Goal: Task Accomplishment & Management: Manage account settings

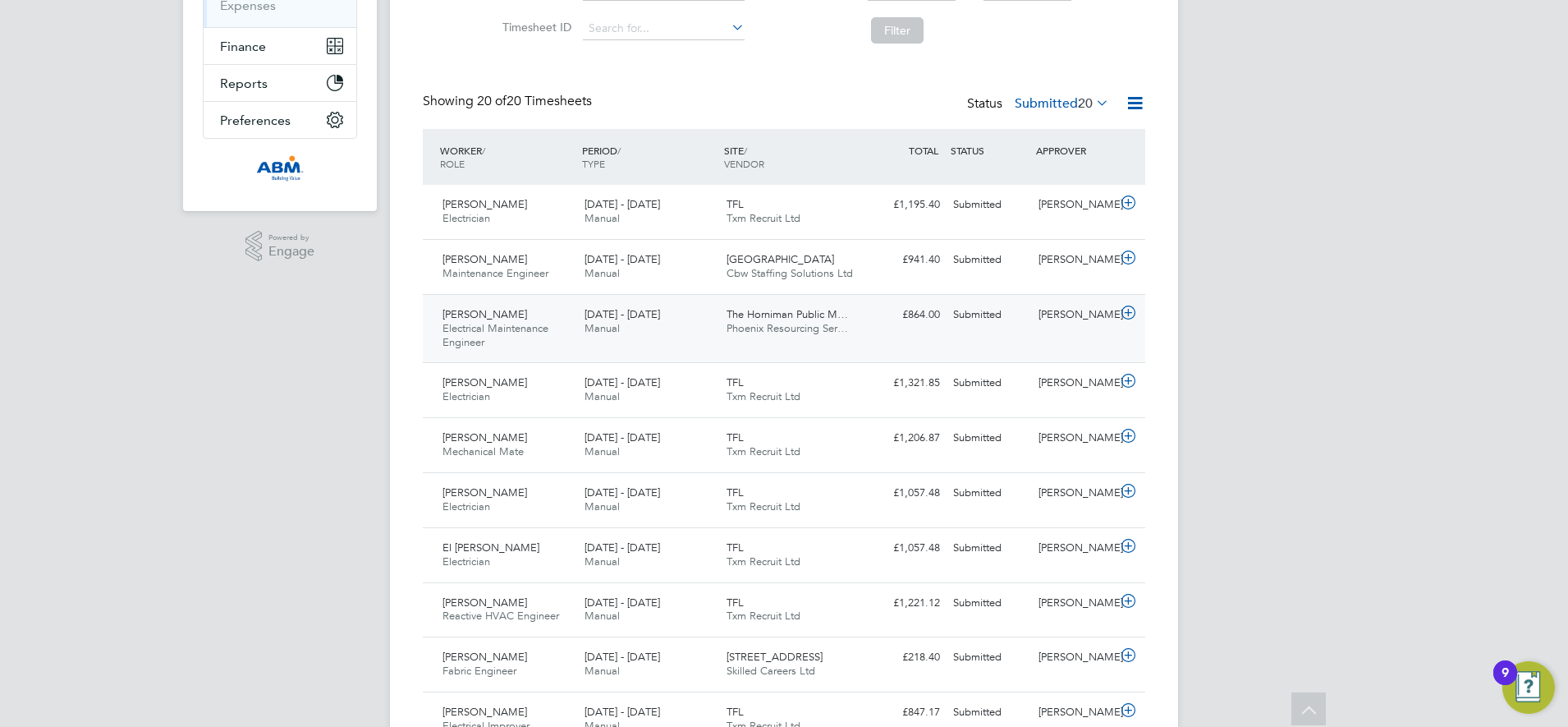
click at [860, 324] on div "The Horniman Public M… Phoenix Resourcing Ser…" at bounding box center [791, 321] width 142 height 41
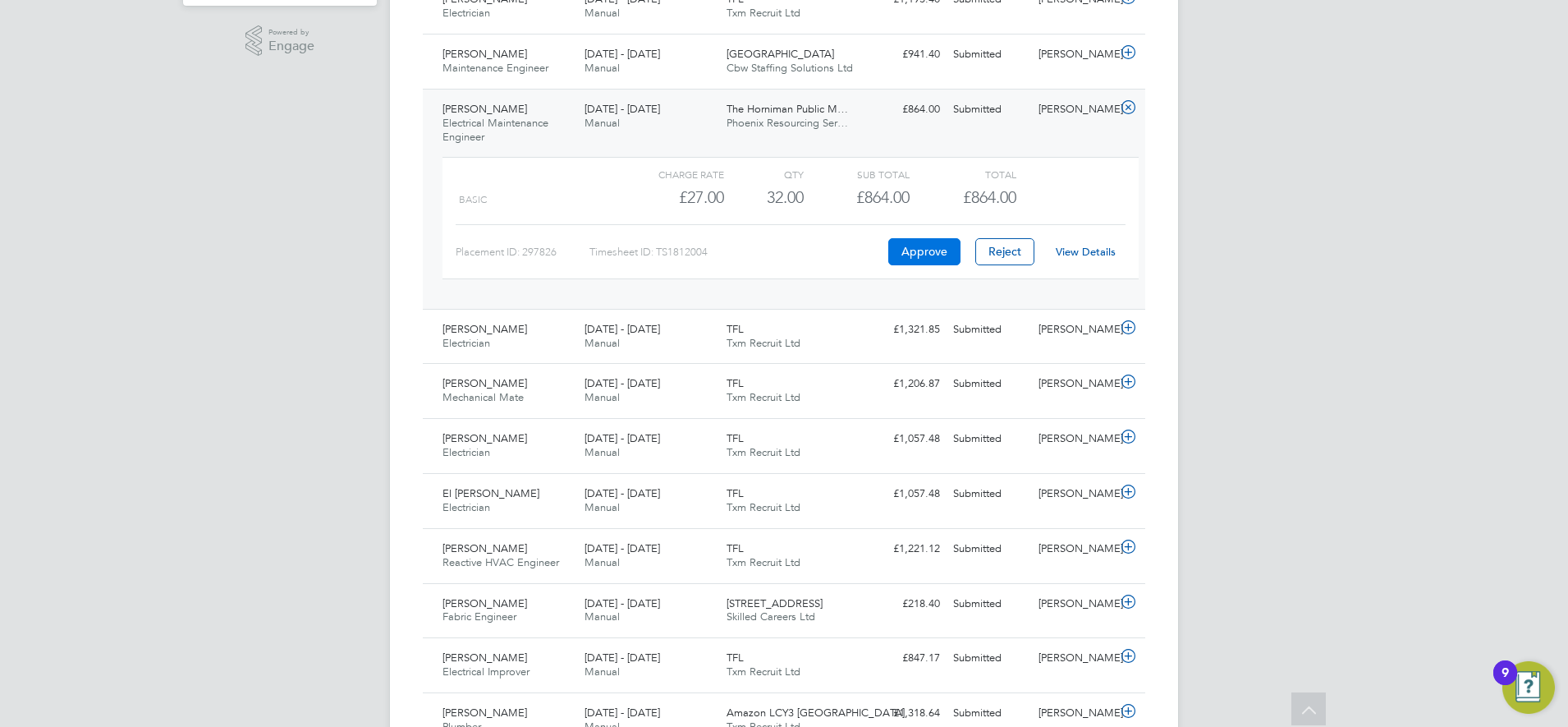
click at [925, 252] on button "Approve" at bounding box center [924, 250] width 72 height 26
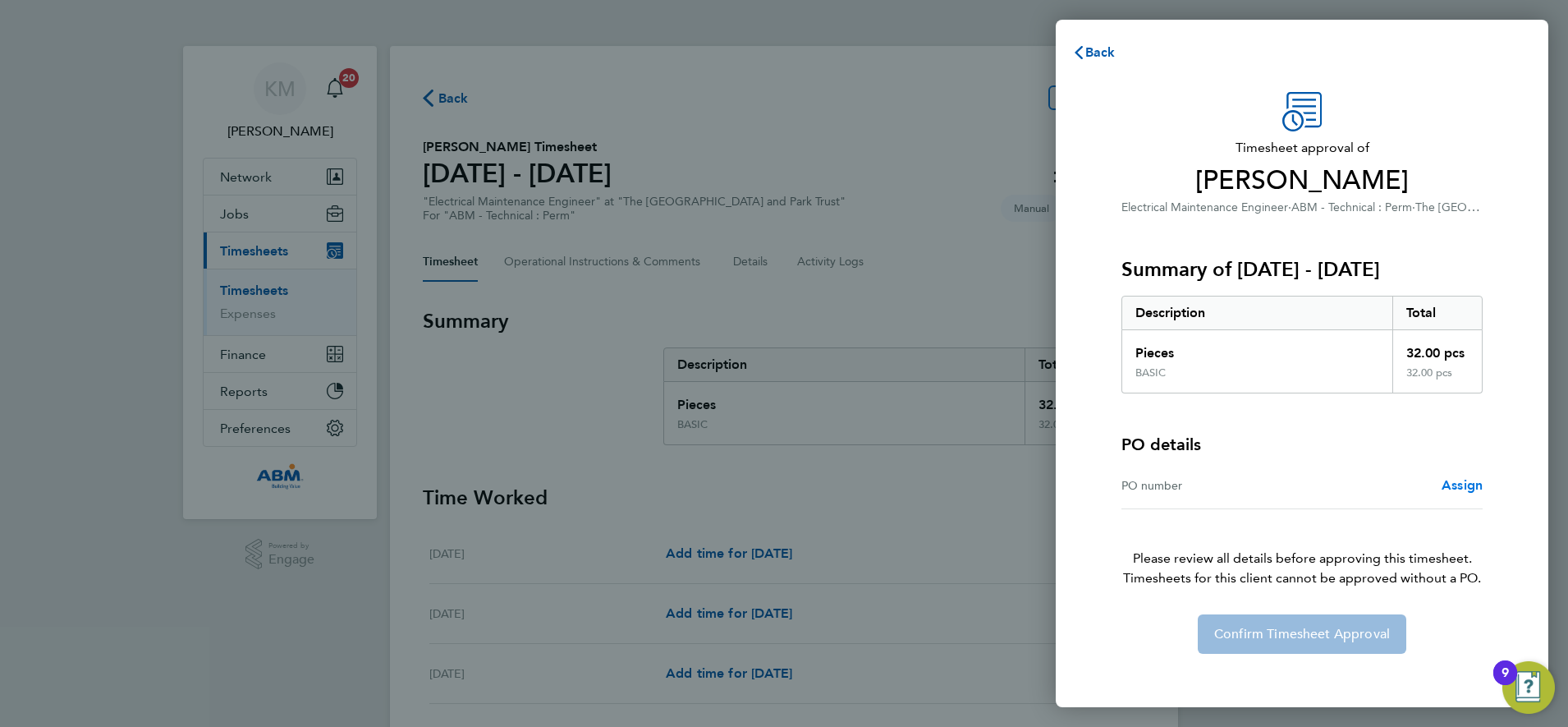
click at [1460, 486] on span "Assign" at bounding box center [1461, 484] width 41 height 16
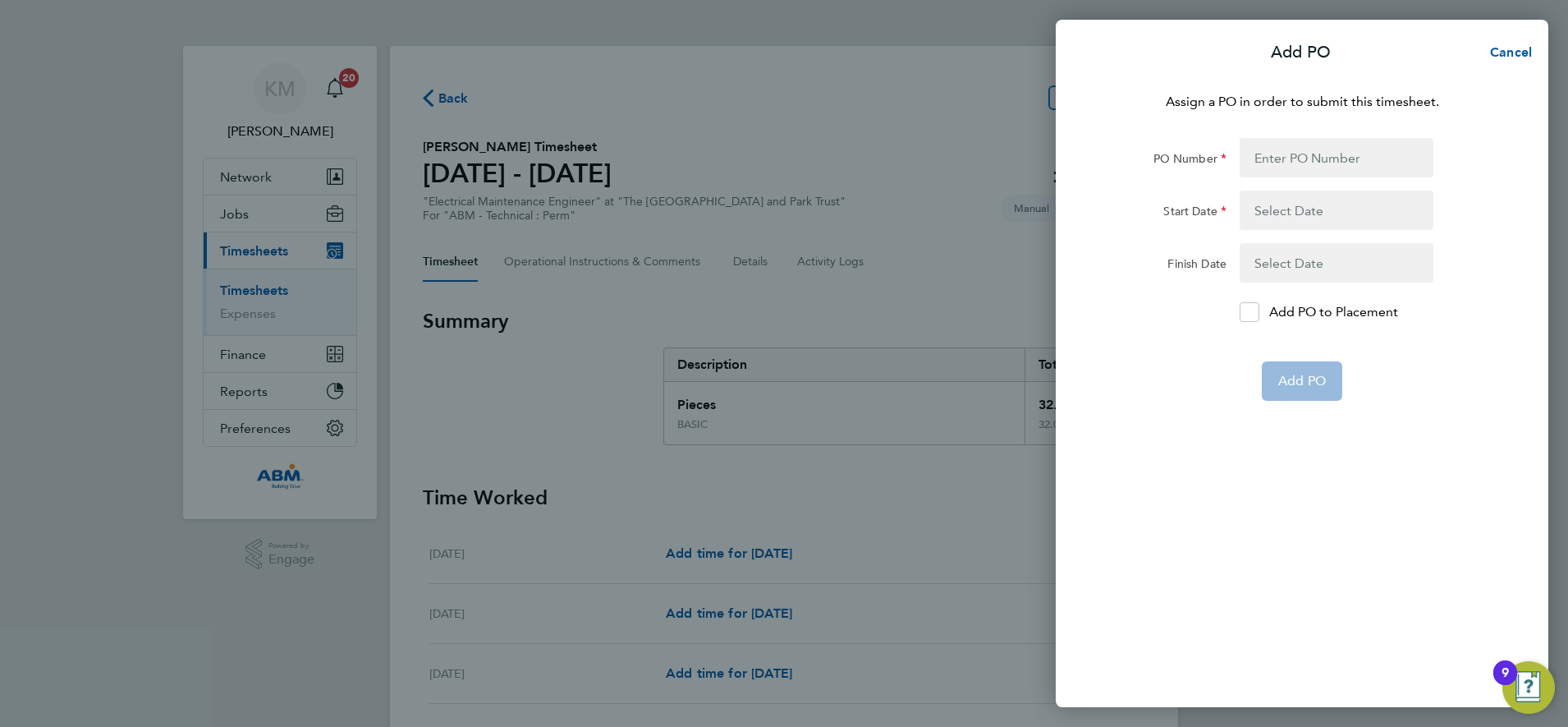
click at [1295, 377] on app-form-button "Add PO" at bounding box center [1301, 380] width 81 height 40
click at [1284, 153] on input "PO Number" at bounding box center [1336, 157] width 194 height 40
type input "643598"
click at [1276, 214] on button "button" at bounding box center [1336, 210] width 194 height 40
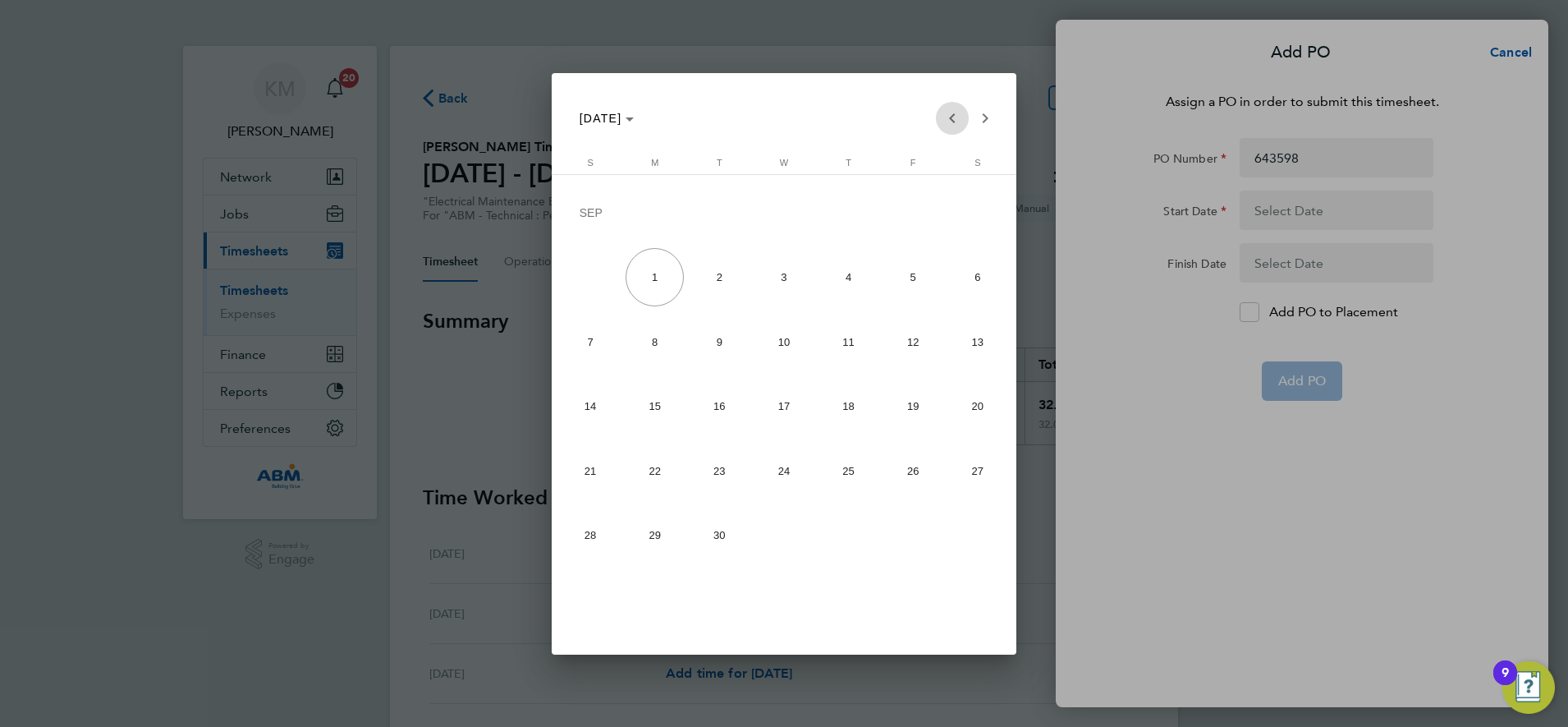
click at [951, 117] on span "Previous month" at bounding box center [952, 118] width 33 height 33
click at [968, 408] on span "23" at bounding box center [977, 410] width 58 height 58
type input "[DATE]"
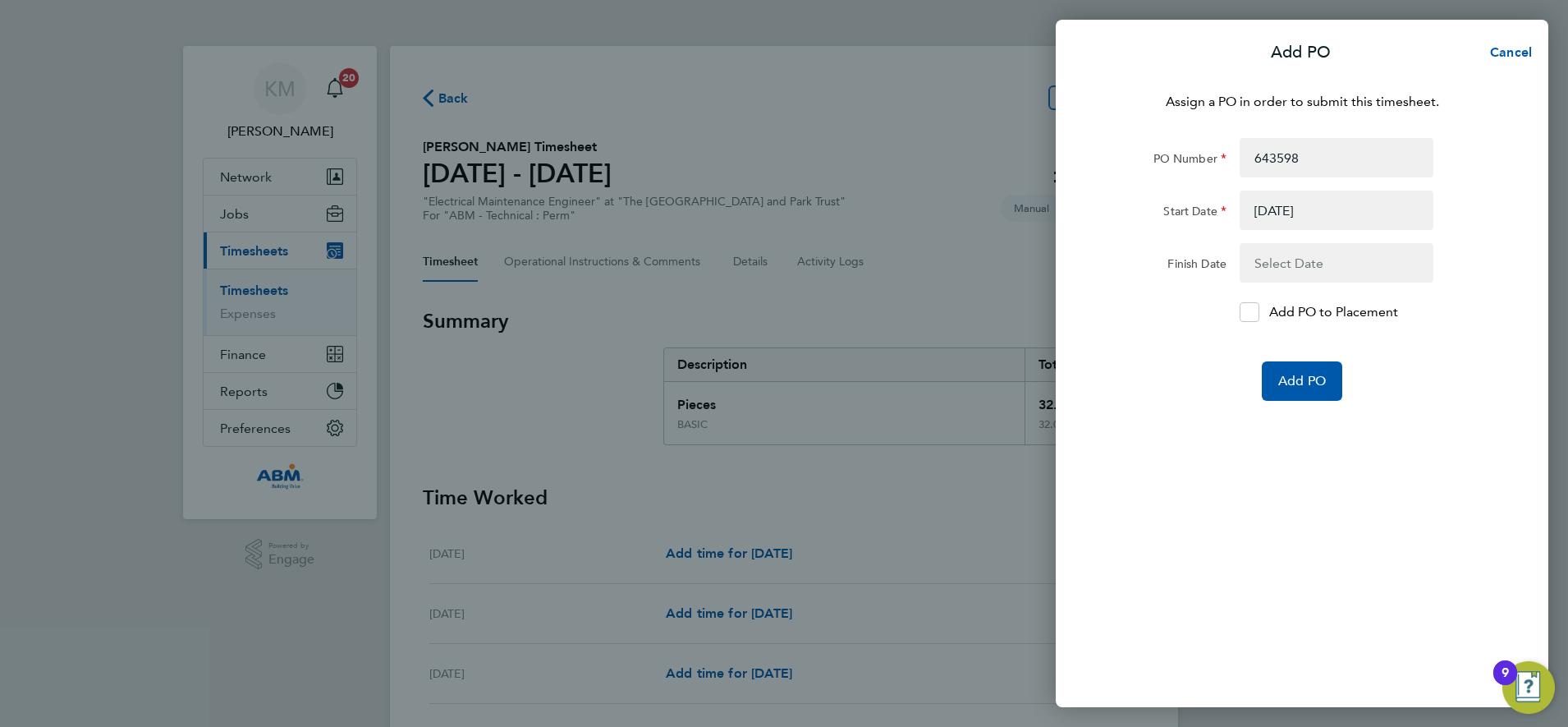
click at [1283, 264] on button "button" at bounding box center [1336, 262] width 194 height 40
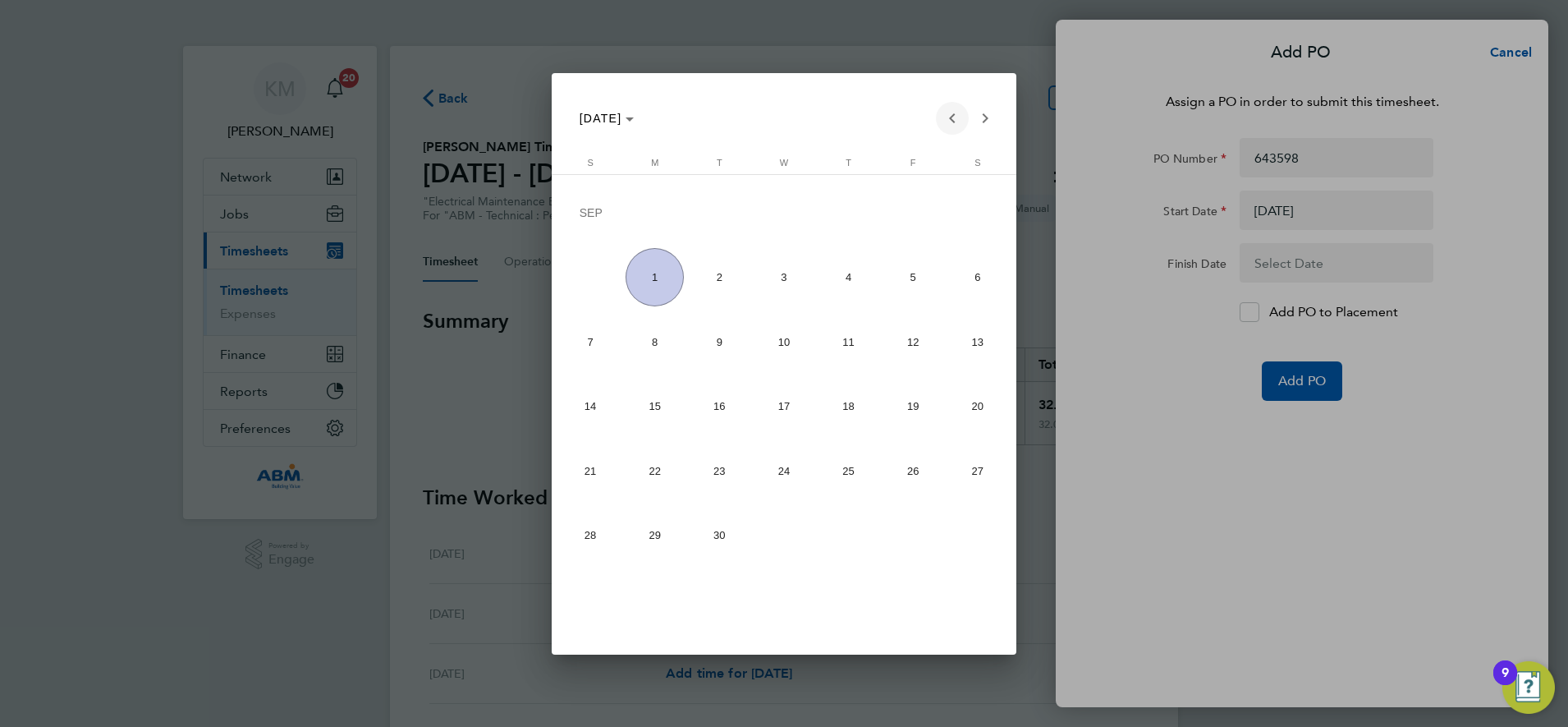
click at [951, 116] on span "Previous month" at bounding box center [952, 118] width 33 height 33
click at [913, 472] on span "29" at bounding box center [913, 475] width 58 height 58
type input "[DATE]"
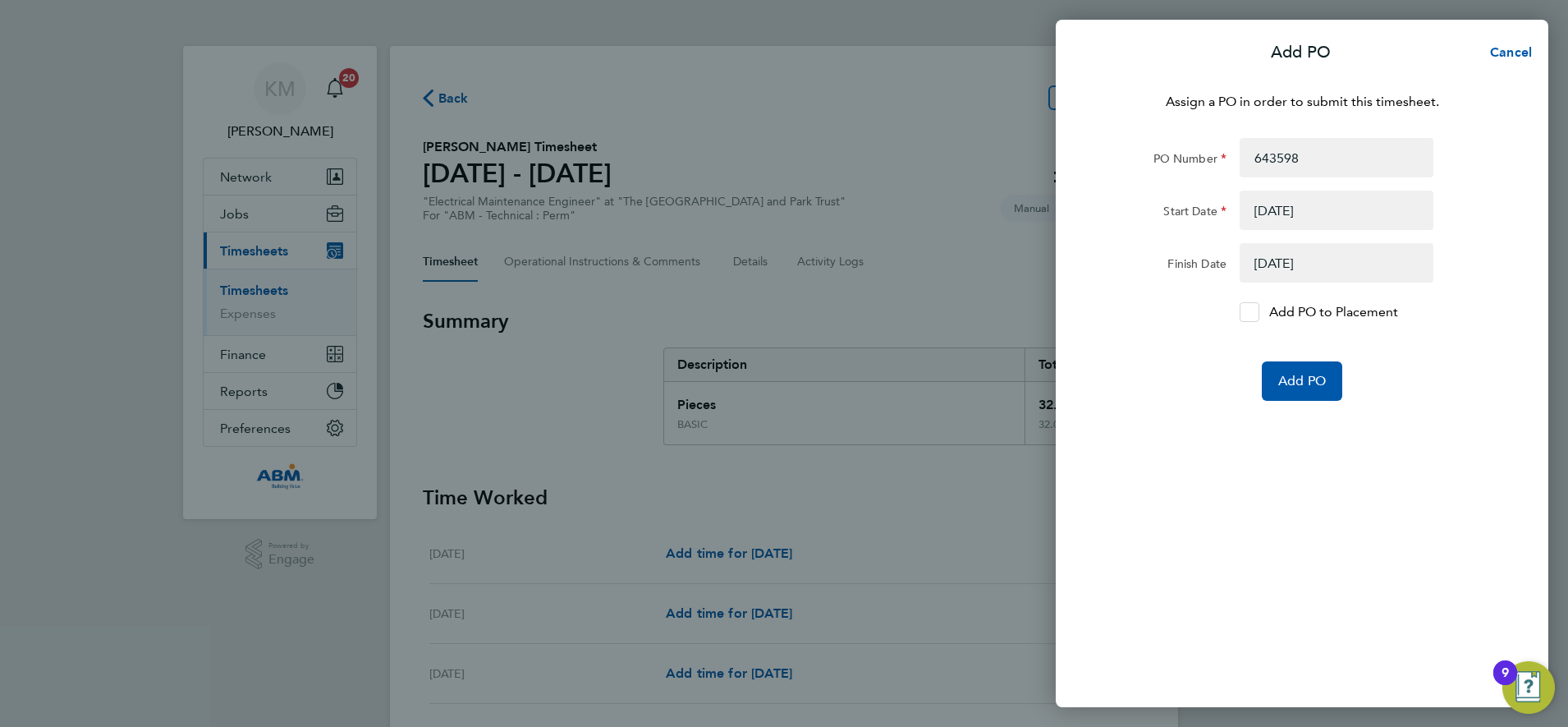
drag, startPoint x: 1259, startPoint y: 311, endPoint x: 1265, endPoint y: 326, distance: 16.2
click at [1259, 312] on label "Add PO to Placement" at bounding box center [1336, 312] width 194 height 19
click at [1255, 312] on input "Add PO to Placement" at bounding box center [1255, 312] width 0 height 0
click at [1302, 389] on button "Add PO" at bounding box center [1301, 380] width 81 height 40
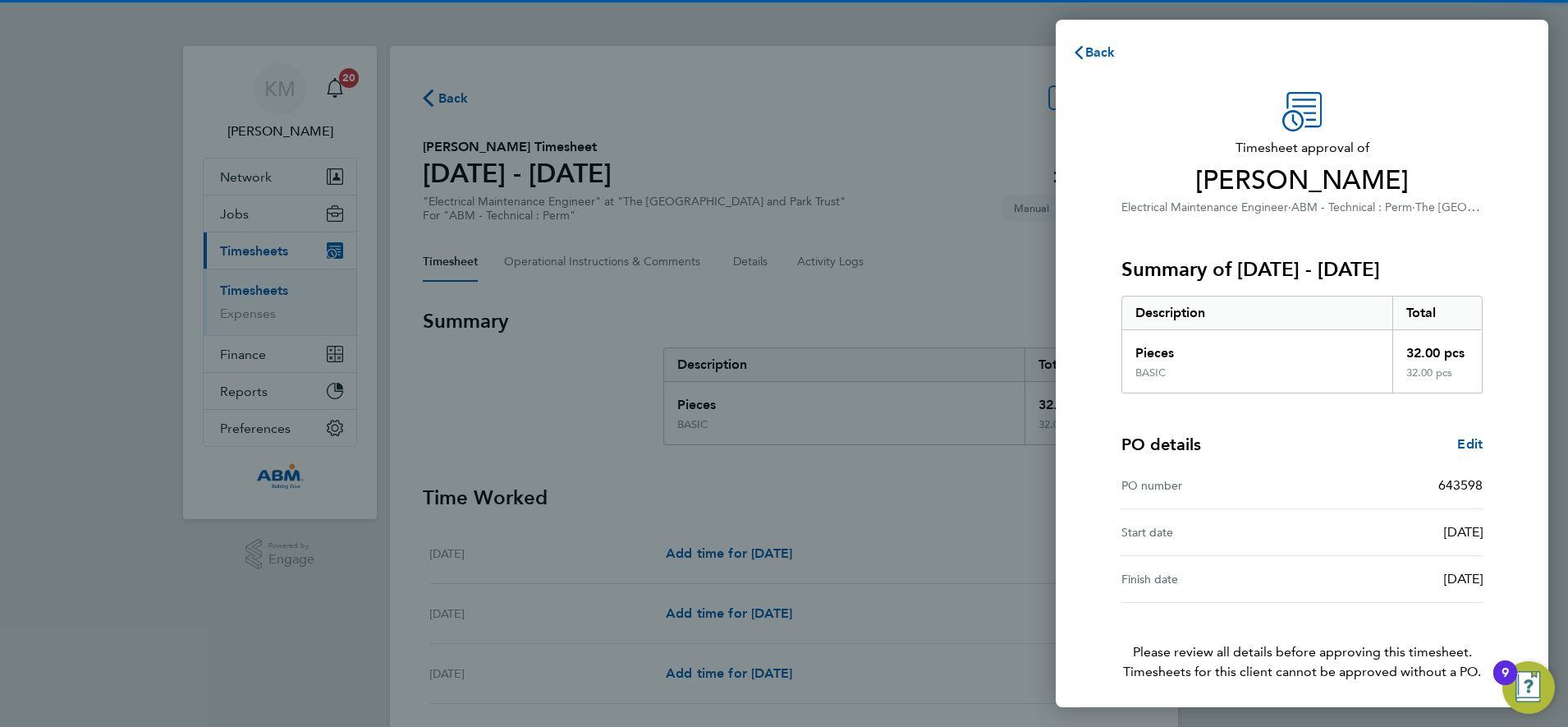
scroll to position [60, 0]
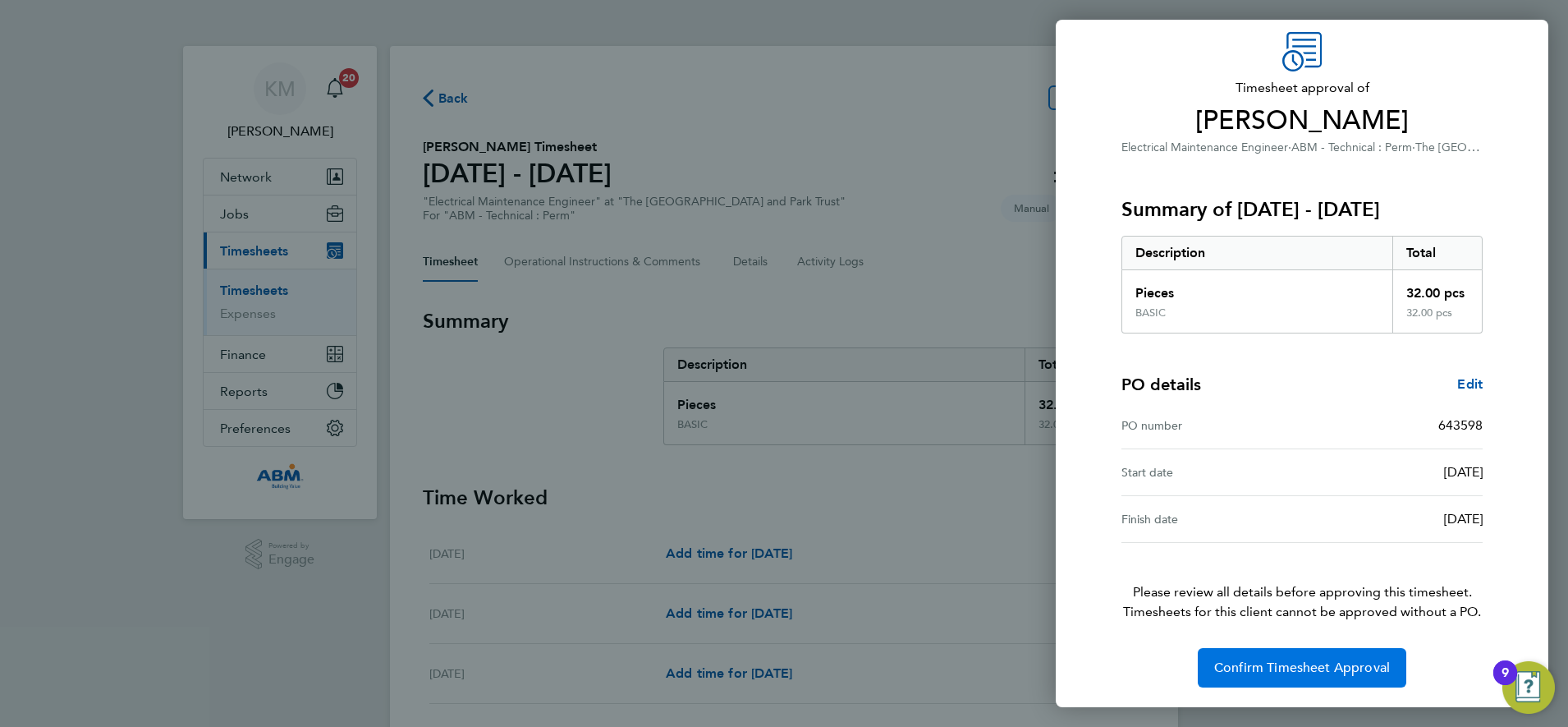
click at [1266, 669] on span "Confirm Timesheet Approval" at bounding box center [1301, 667] width 176 height 17
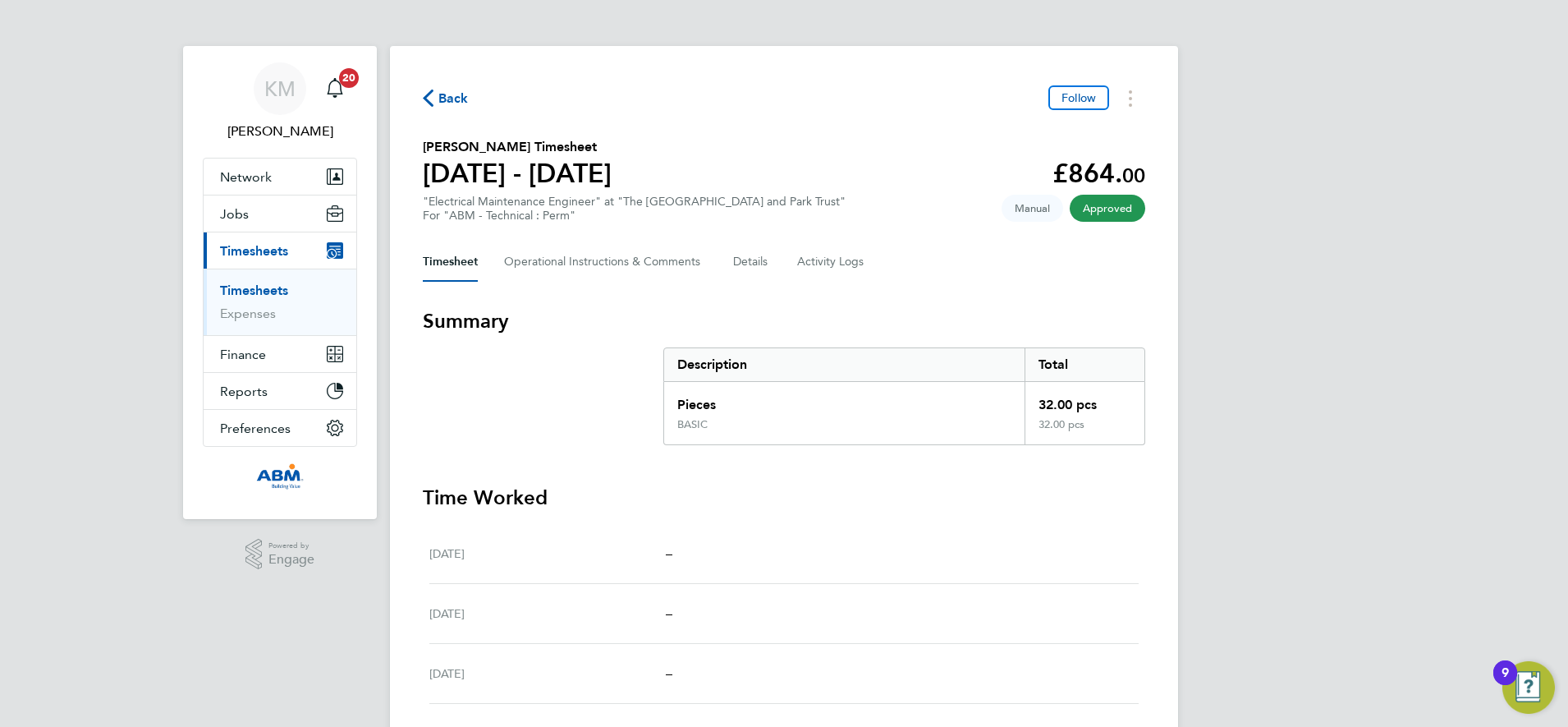
click at [449, 97] on span "Back" at bounding box center [453, 98] width 30 height 19
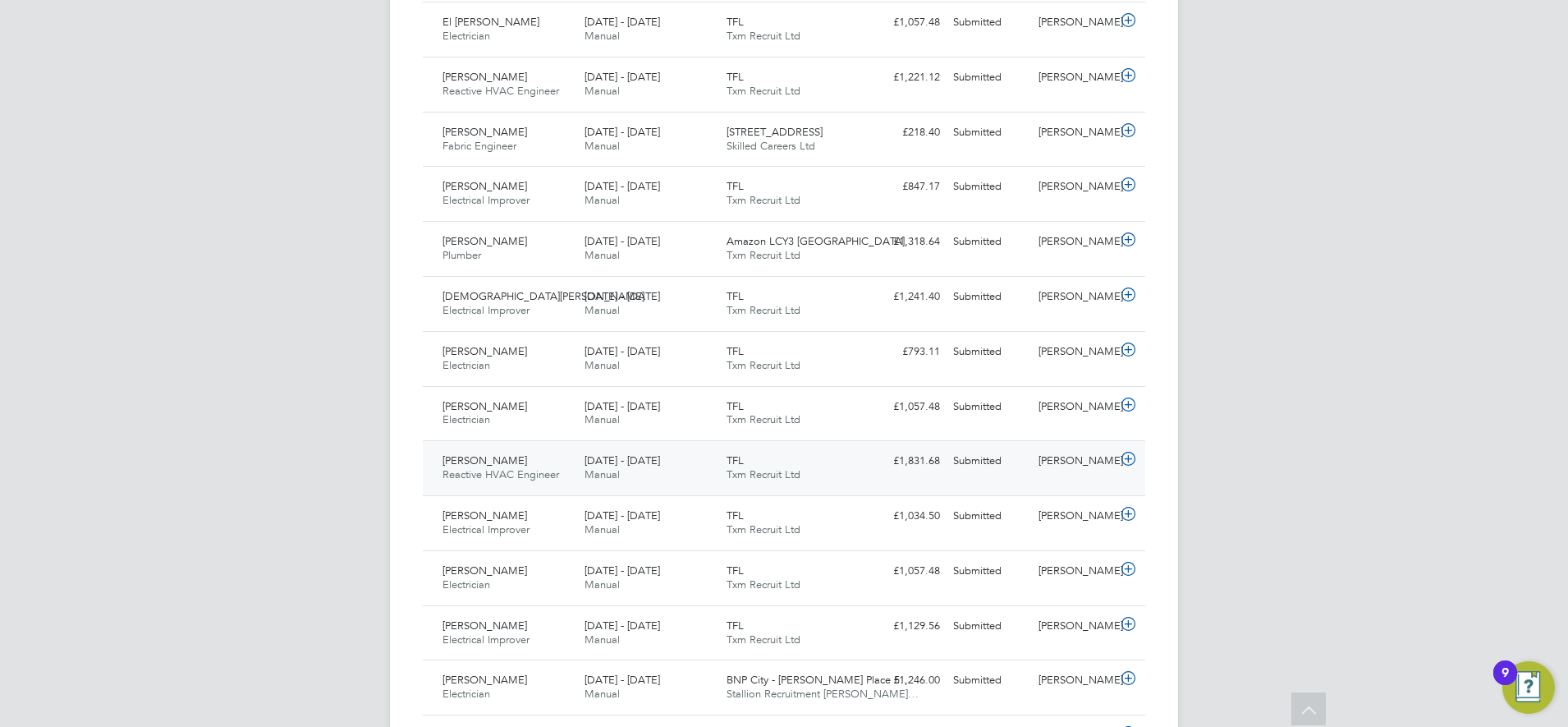
scroll to position [662, 0]
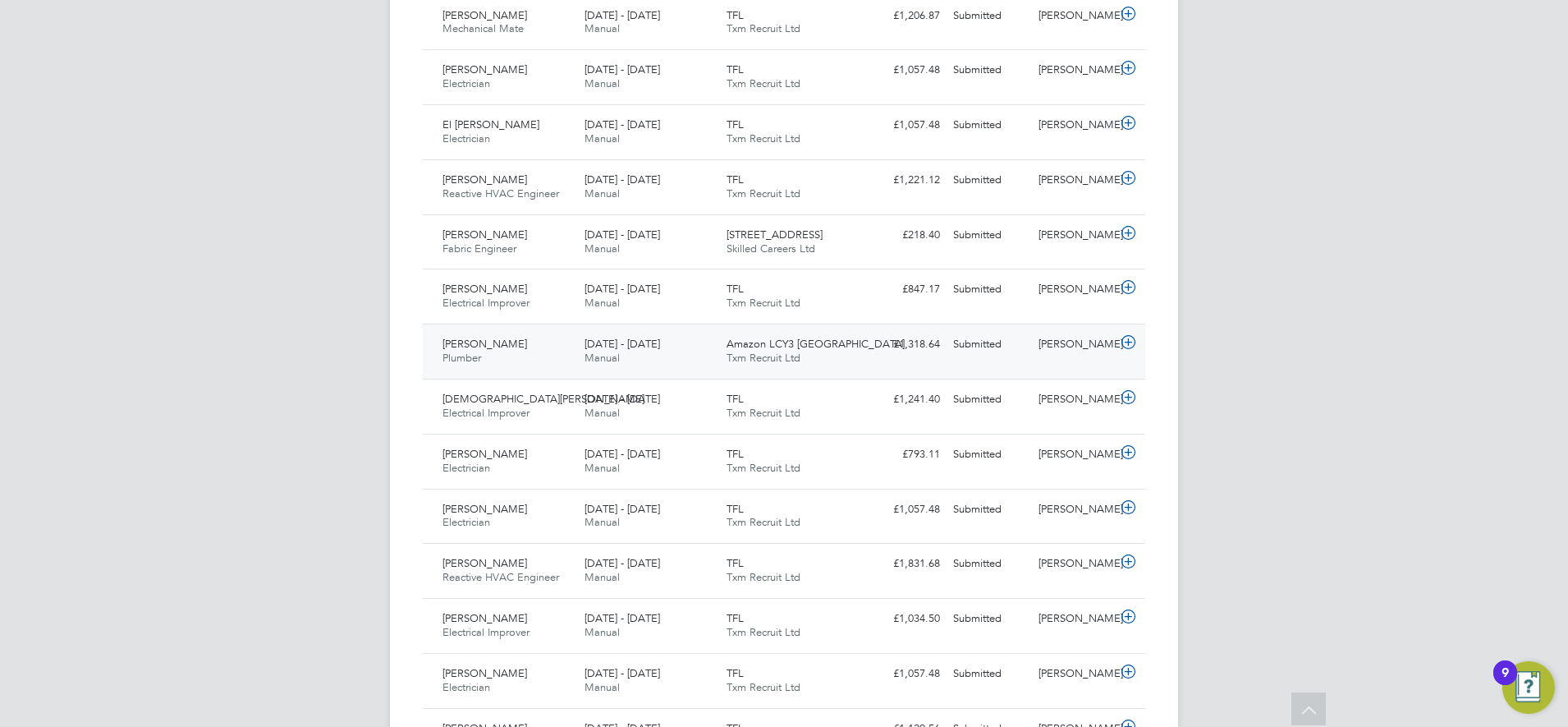
click at [859, 345] on div "Amazon LCY3 Dartford Txm Recruit Ltd" at bounding box center [791, 351] width 142 height 41
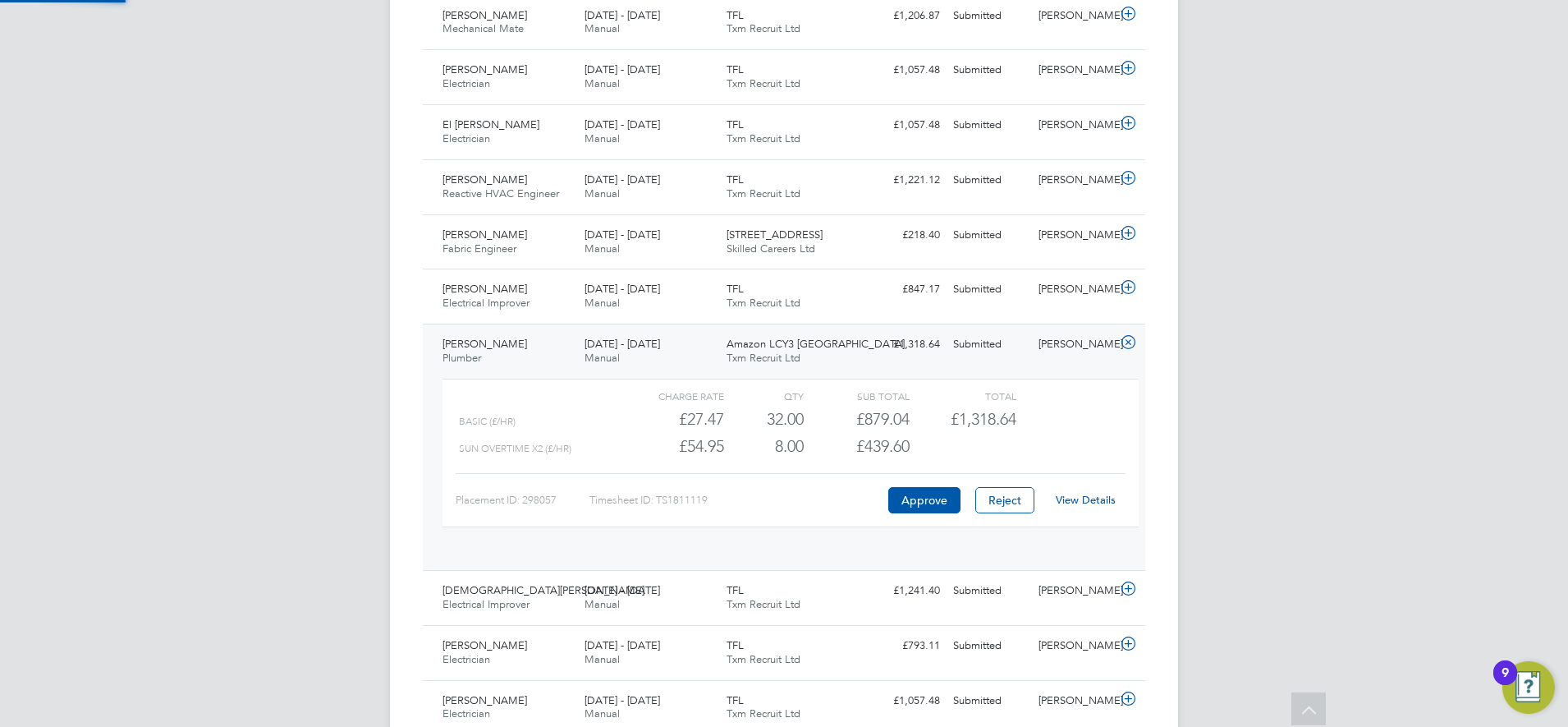
scroll to position [28, 160]
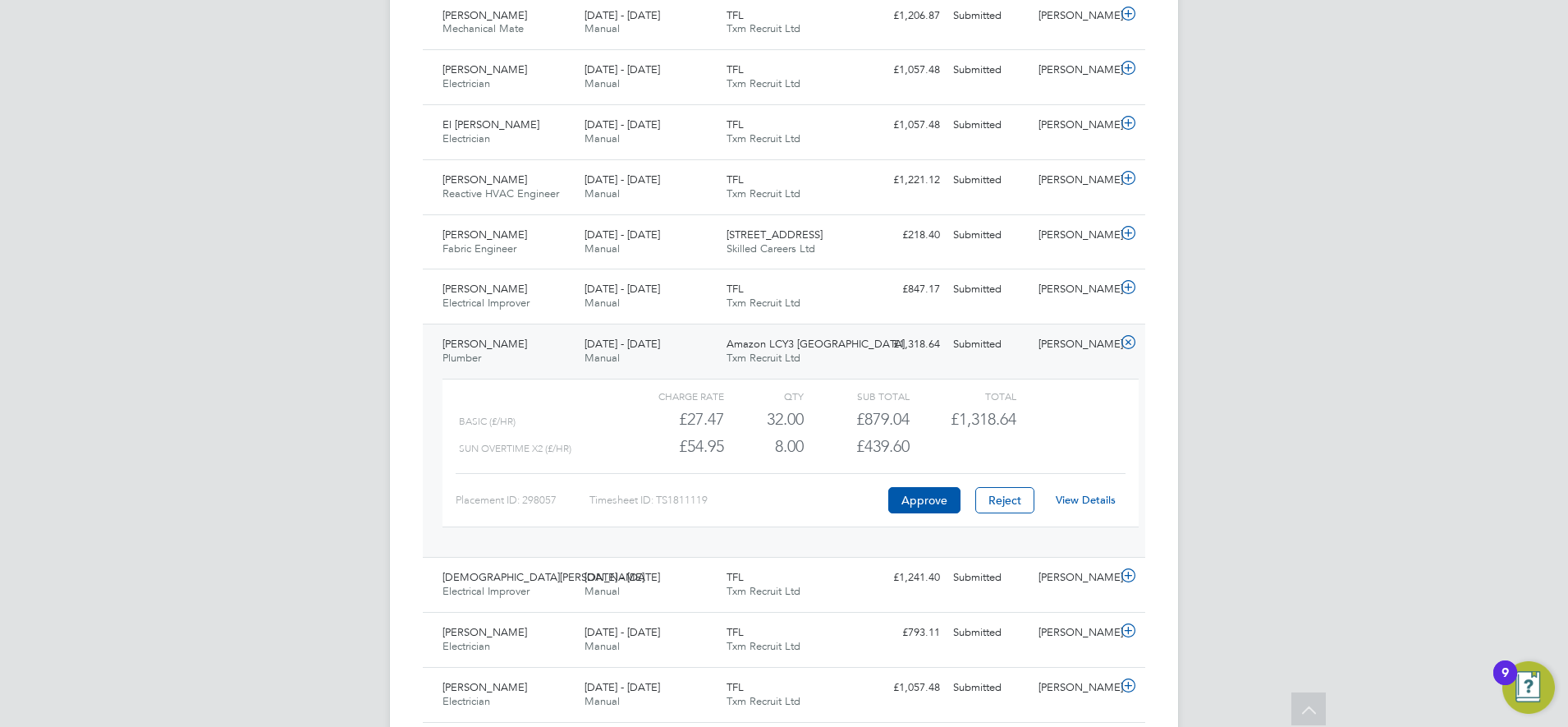
drag, startPoint x: 521, startPoint y: 350, endPoint x: 434, endPoint y: 343, distance: 87.3
click at [434, 343] on div "Joe Mcaleavey Plumber 23 - 29 Aug 2025 23 - 29 Aug 2025 Manual Amazon LCY3 Dart…" at bounding box center [784, 440] width 722 height 233
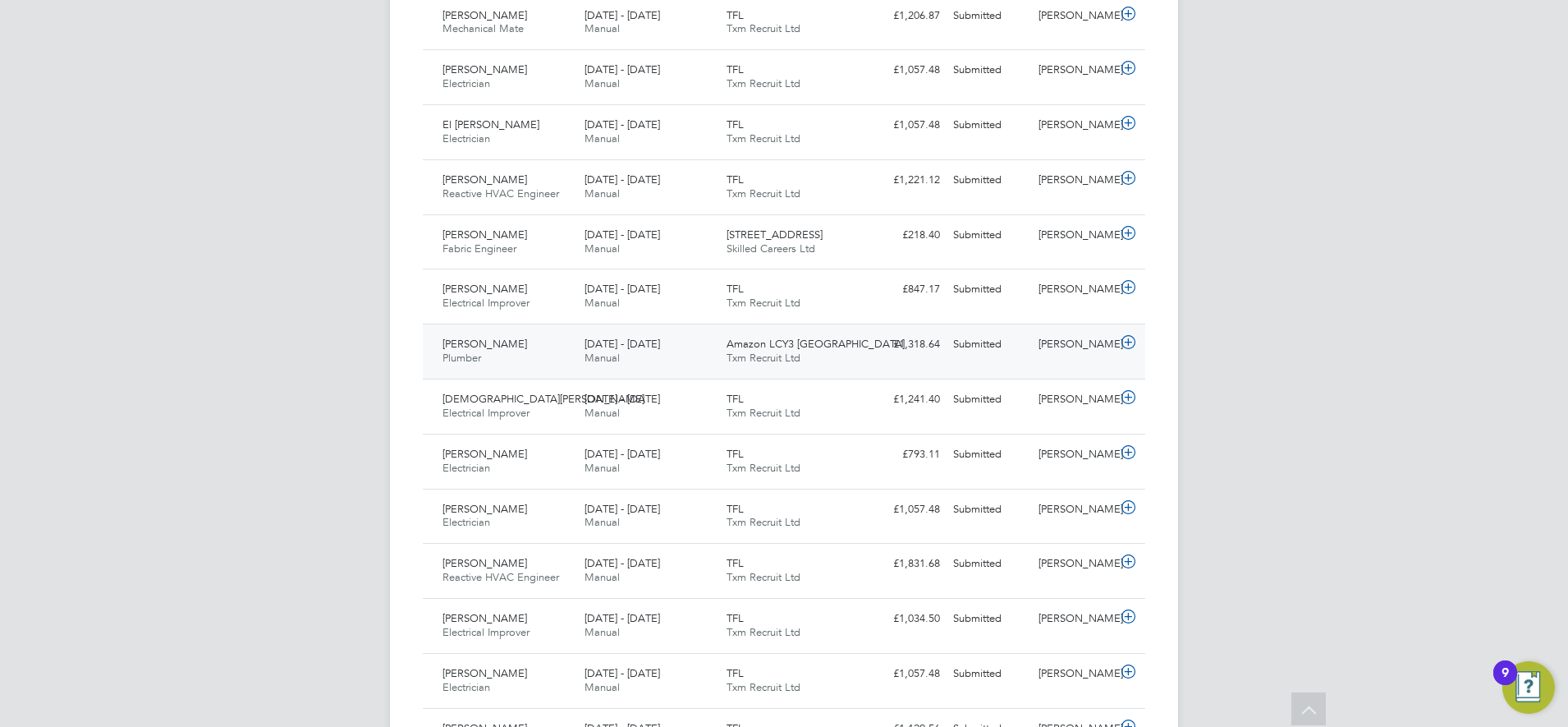
click at [679, 358] on div "23 - 29 Aug 2025 Manual" at bounding box center [649, 351] width 142 height 41
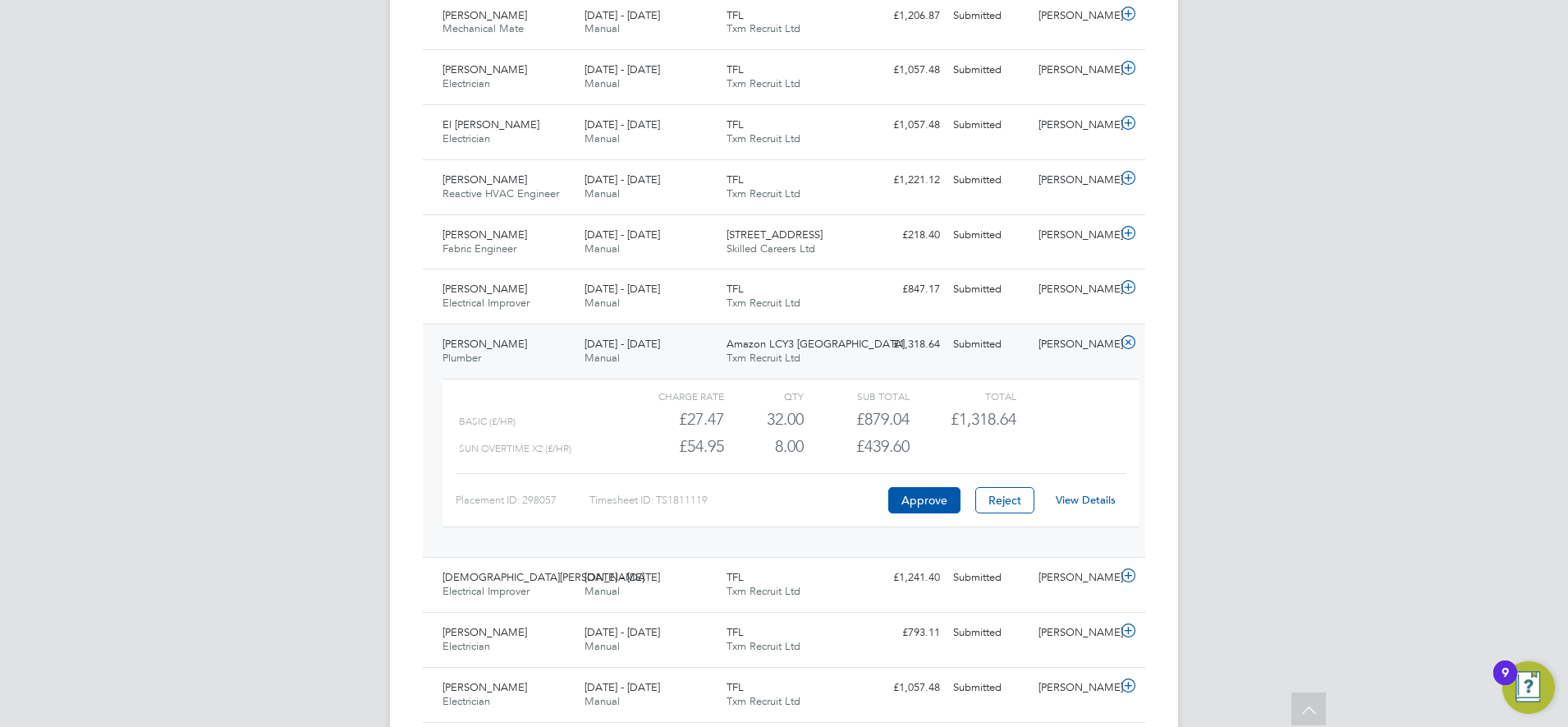
drag, startPoint x: 514, startPoint y: 345, endPoint x: 439, endPoint y: 342, distance: 75.1
click at [439, 342] on div "Joe Mcaleavey Plumber 23 - 29 Aug 2025" at bounding box center [506, 351] width 142 height 41
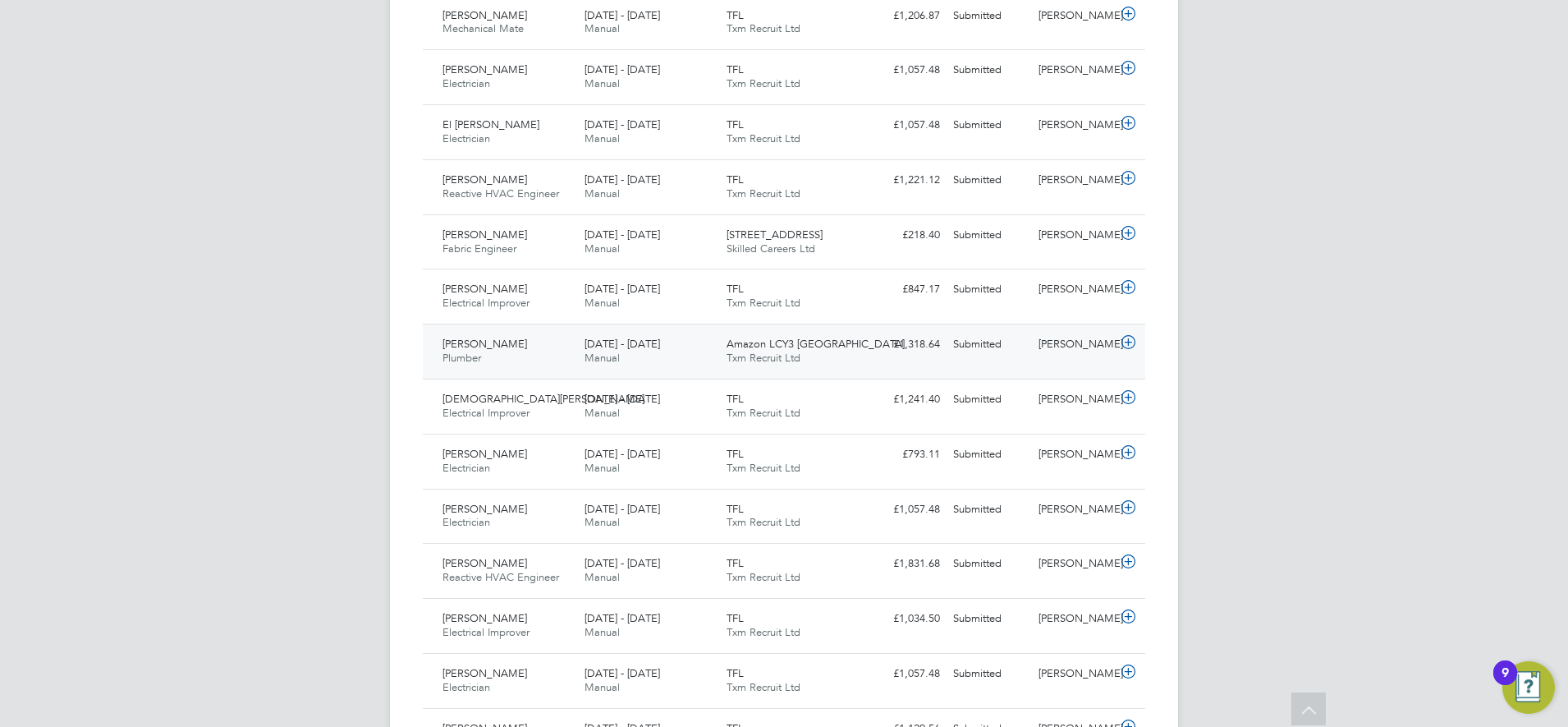
click at [559, 358] on div "Joe Mcaleavey Plumber 23 - 29 Aug 2025" at bounding box center [506, 351] width 142 height 41
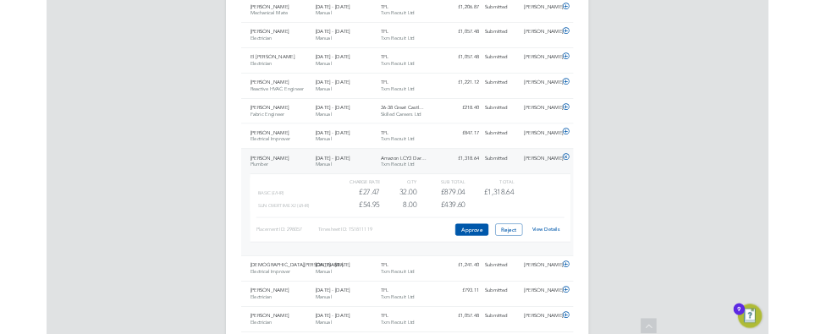
scroll to position [43, 117]
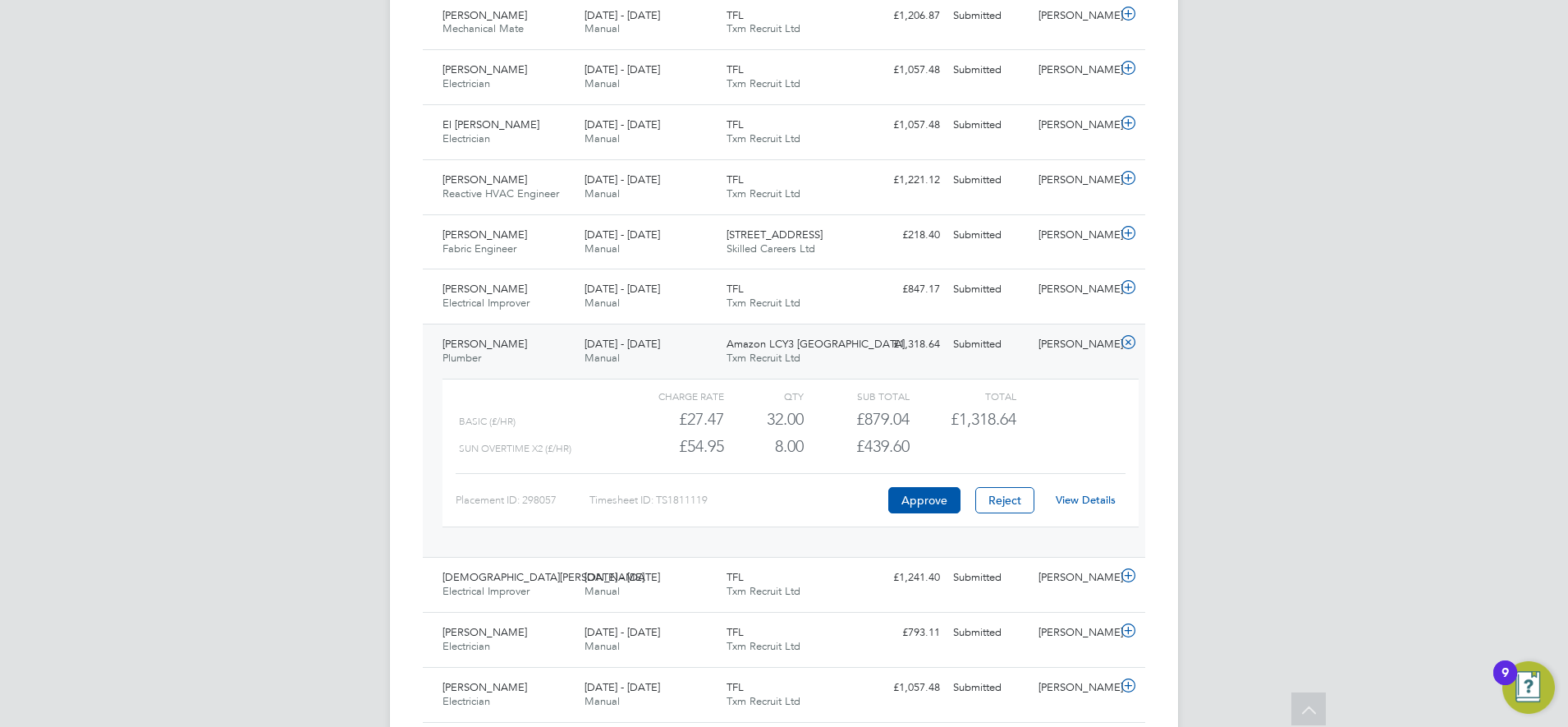
click at [935, 355] on div "£1,318.64 Submitted" at bounding box center [903, 345] width 85 height 27
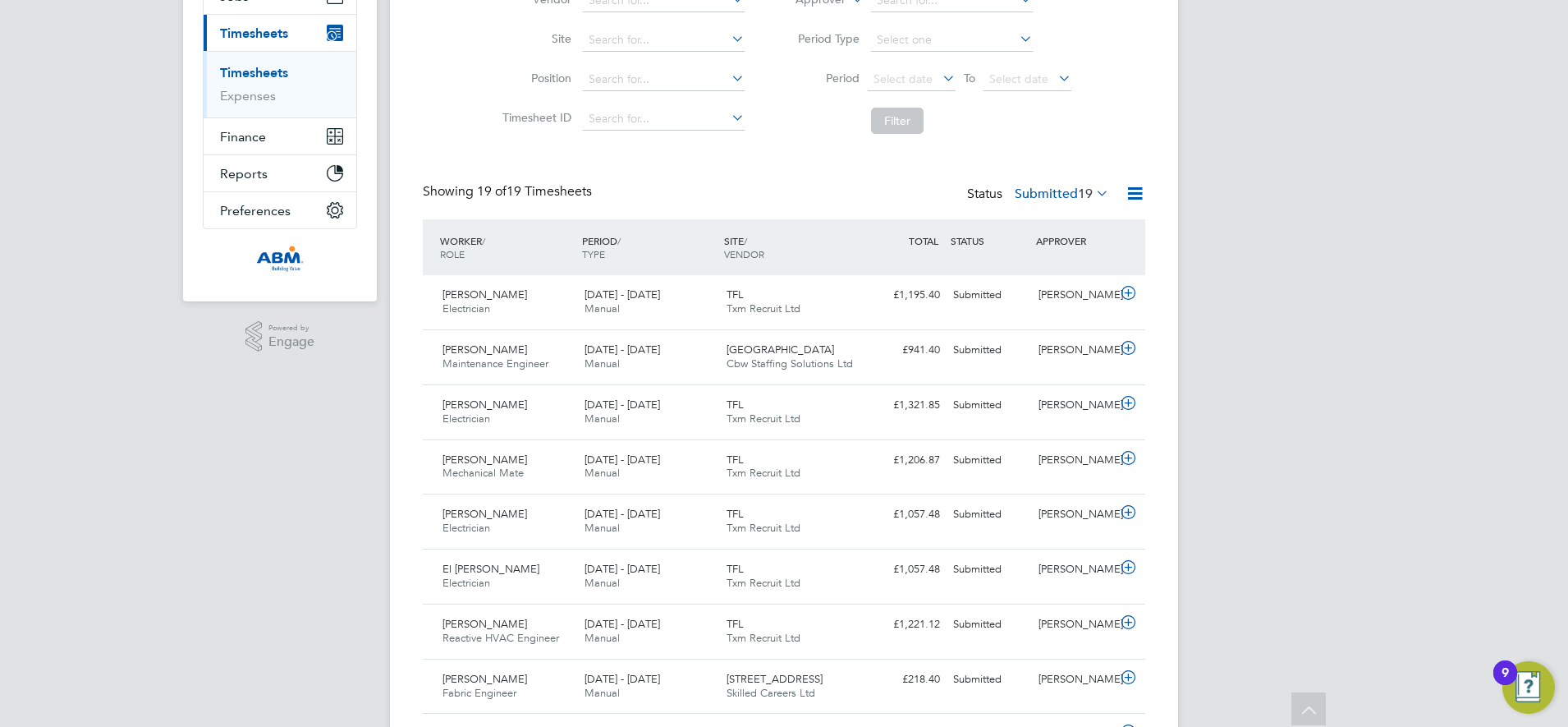
scroll to position [354, 0]
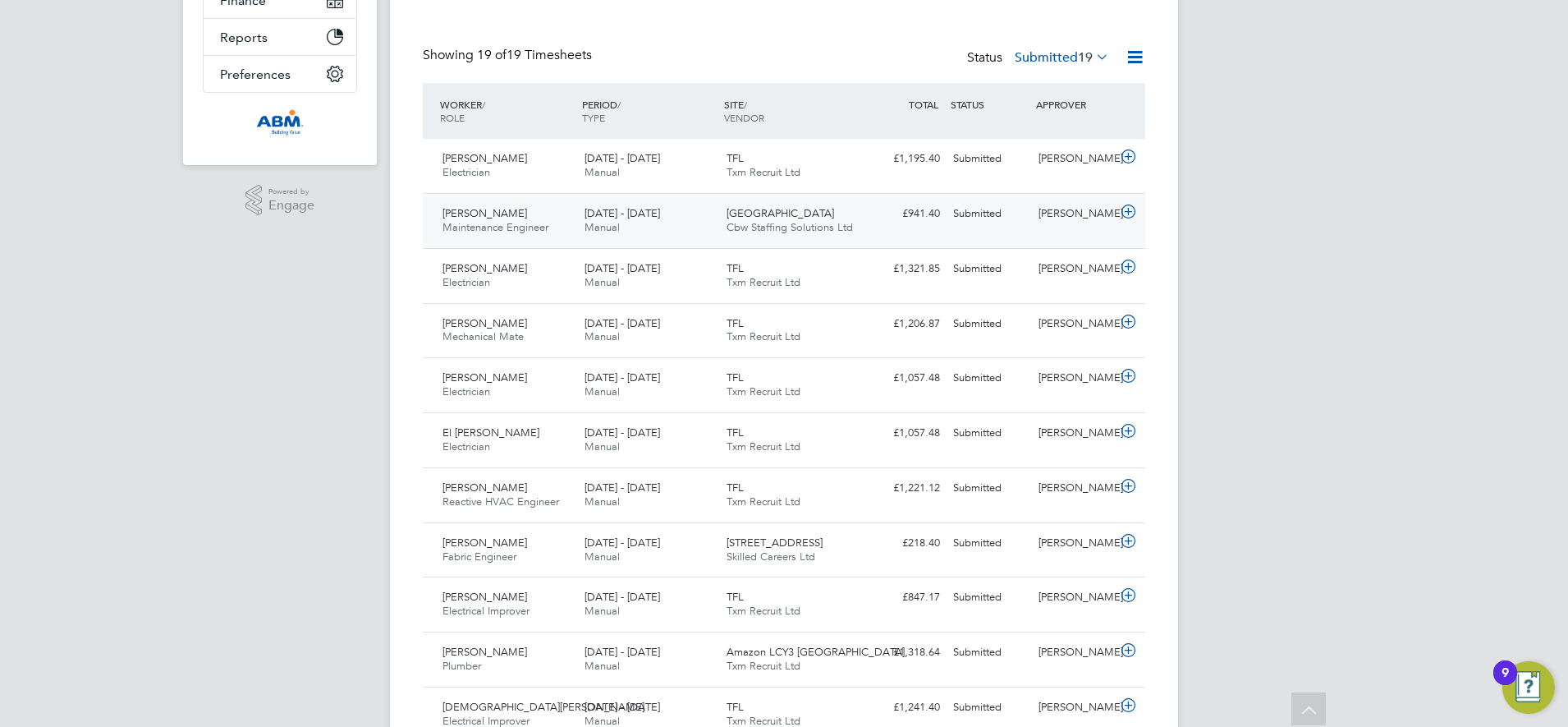
click at [871, 222] on div "£941.40 Submitted" at bounding box center [903, 214] width 85 height 27
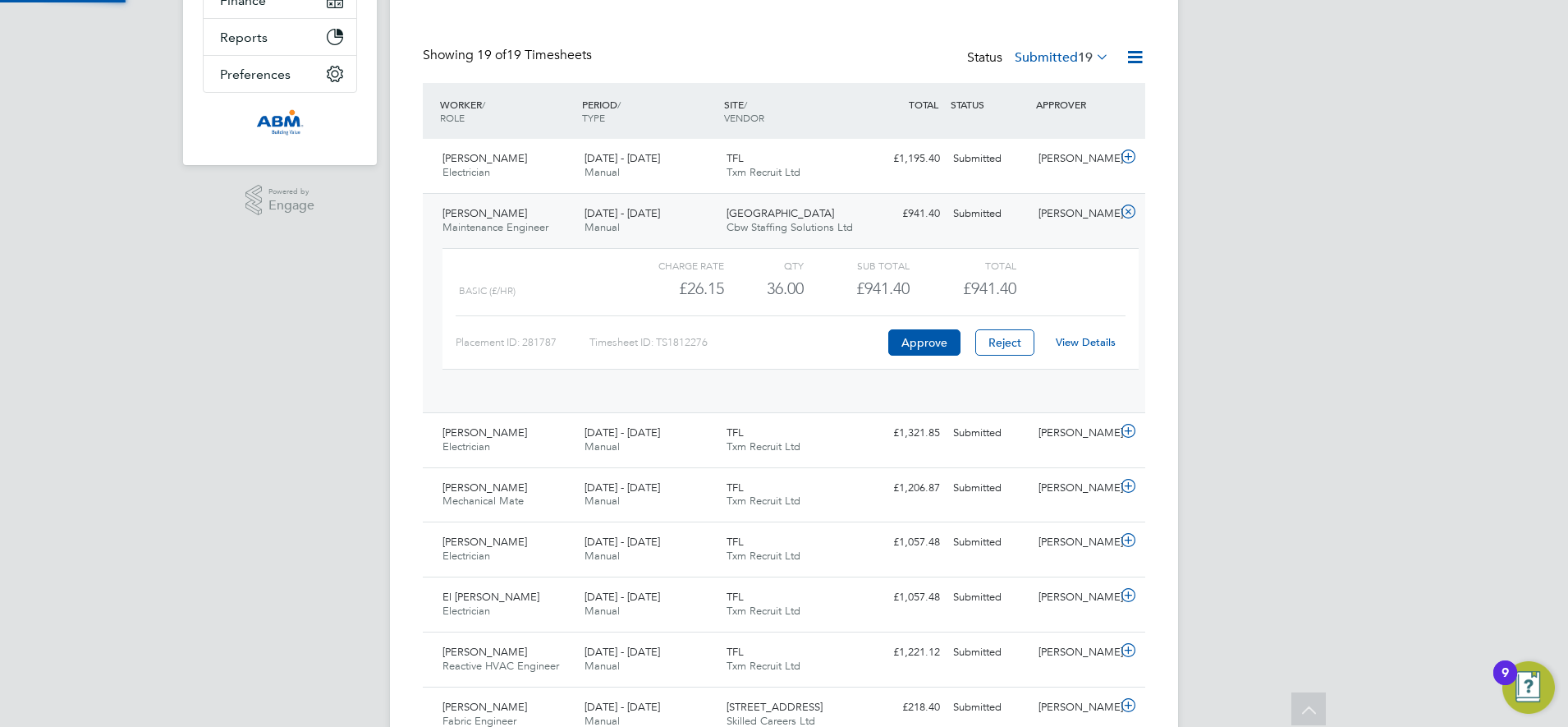
scroll to position [28, 160]
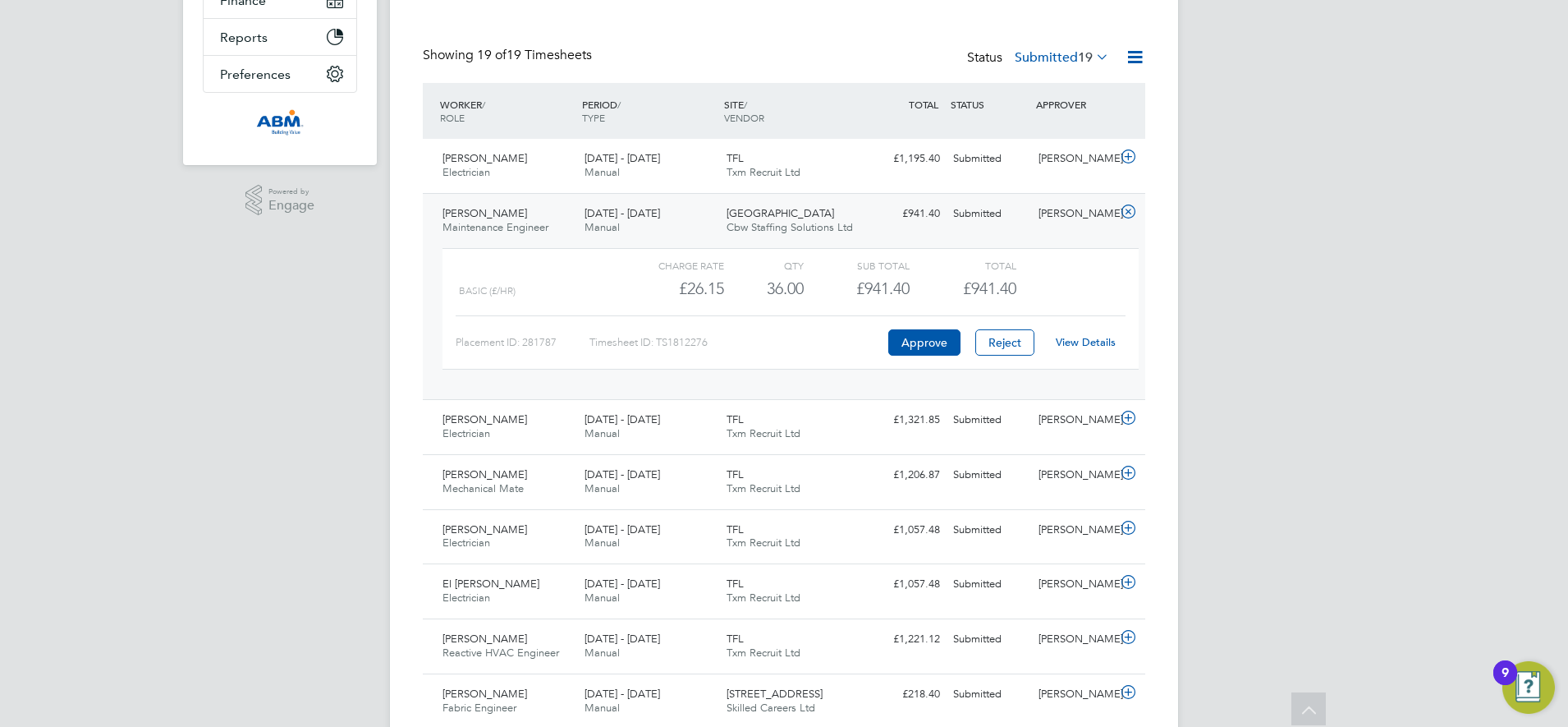
click at [877, 230] on div "Cristian-Gabriel Negut Maintenance Engineer 23 - 29 Aug 2025 23 - 29 Aug 2025 M…" at bounding box center [784, 296] width 722 height 206
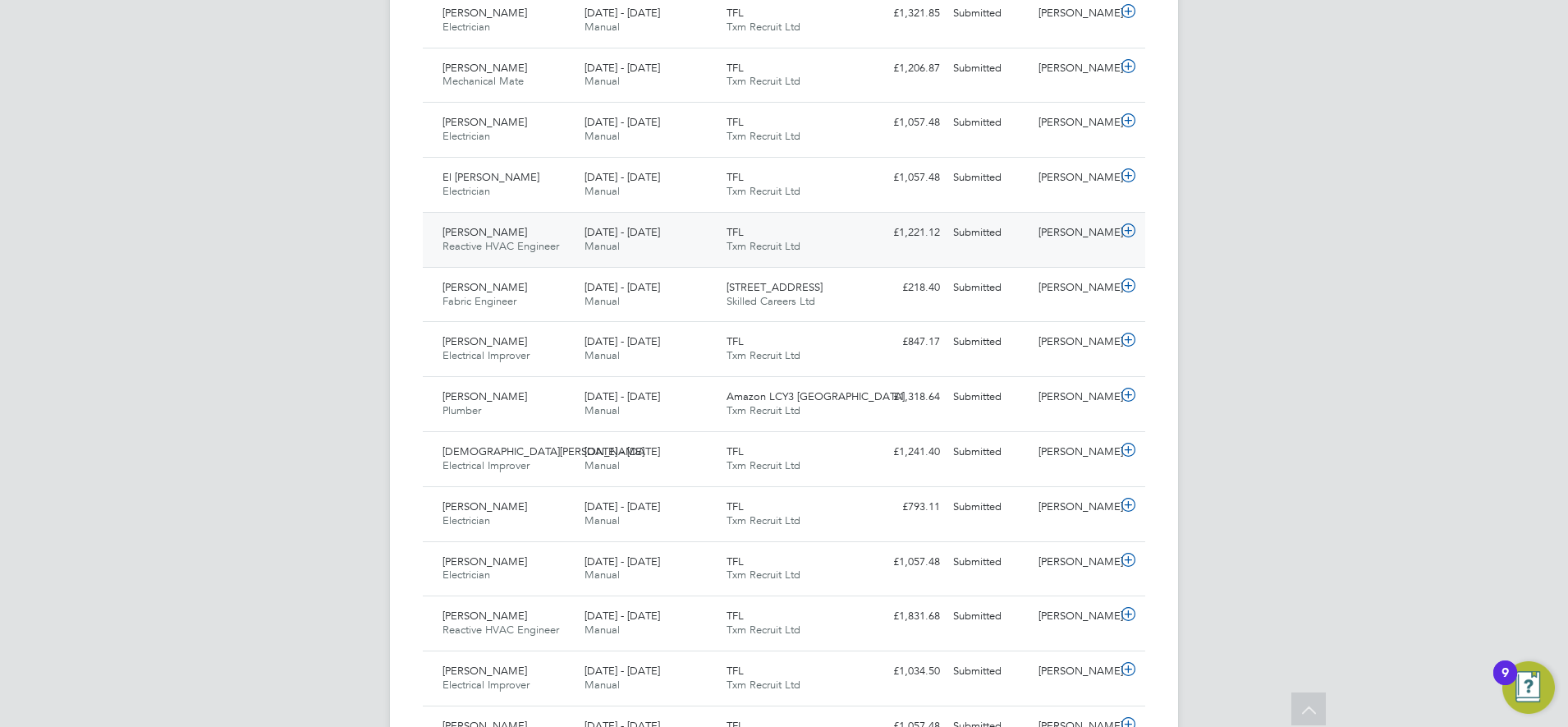
scroll to position [559, 0]
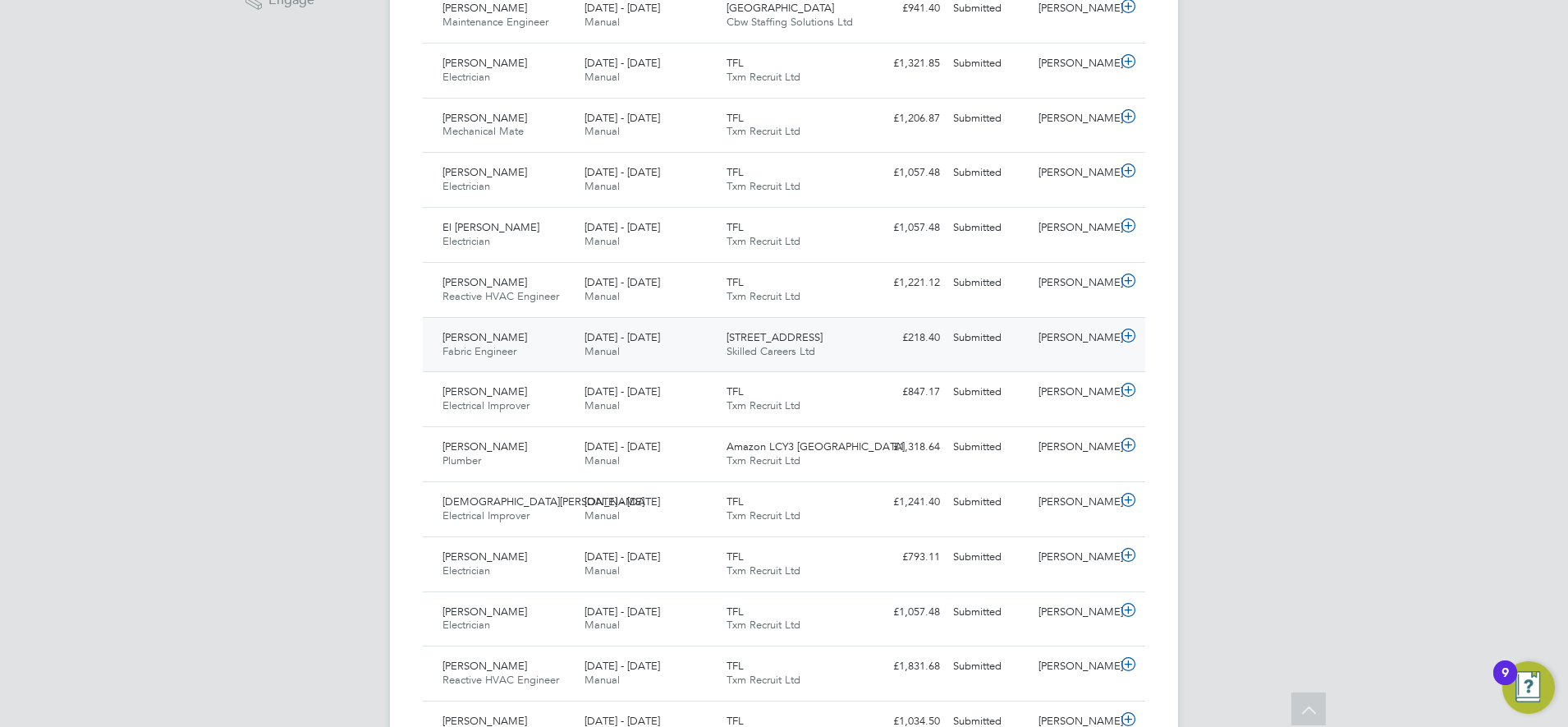
click at [866, 354] on div "Eleftherios Rozakis Fabric Engineer 30 Aug - 5 Sep 2025 30 Aug - 5 Sep 2025 Man…" at bounding box center [784, 345] width 722 height 55
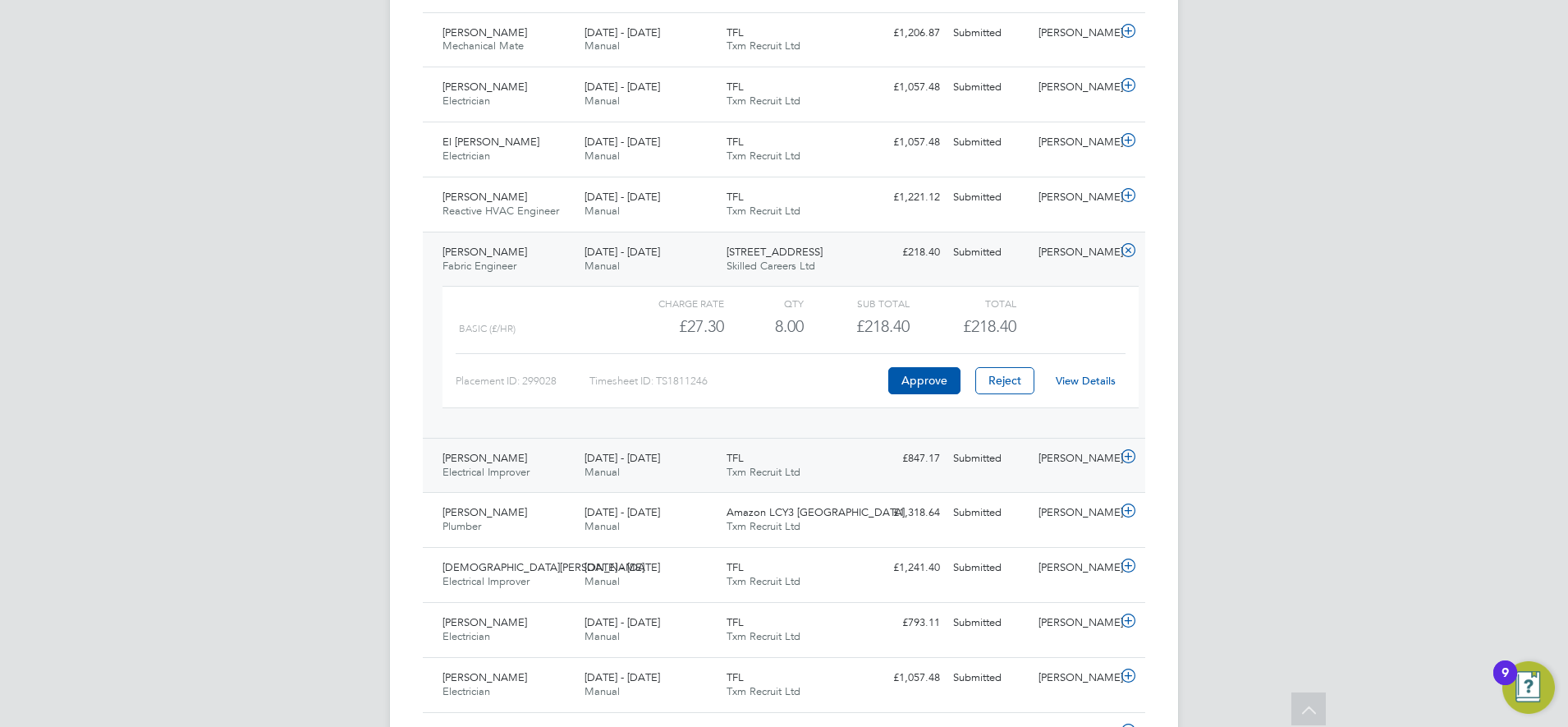
scroll to position [765, 0]
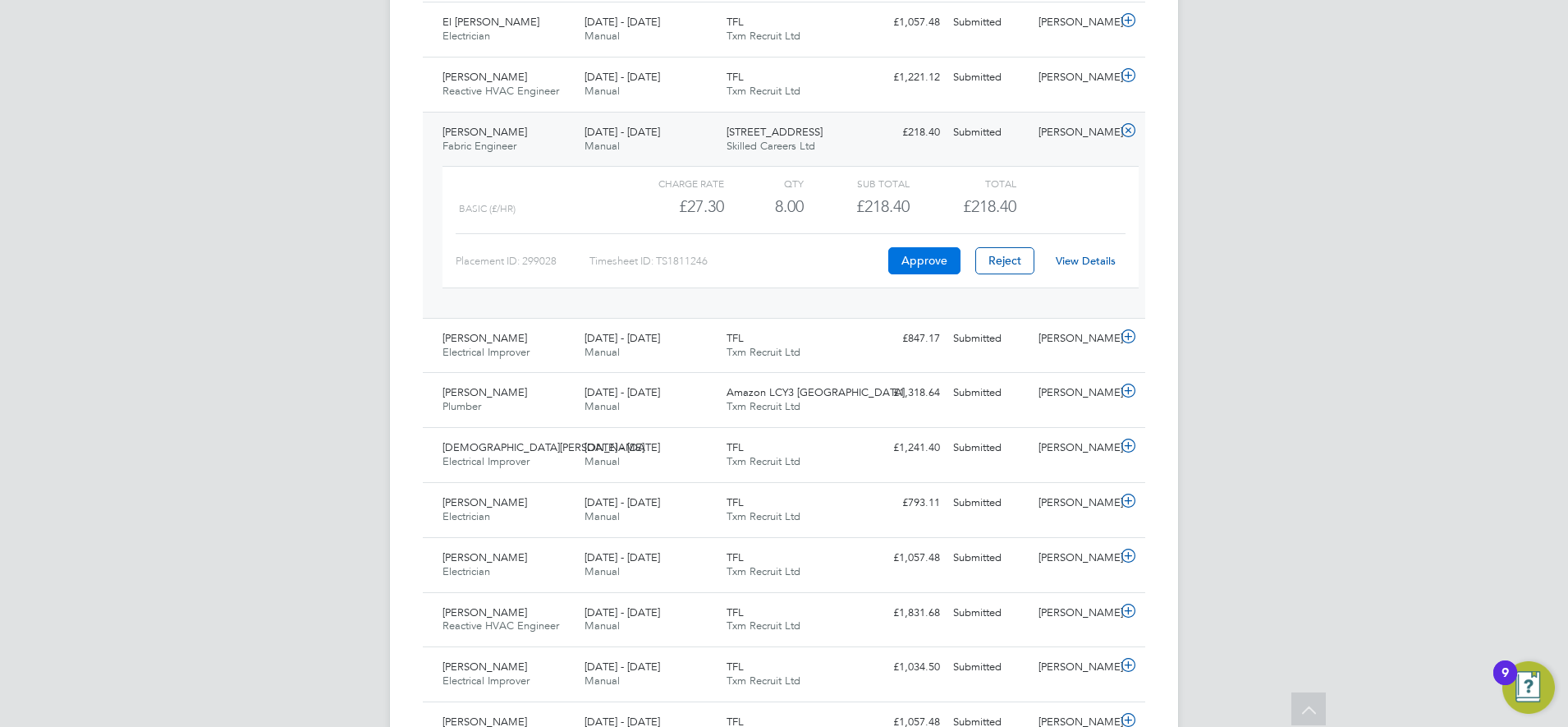
click at [914, 258] on button "Approve" at bounding box center [924, 260] width 72 height 26
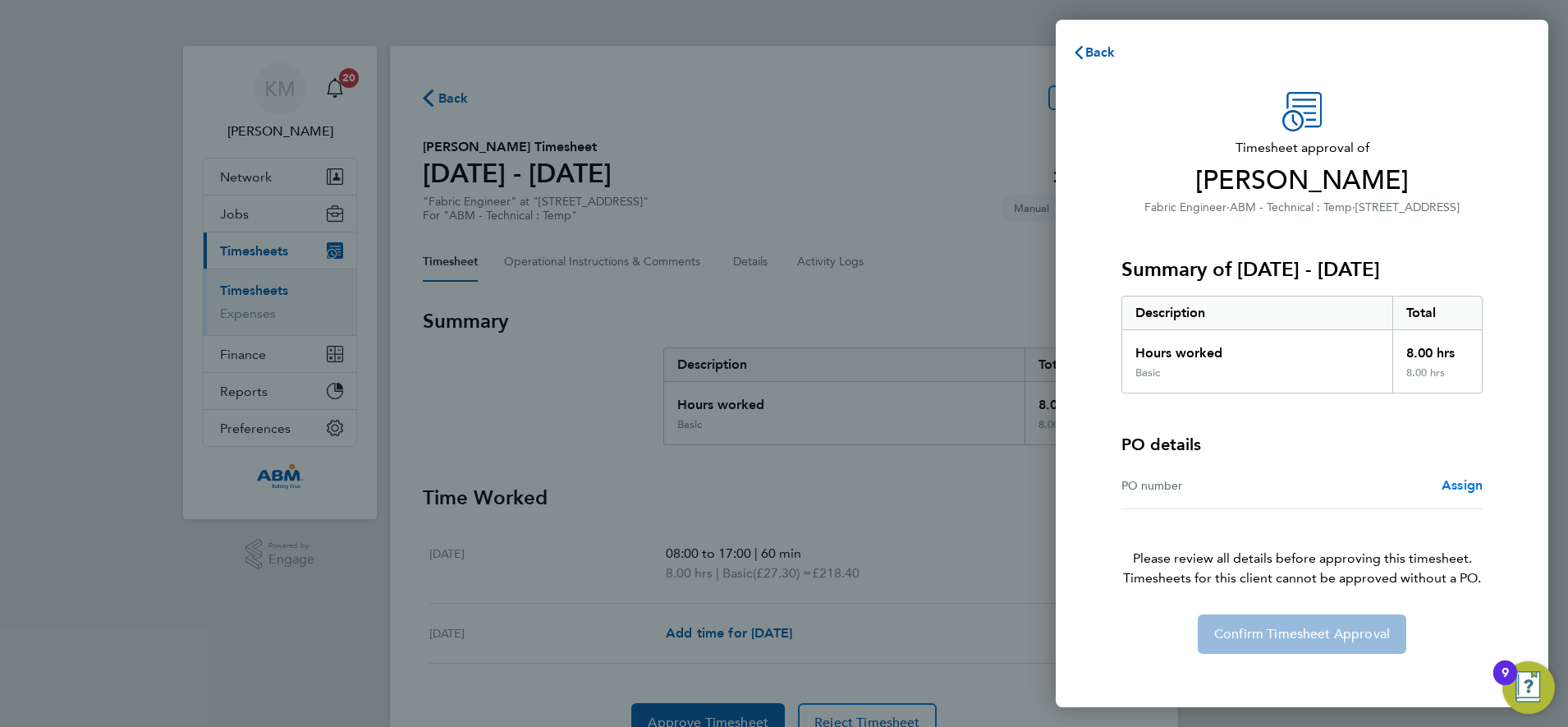
click at [1460, 483] on span "Assign" at bounding box center [1461, 484] width 41 height 16
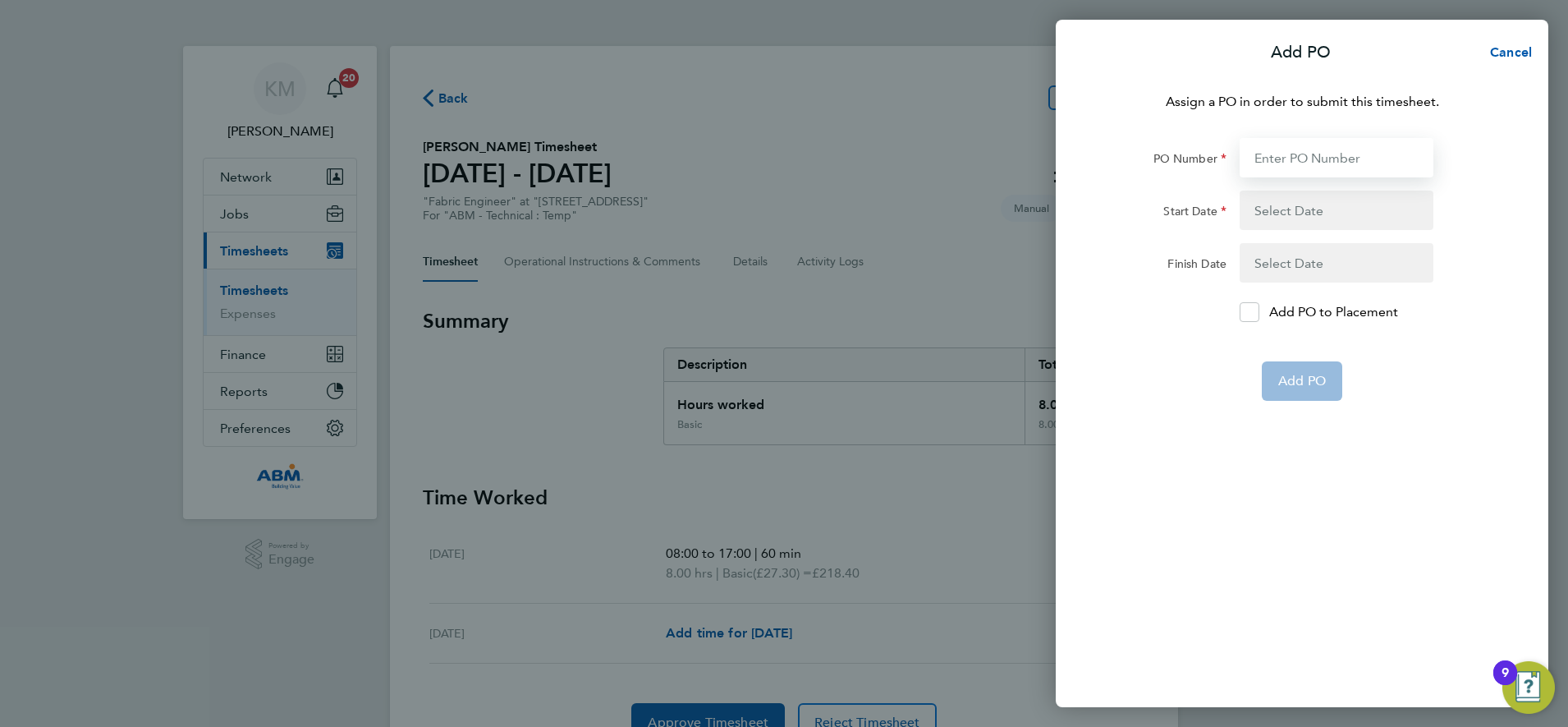
click at [1271, 157] on input "PO Number" at bounding box center [1336, 157] width 194 height 40
click at [1295, 161] on input "PO Number" at bounding box center [1336, 157] width 194 height 40
type input "643611"
click at [1328, 210] on button "button" at bounding box center [1336, 210] width 194 height 40
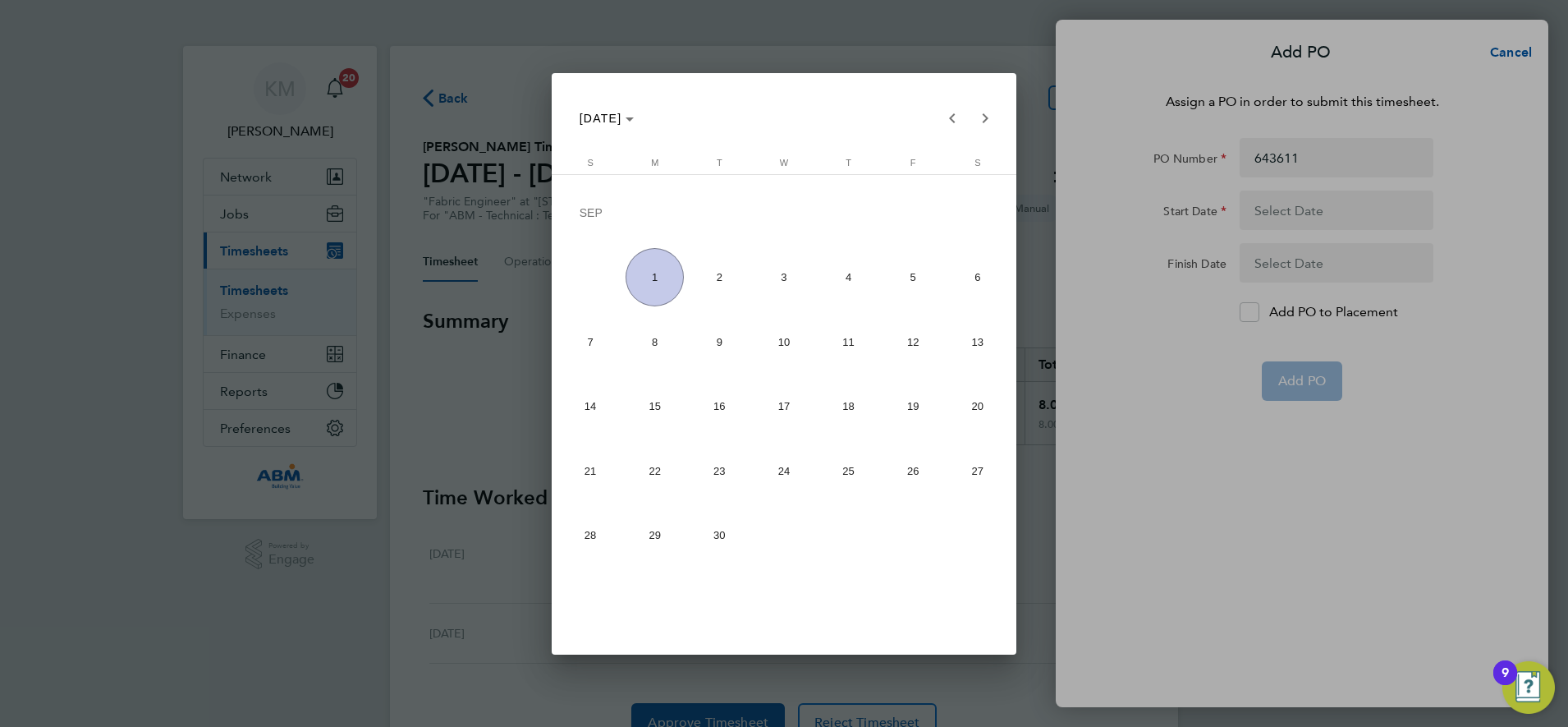
click at [717, 535] on span "30" at bounding box center [719, 536] width 58 height 58
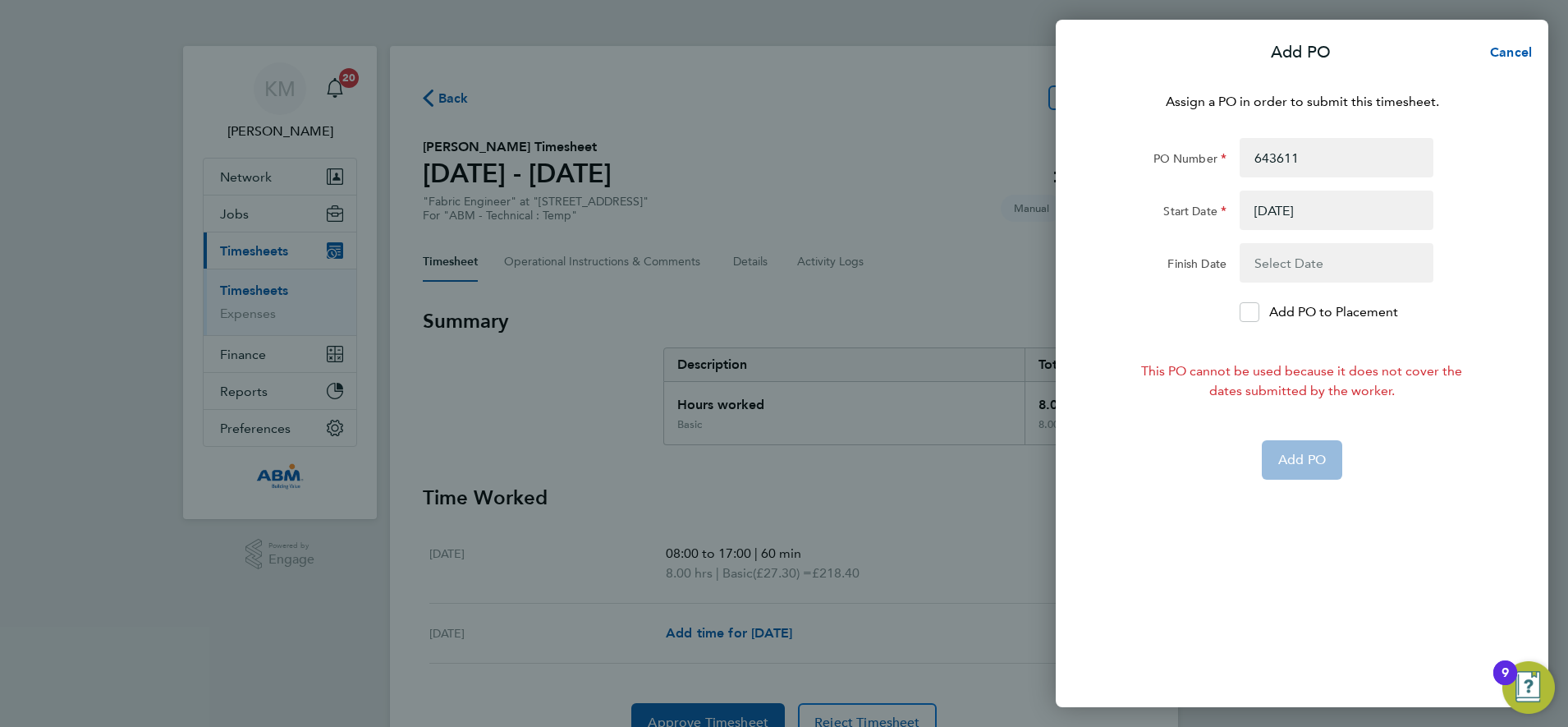
click at [1299, 253] on button "button" at bounding box center [1336, 262] width 194 height 40
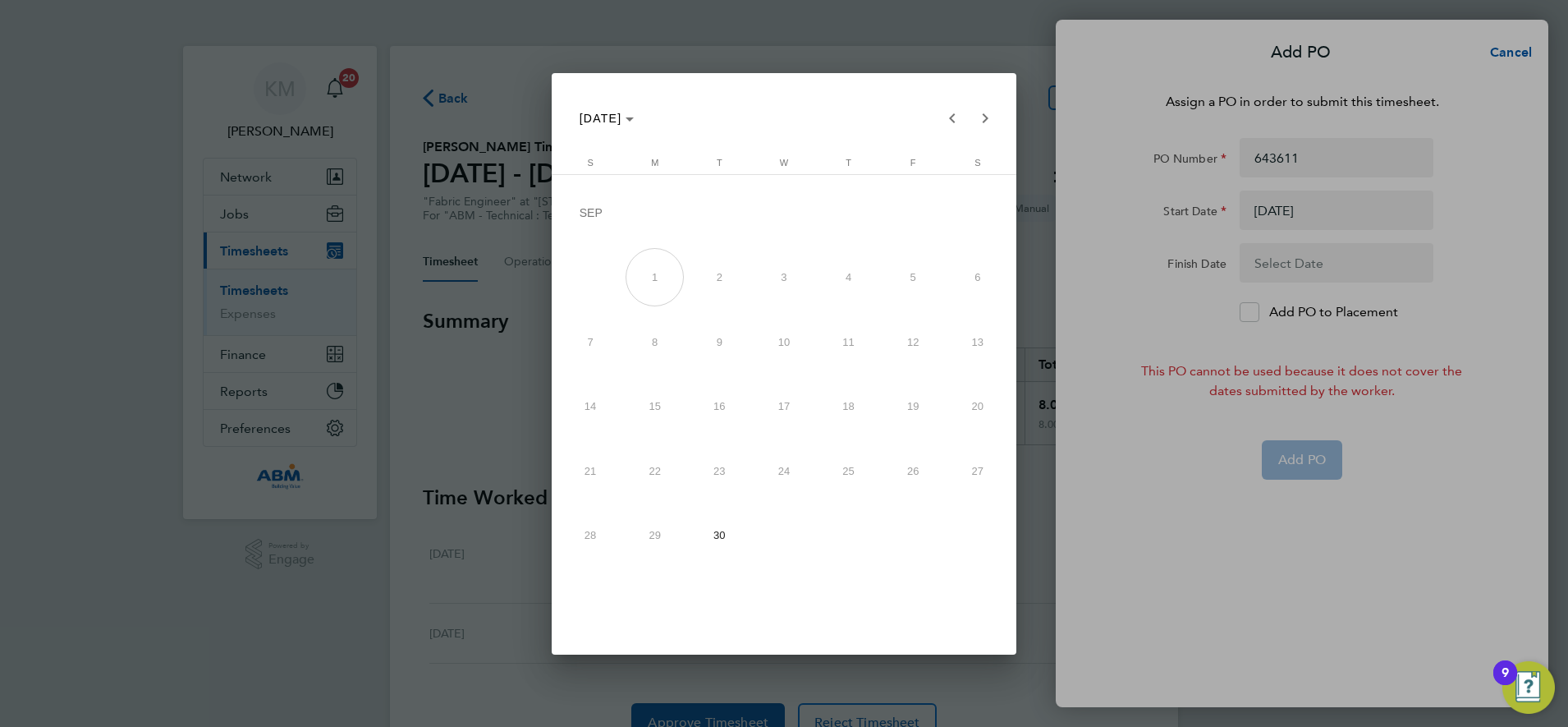
click at [913, 274] on span "5" at bounding box center [913, 277] width 58 height 58
click at [1328, 210] on div at bounding box center [784, 363] width 1568 height 727
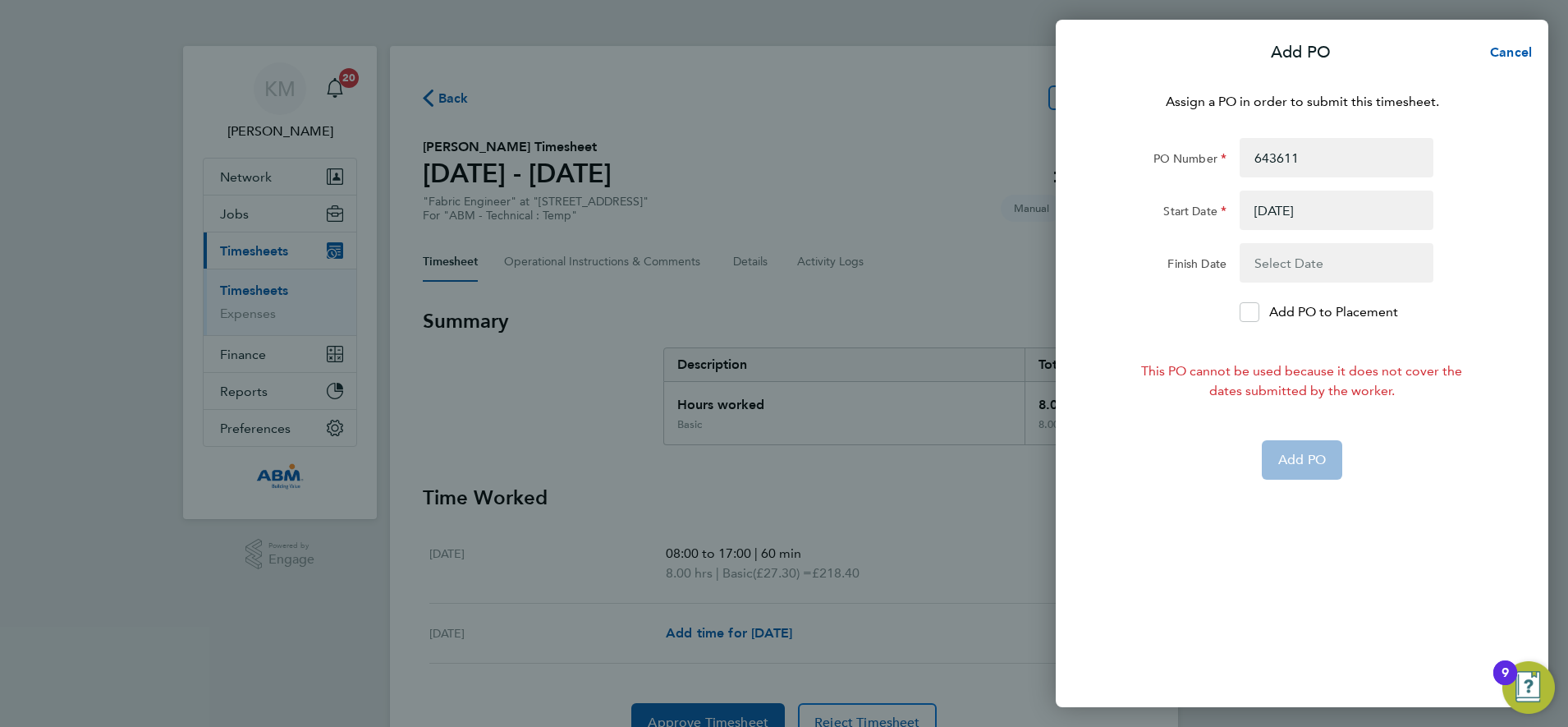
click at [1324, 211] on button "button" at bounding box center [1336, 210] width 194 height 40
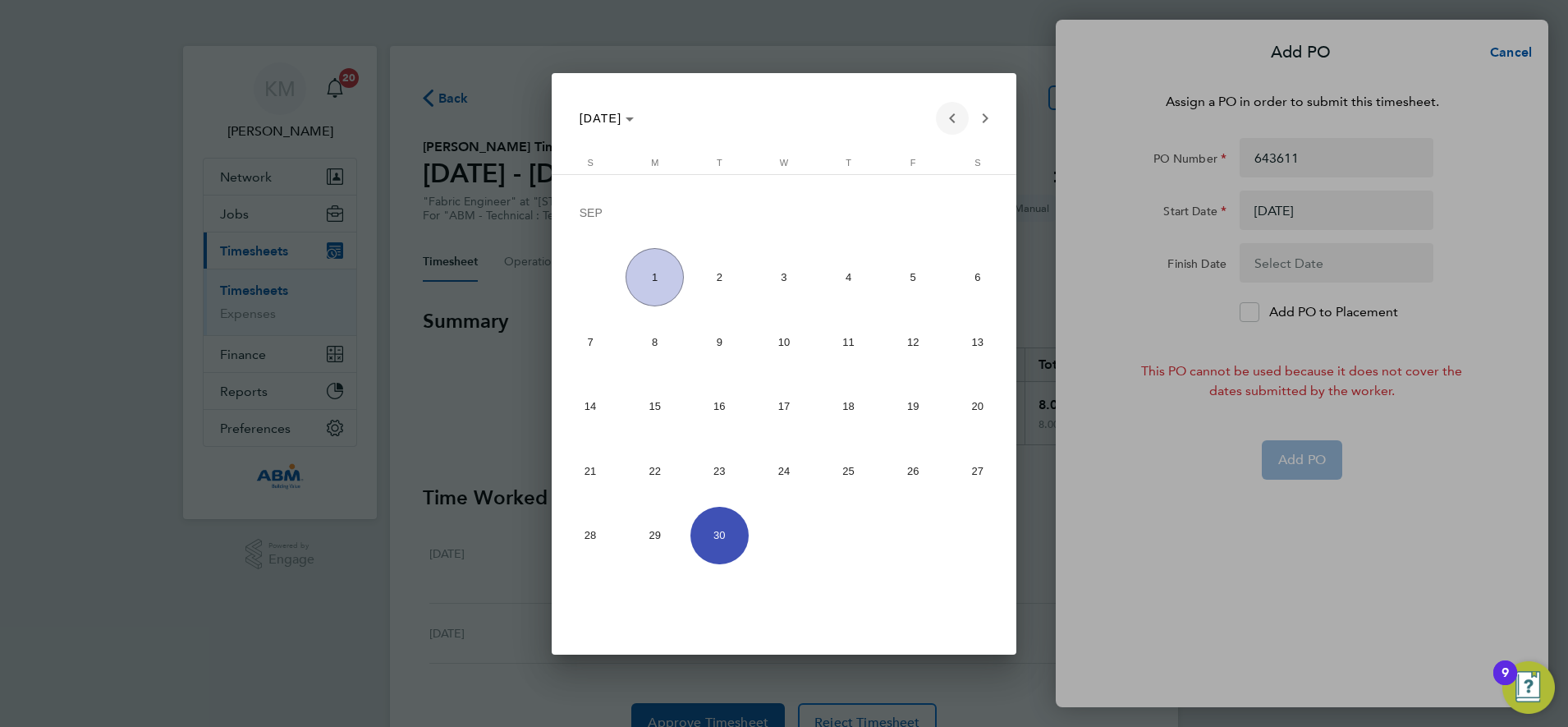
click at [951, 119] on span "Previous month" at bounding box center [952, 118] width 33 height 33
click at [972, 474] on span "30" at bounding box center [977, 475] width 58 height 58
type input "30 Aug 25"
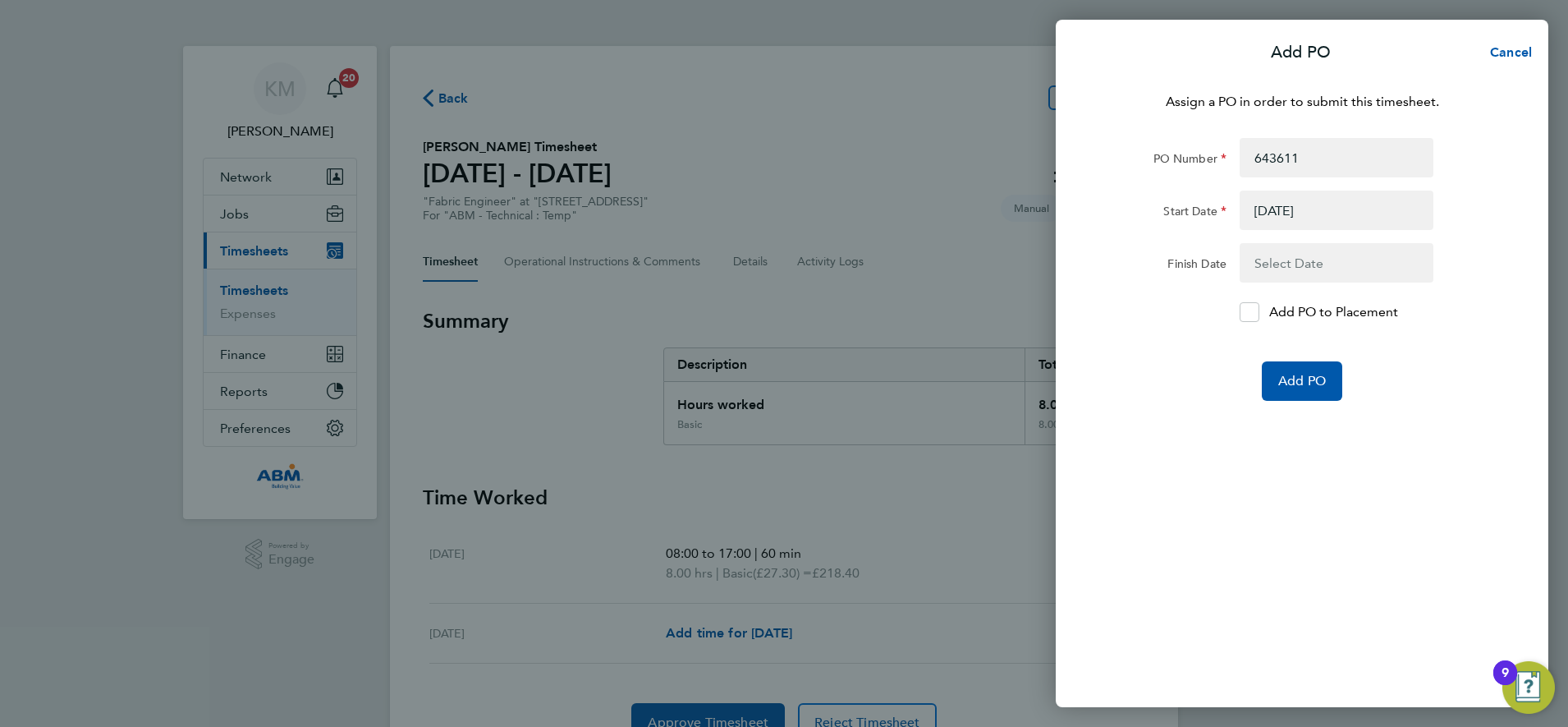
click at [1298, 264] on button "button" at bounding box center [1336, 262] width 194 height 40
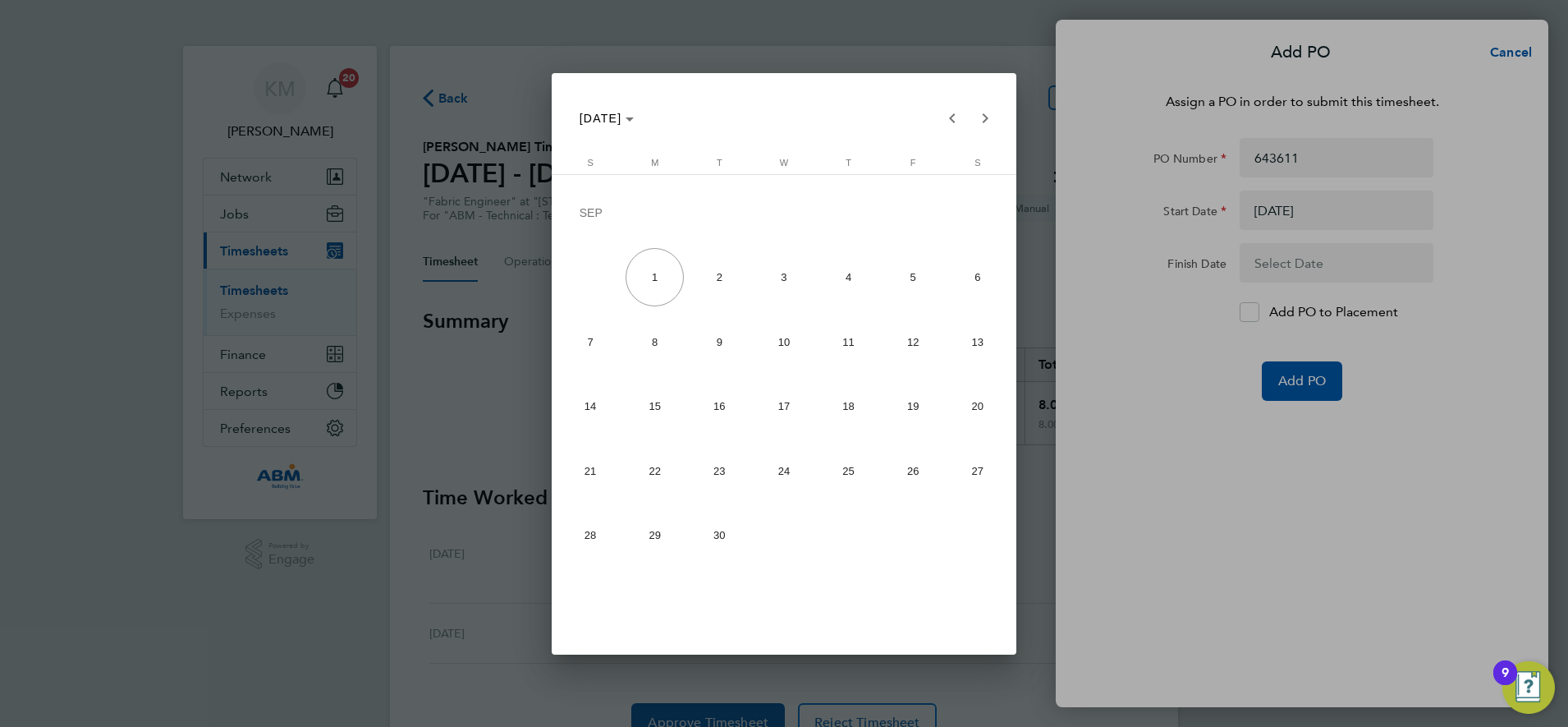
click at [909, 275] on span "5" at bounding box center [913, 277] width 58 height 58
type input "05 Sep 25"
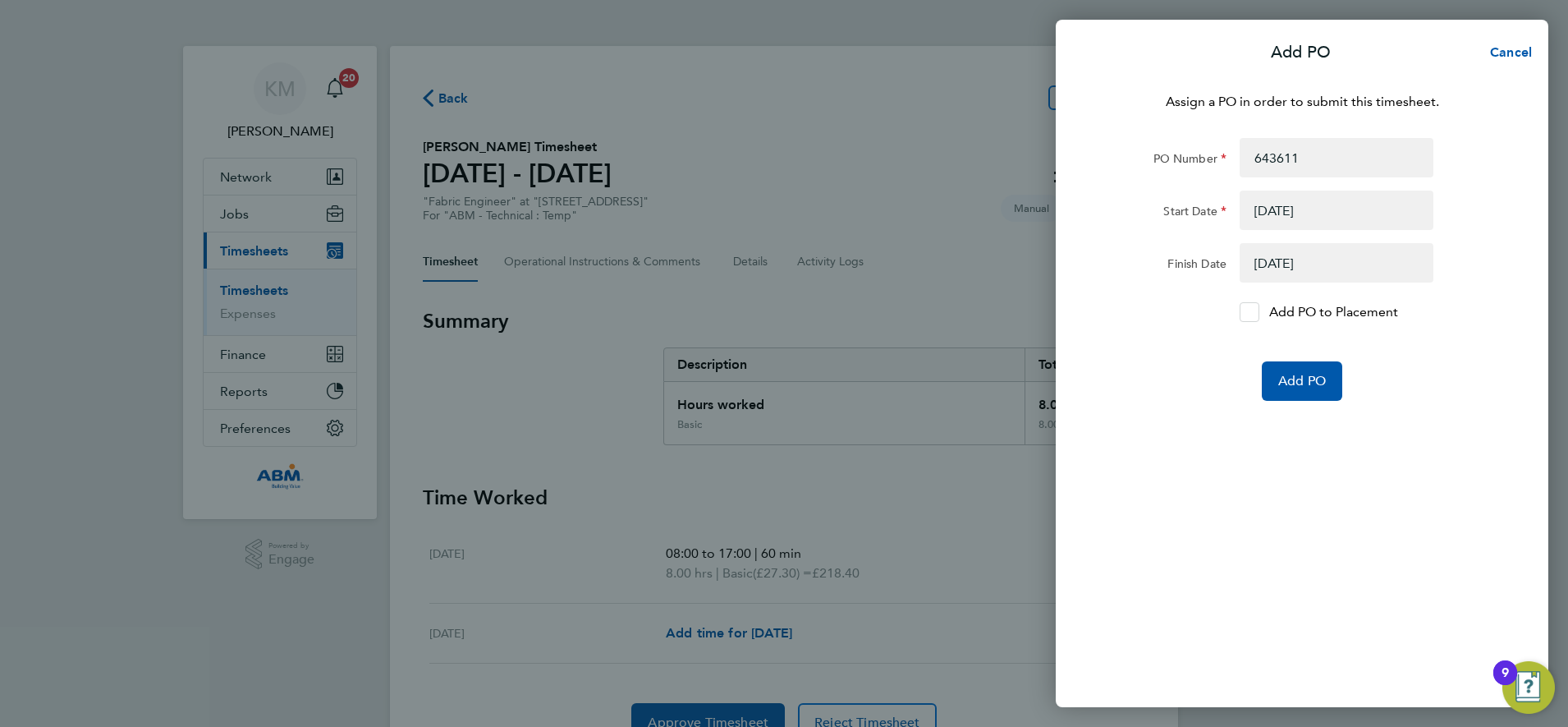
click at [1253, 315] on icon at bounding box center [1249, 312] width 13 height 11
click at [1255, 312] on input "Add PO to Placement" at bounding box center [1255, 312] width 0 height 0
click at [1302, 380] on span "Add PO" at bounding box center [1301, 380] width 48 height 17
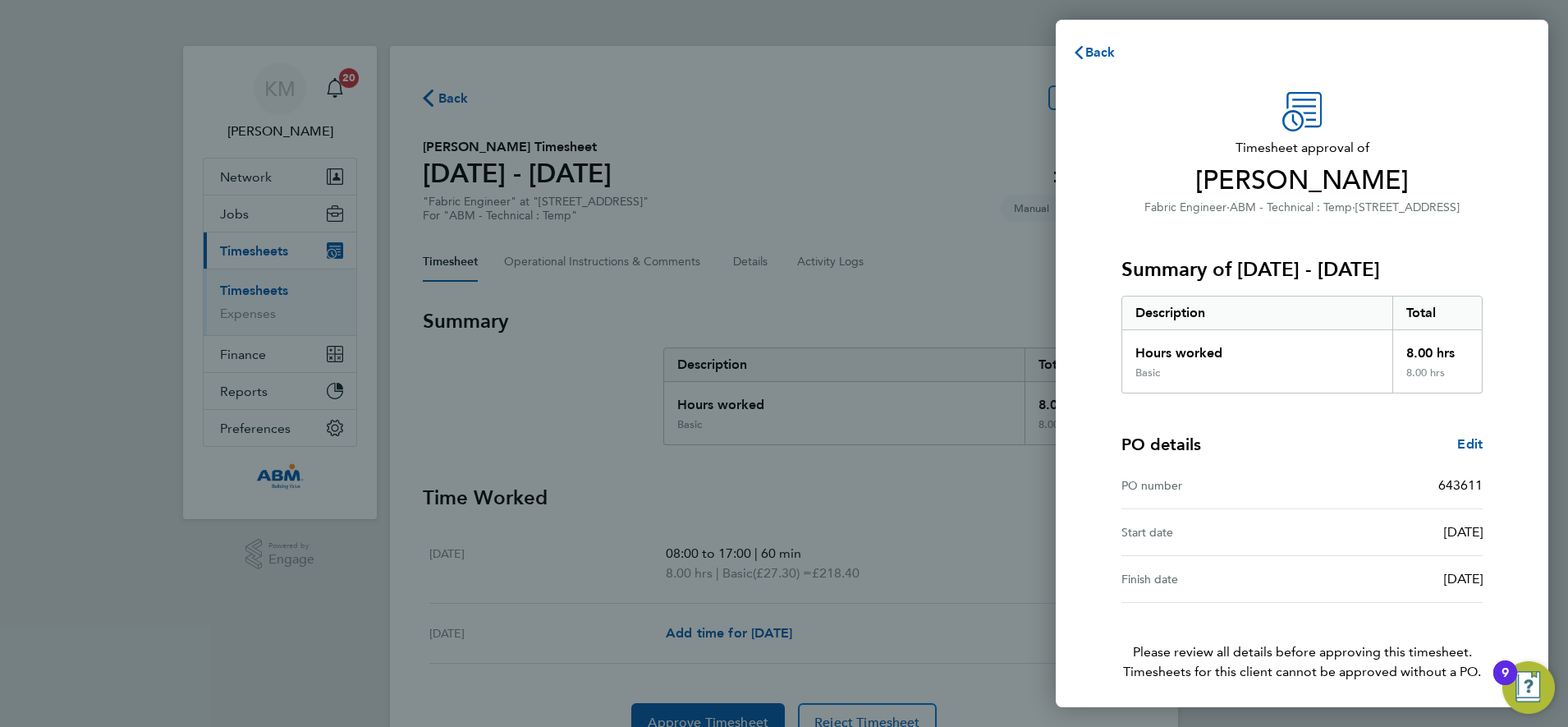
scroll to position [60, 0]
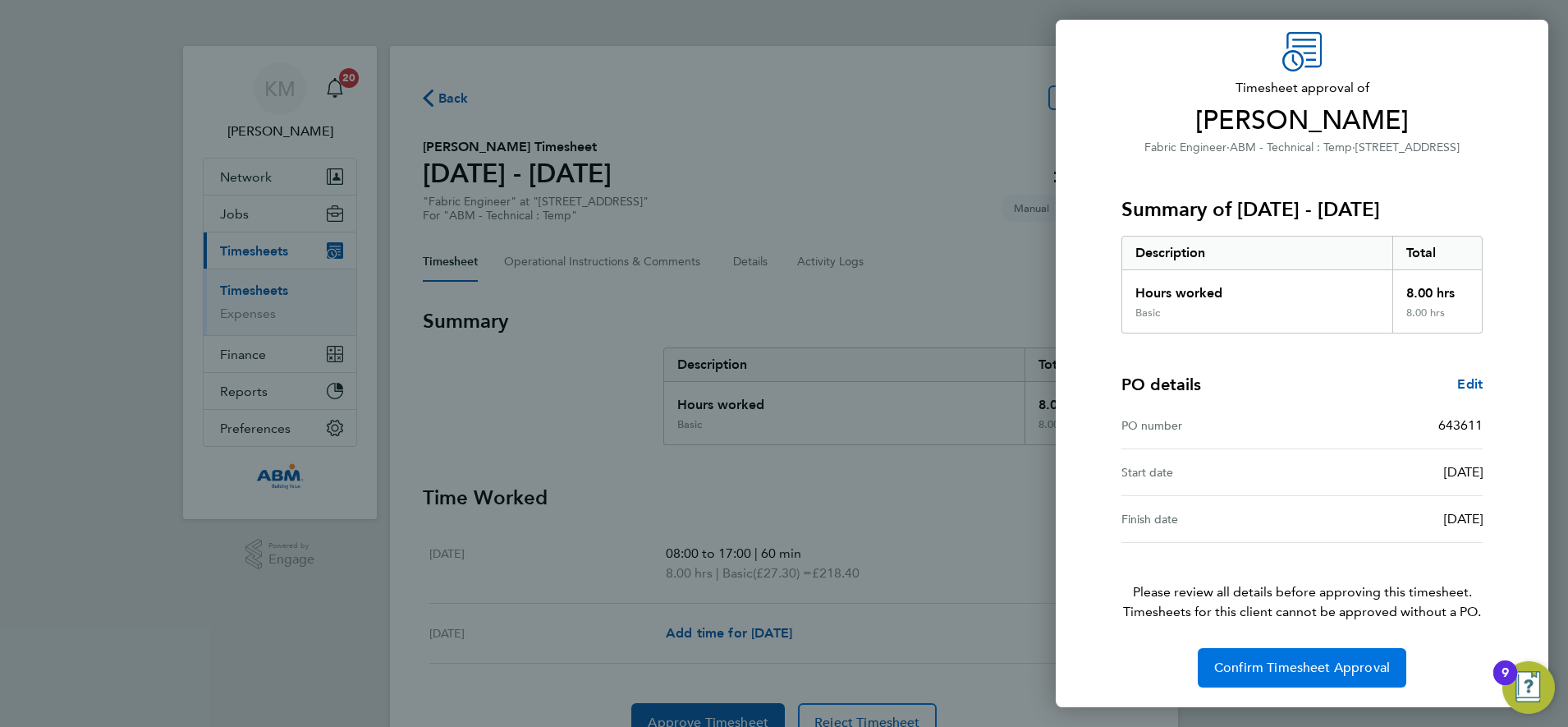
click at [1294, 670] on span "Confirm Timesheet Approval" at bounding box center [1301, 667] width 176 height 17
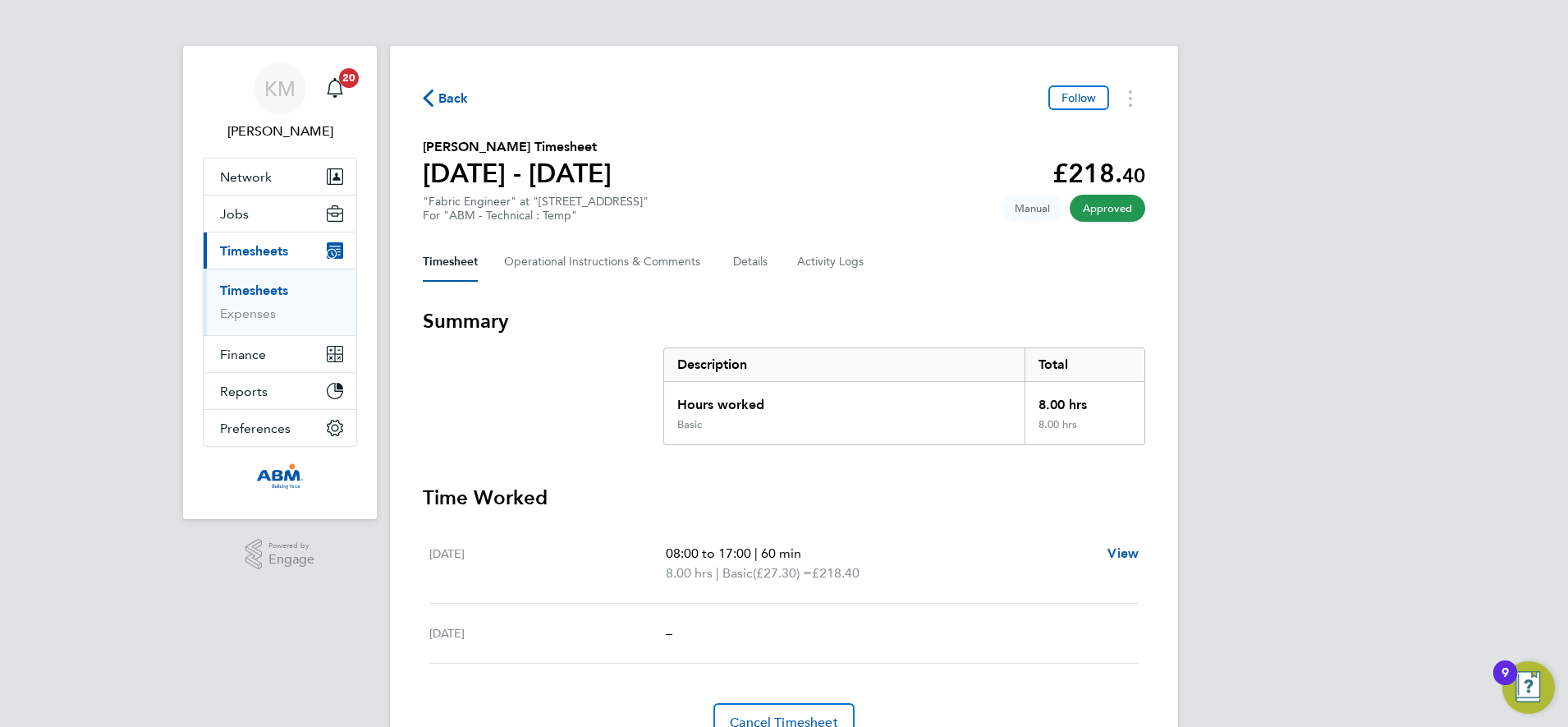
click at [444, 93] on span "Back" at bounding box center [453, 98] width 30 height 19
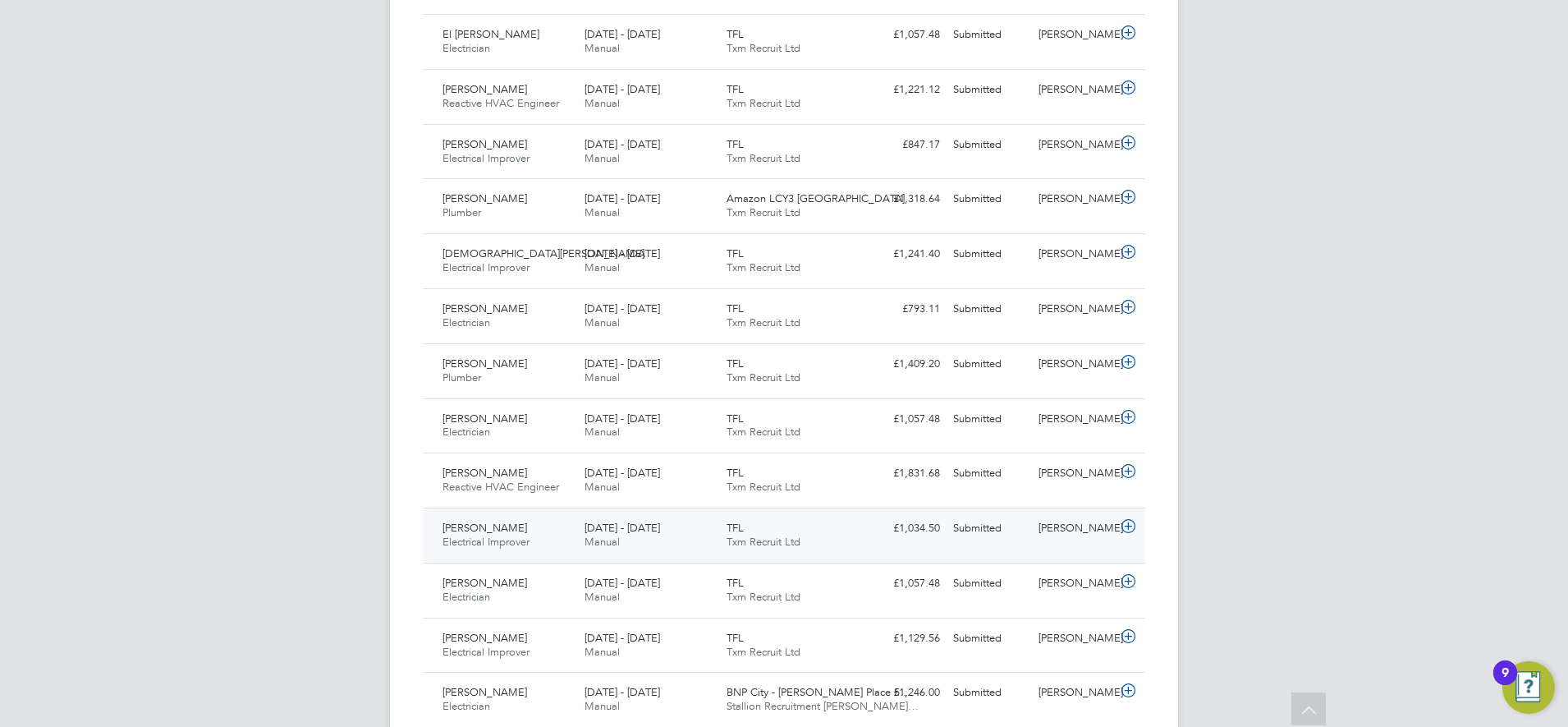
scroll to position [765, 0]
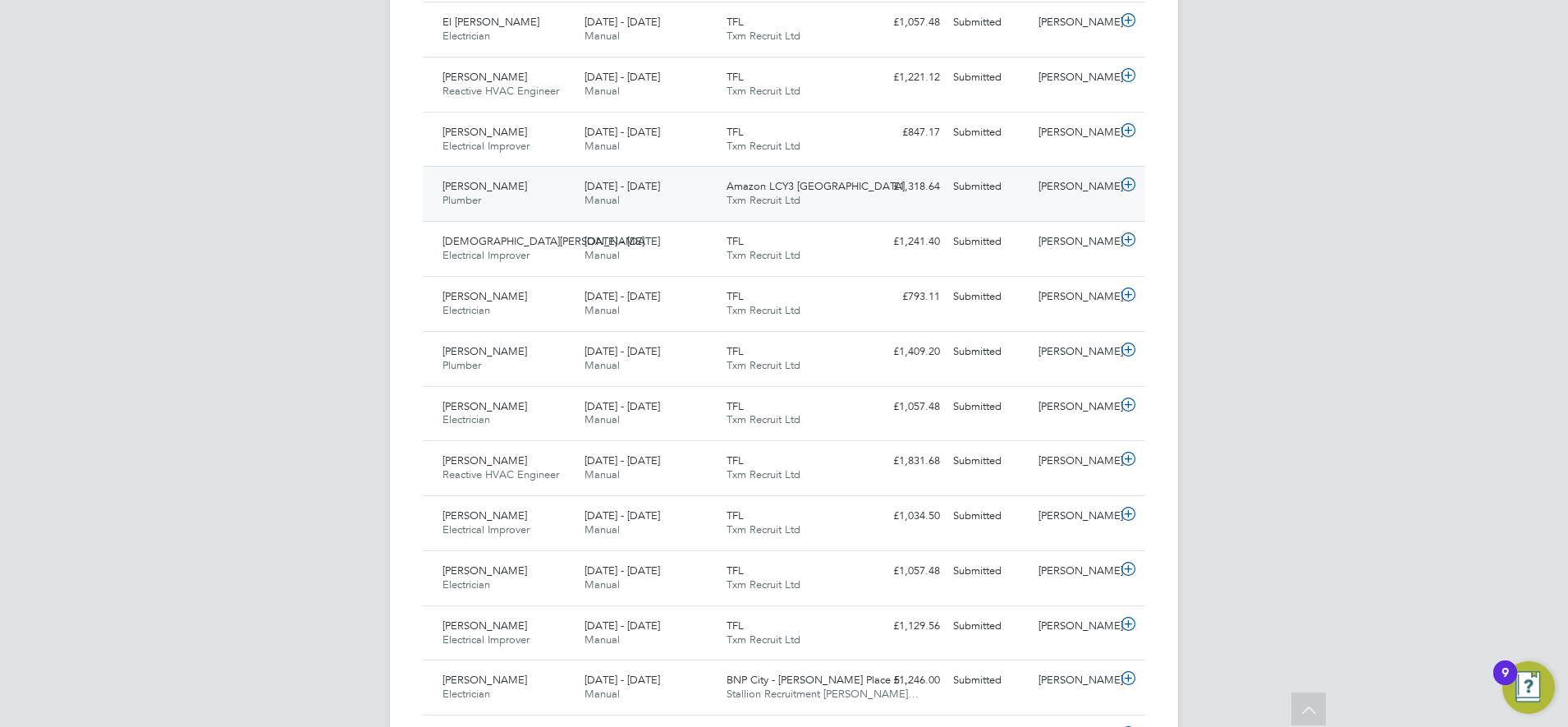
click at [833, 199] on div "Amazon LCY3 Dartford Txm Recruit Ltd" at bounding box center [791, 193] width 142 height 41
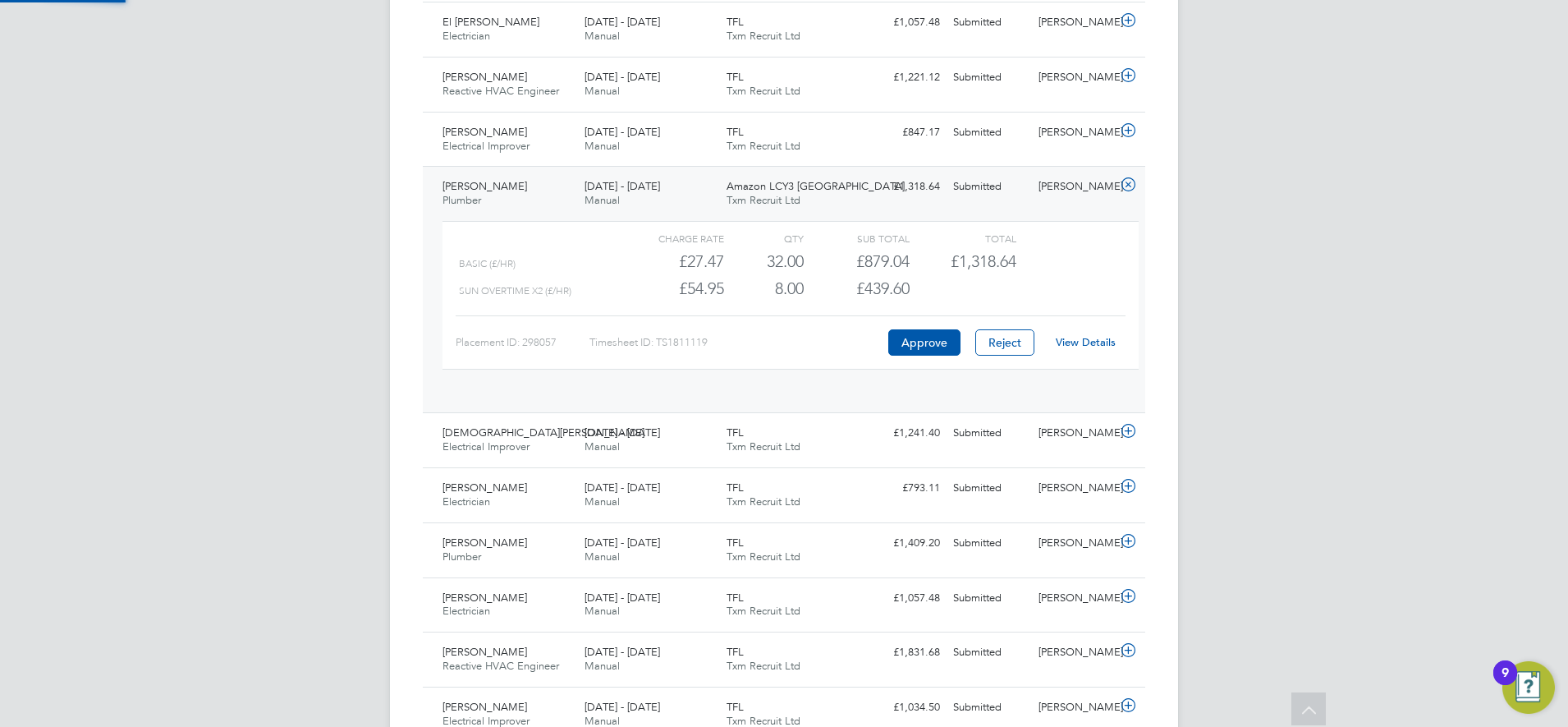
scroll to position [28, 160]
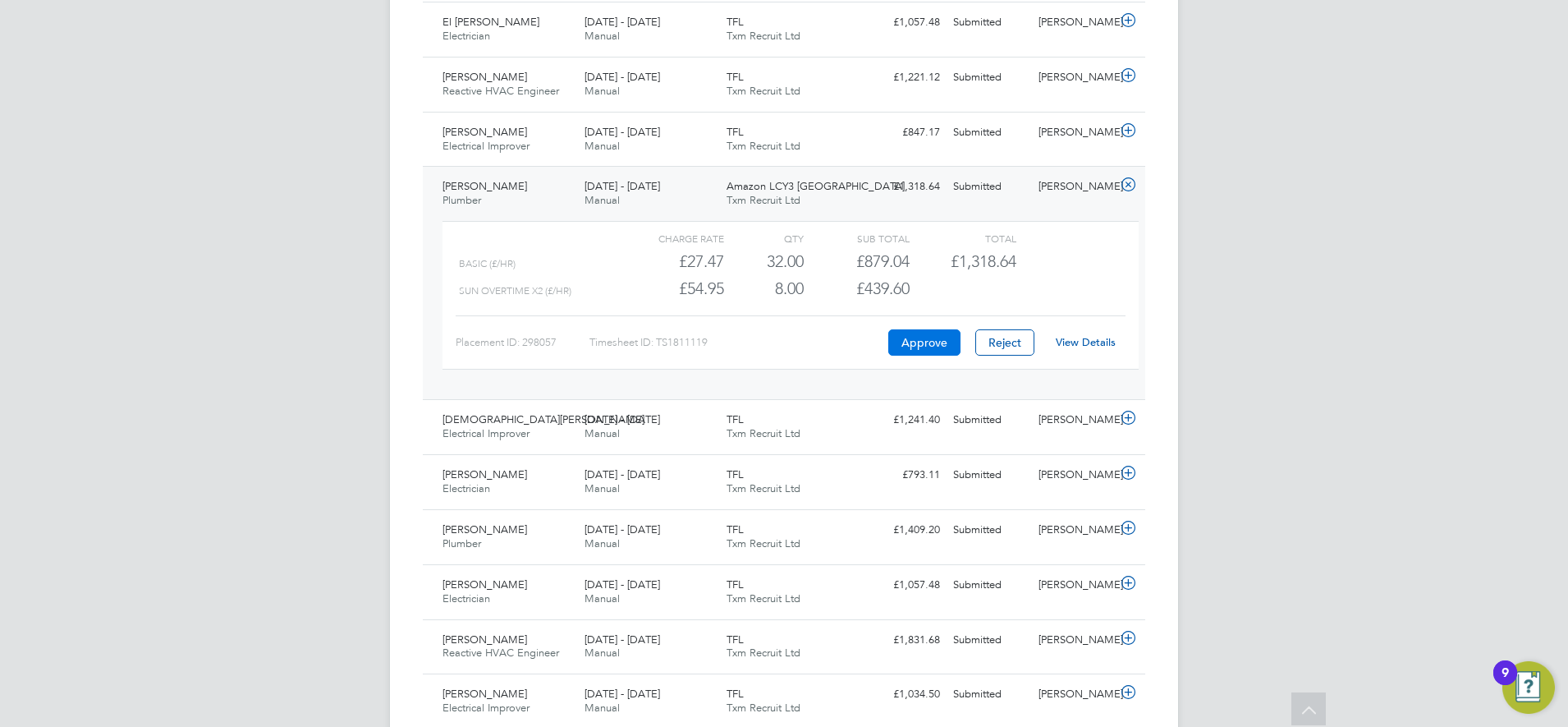
click at [919, 339] on button "Approve" at bounding box center [924, 342] width 72 height 26
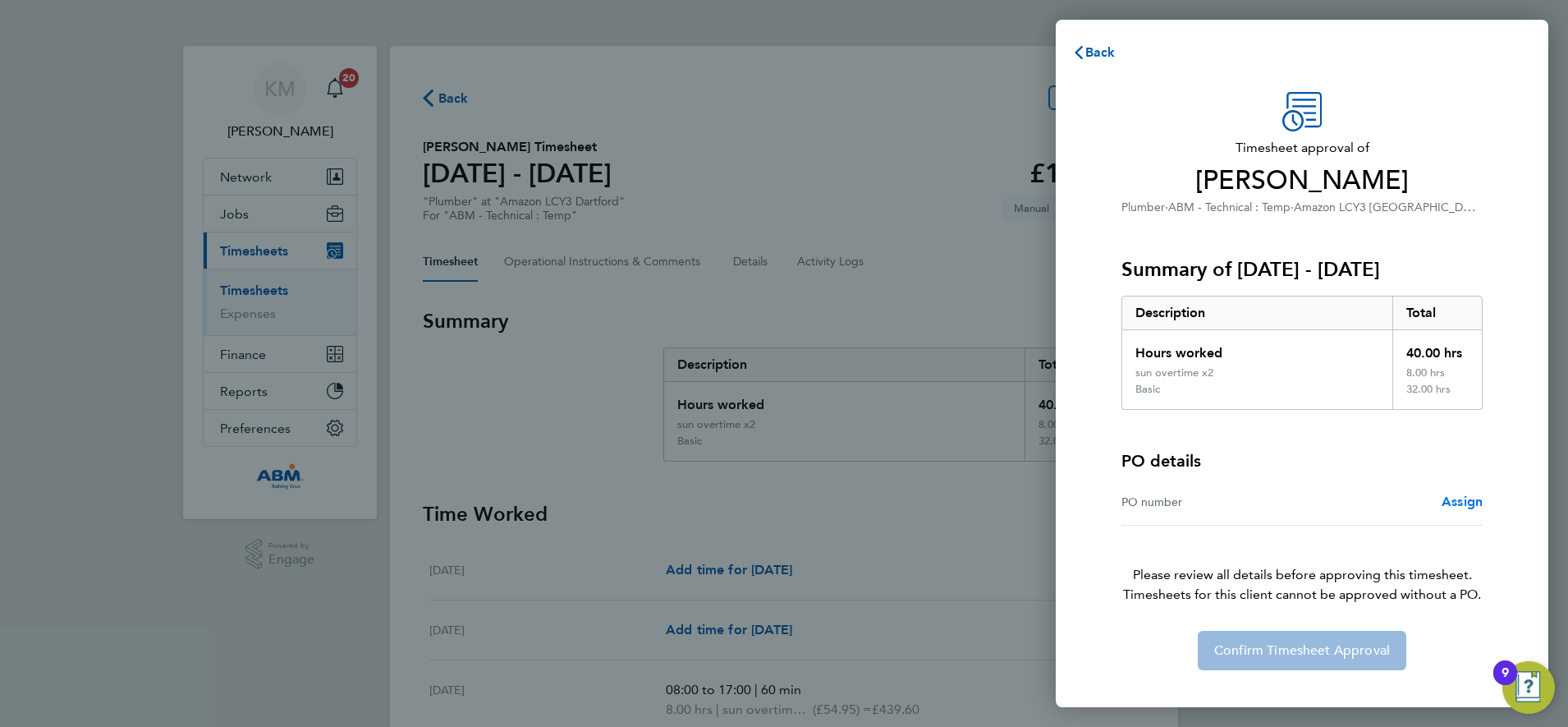
click at [1462, 498] on span "Assign" at bounding box center [1461, 501] width 41 height 16
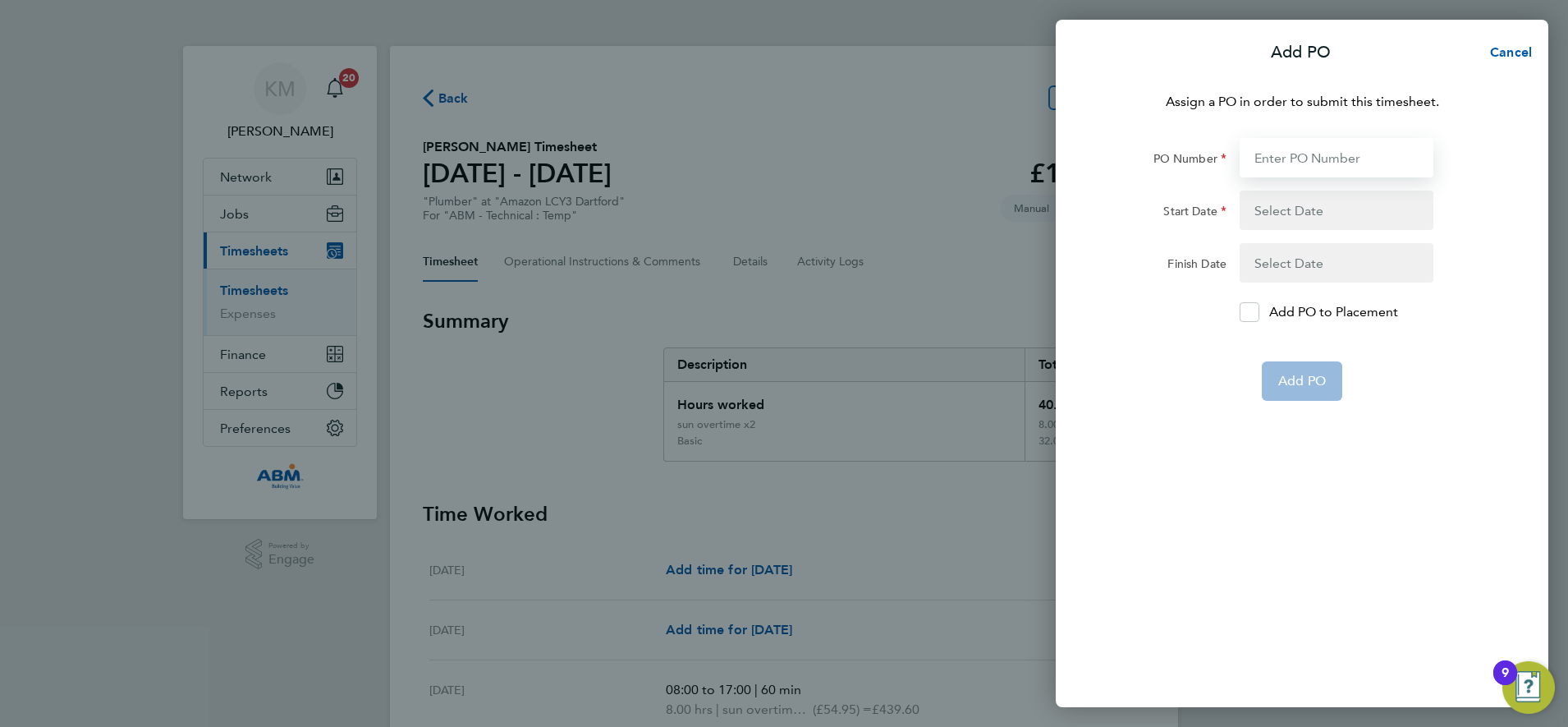
click at [1270, 157] on input "PO Number" at bounding box center [1336, 157] width 194 height 40
type input "643621"
click at [1297, 215] on button "button" at bounding box center [1336, 210] width 194 height 40
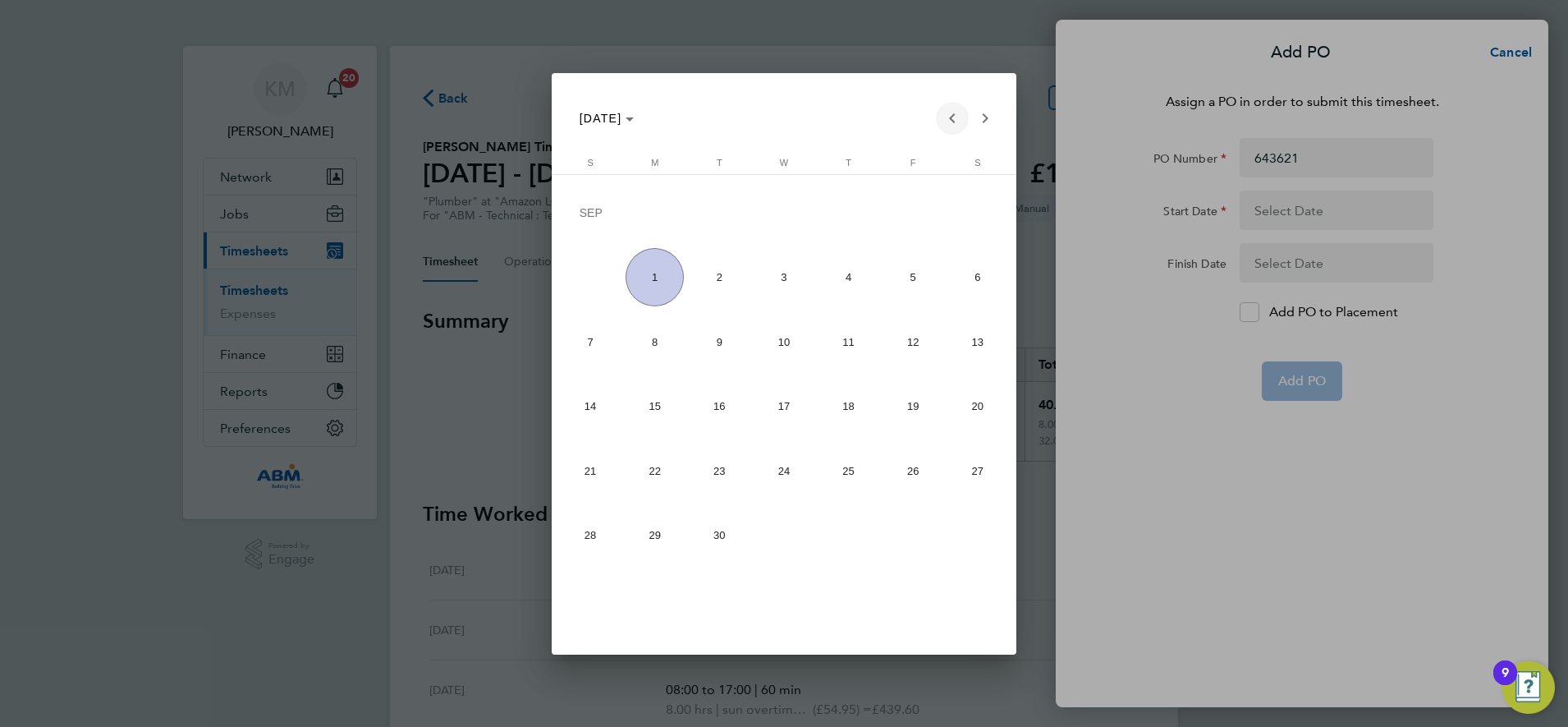
click at [945, 114] on span "Previous month" at bounding box center [952, 118] width 33 height 33
click at [972, 408] on span "23" at bounding box center [977, 410] width 58 height 58
type input "[DATE]"
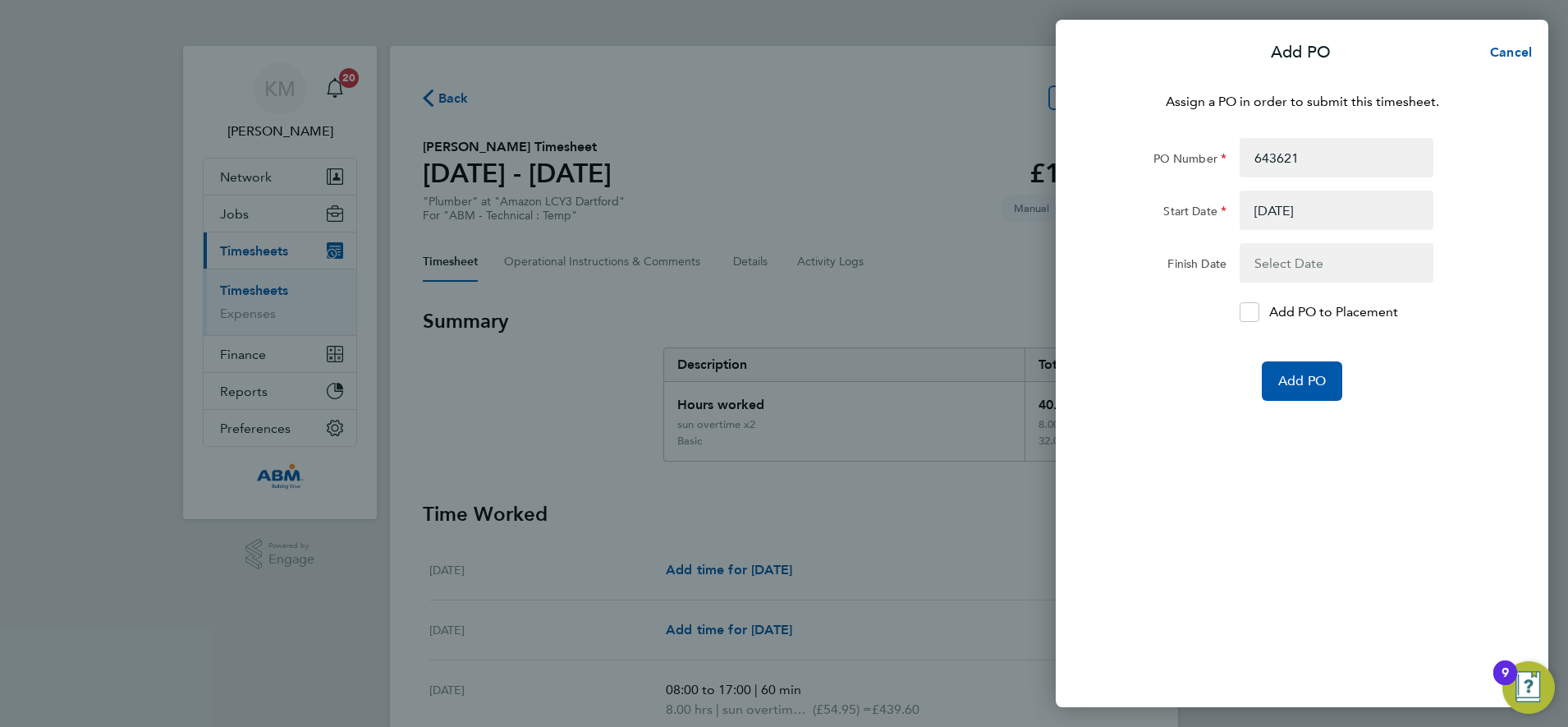
click at [1282, 257] on button "button" at bounding box center [1336, 262] width 194 height 40
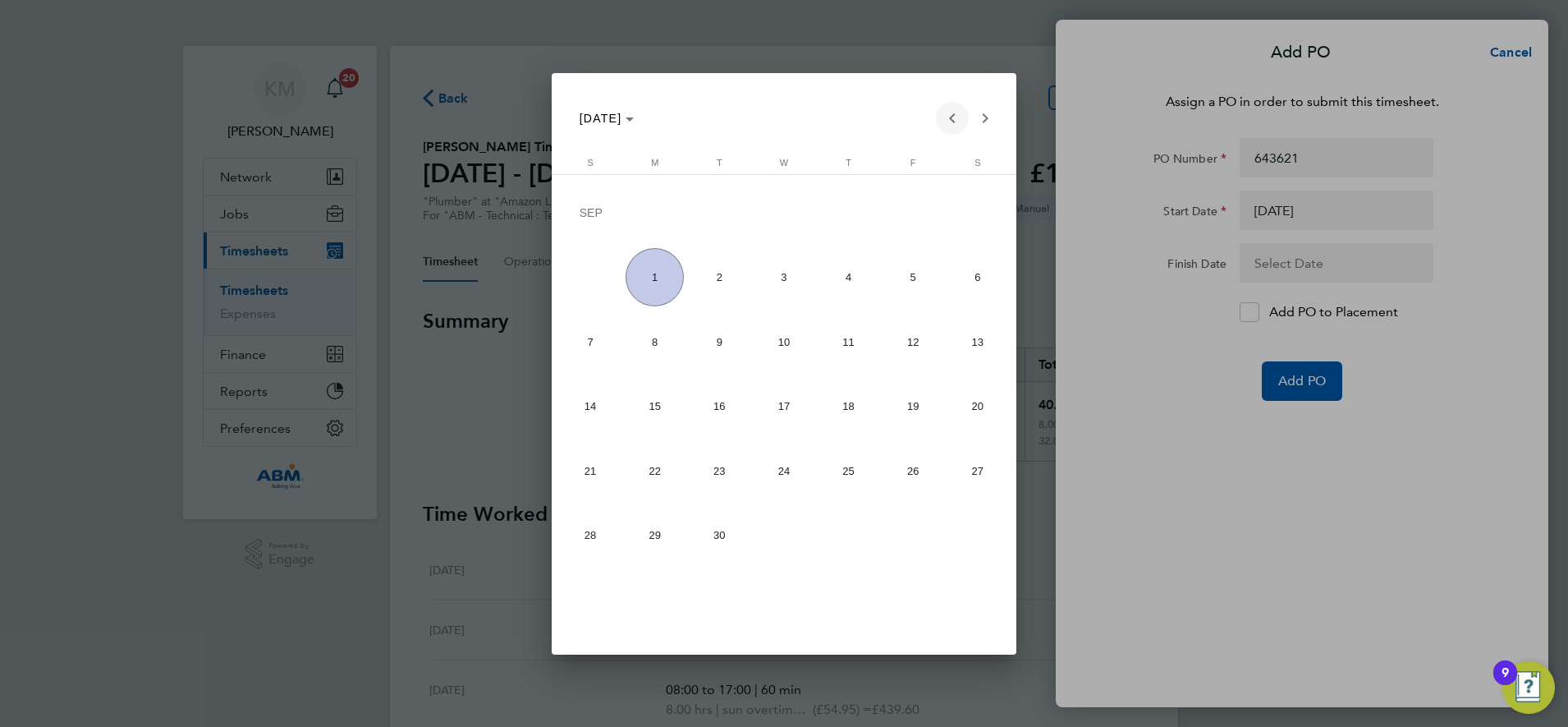
click at [949, 116] on span "Previous month" at bounding box center [952, 118] width 33 height 33
click at [908, 472] on span "29" at bounding box center [913, 475] width 58 height 58
type input "[DATE]"
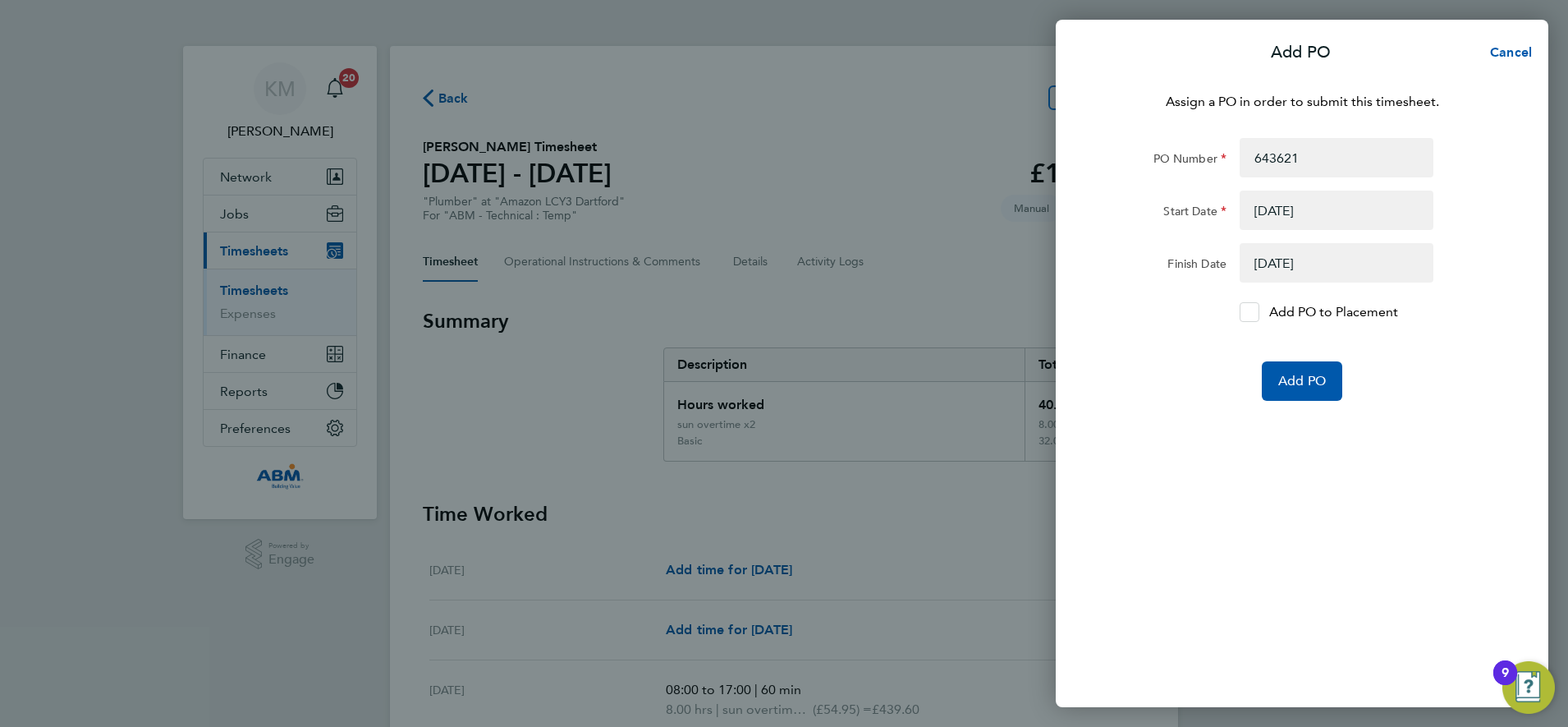
click at [1258, 311] on div at bounding box center [1249, 312] width 19 height 19
click at [1255, 312] on input "Add PO to Placement" at bounding box center [1255, 312] width 0 height 0
click at [1288, 376] on span "Add PO" at bounding box center [1301, 380] width 48 height 17
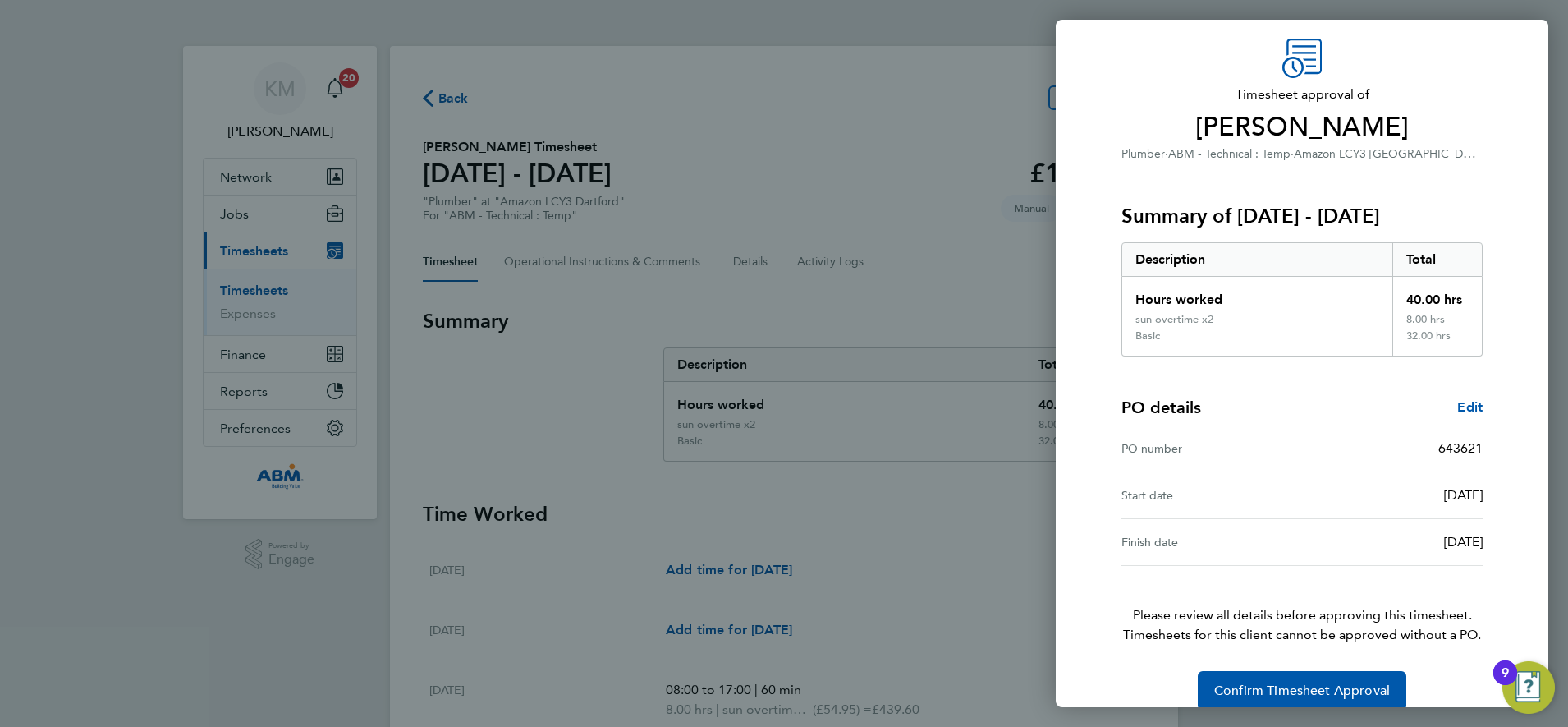
scroll to position [77, 0]
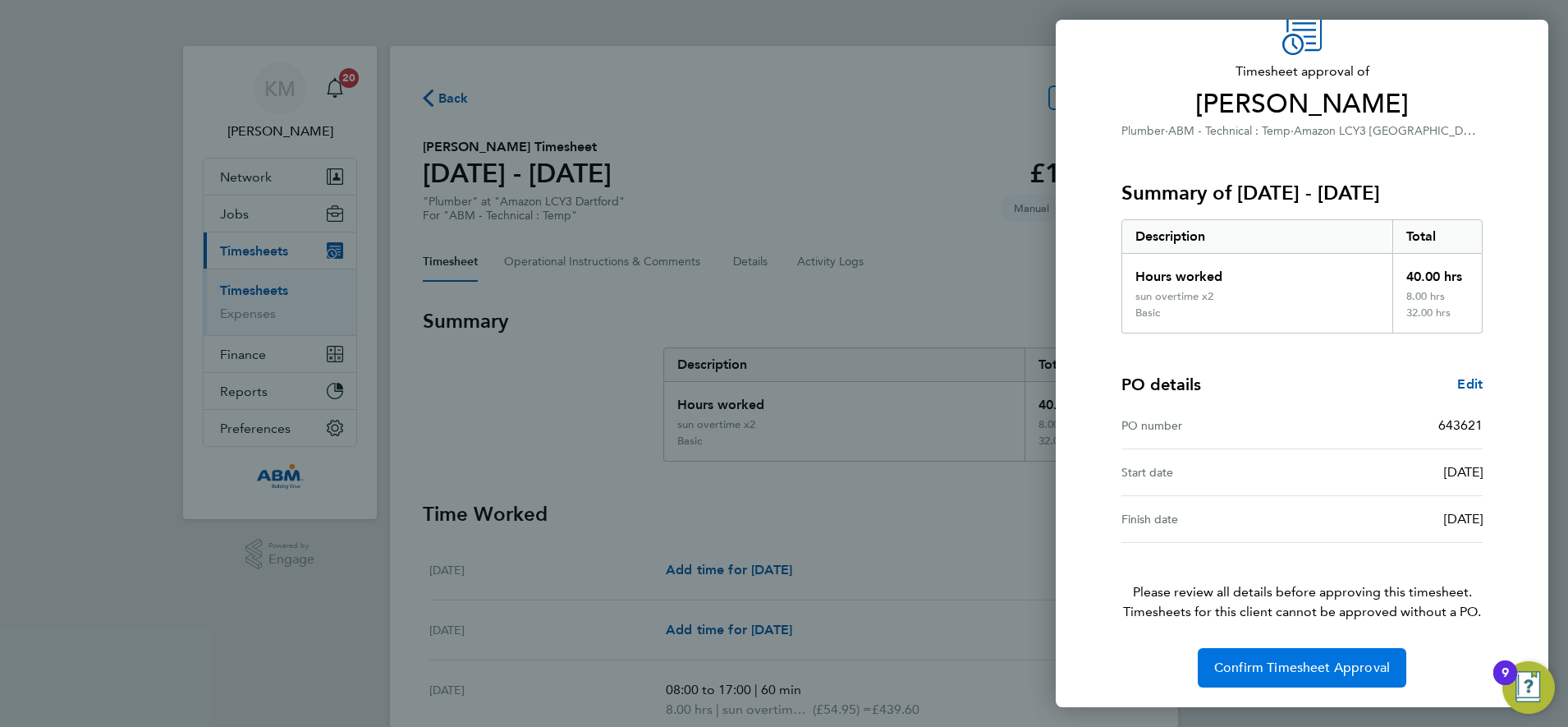
click at [1266, 669] on span "Confirm Timesheet Approval" at bounding box center [1301, 667] width 176 height 17
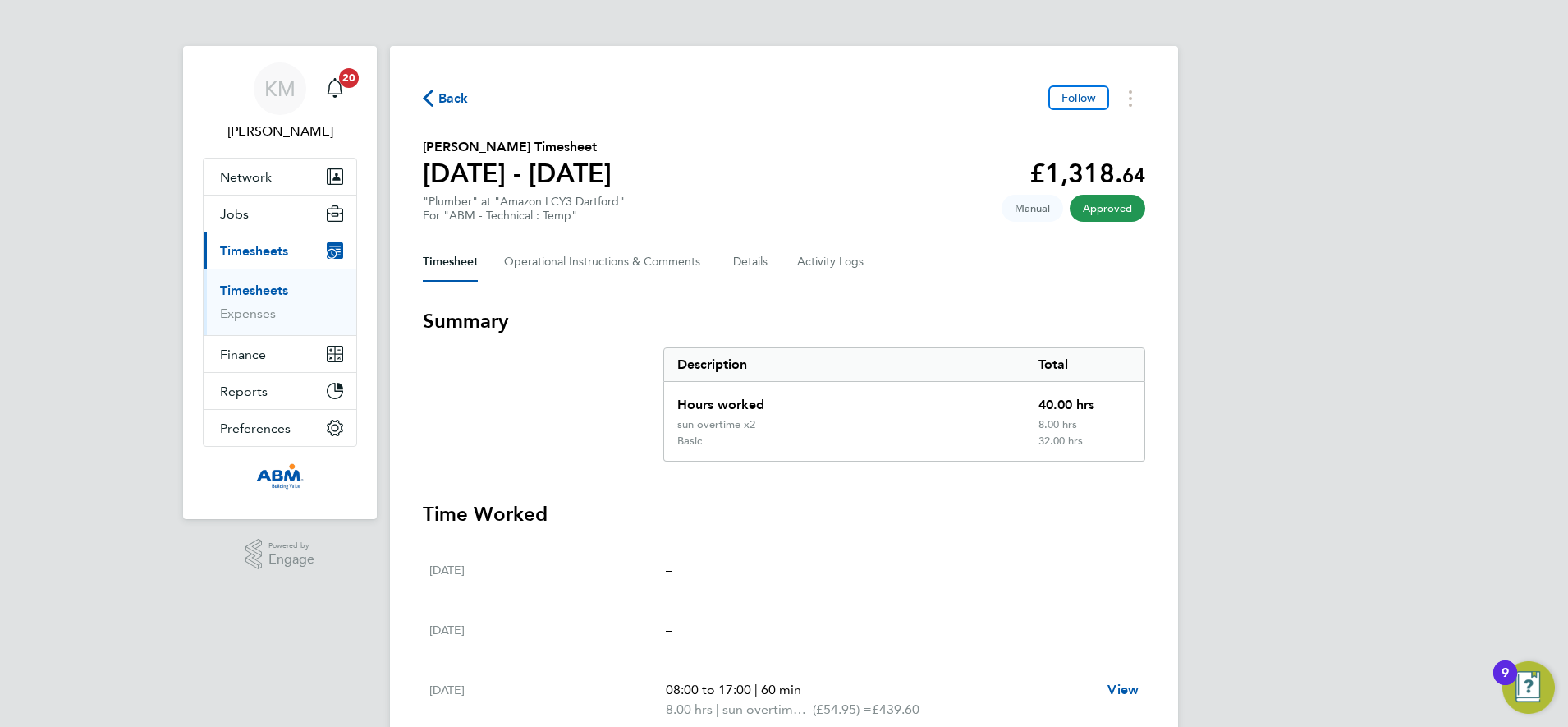
click at [451, 96] on span "Back" at bounding box center [453, 98] width 30 height 19
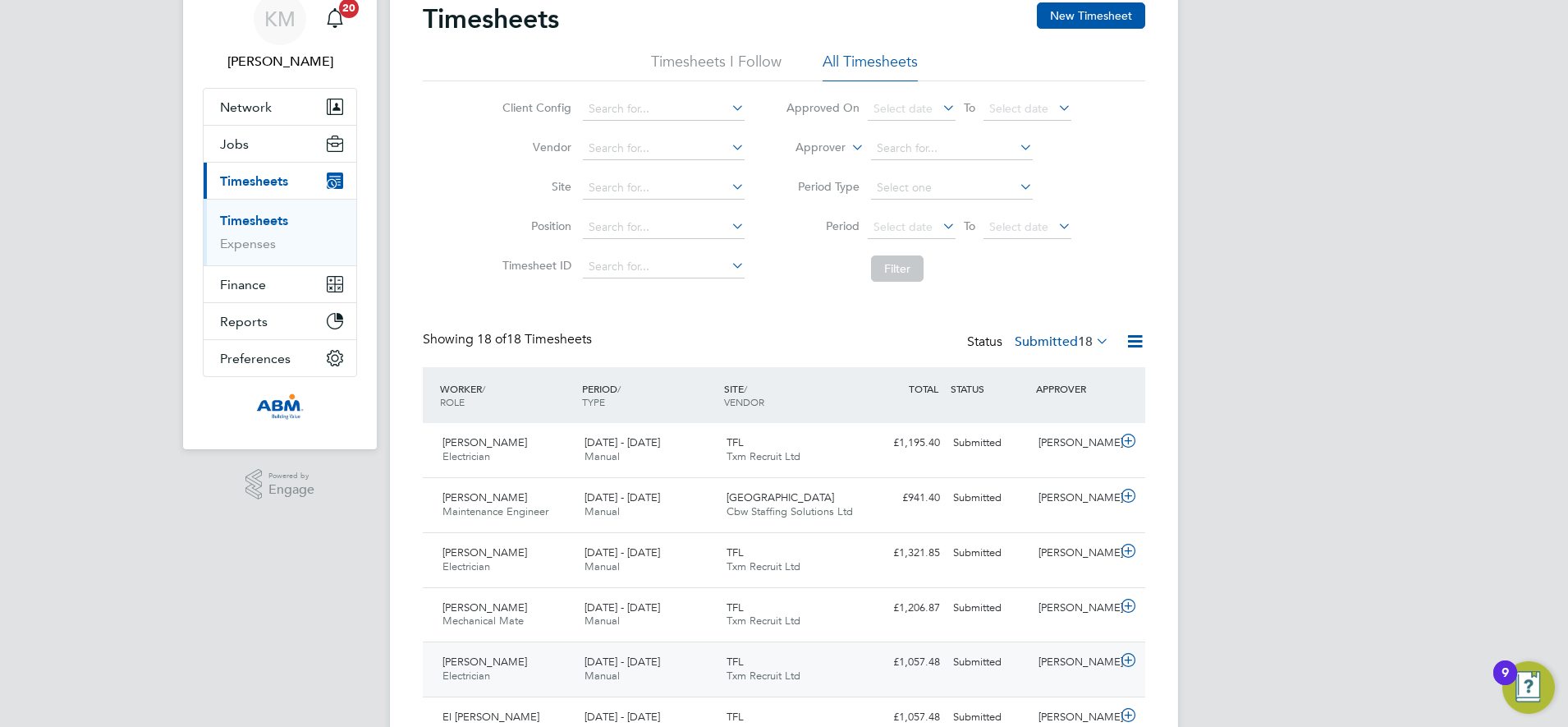
scroll to position [205, 0]
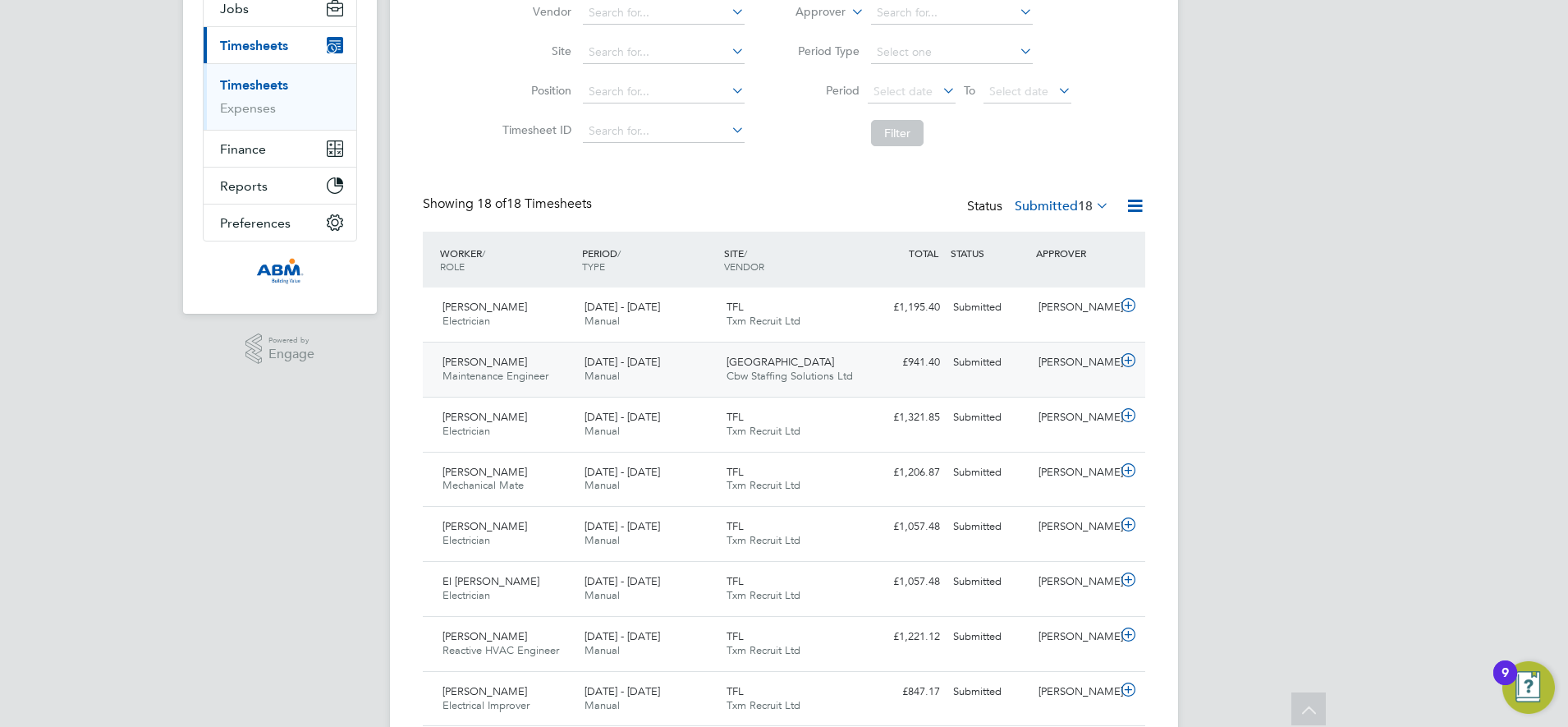
click at [865, 370] on div "£941.40 Submitted" at bounding box center [903, 363] width 85 height 27
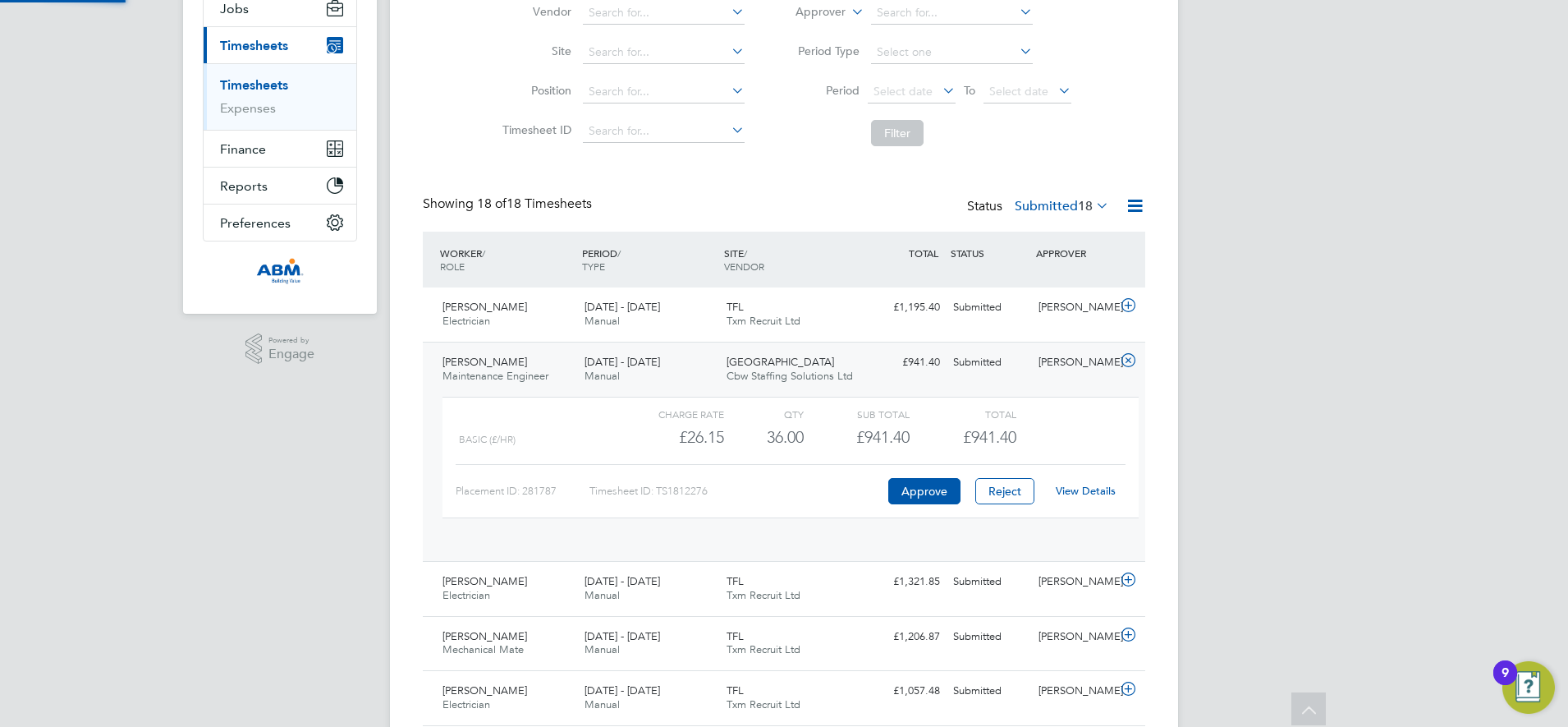
scroll to position [28, 160]
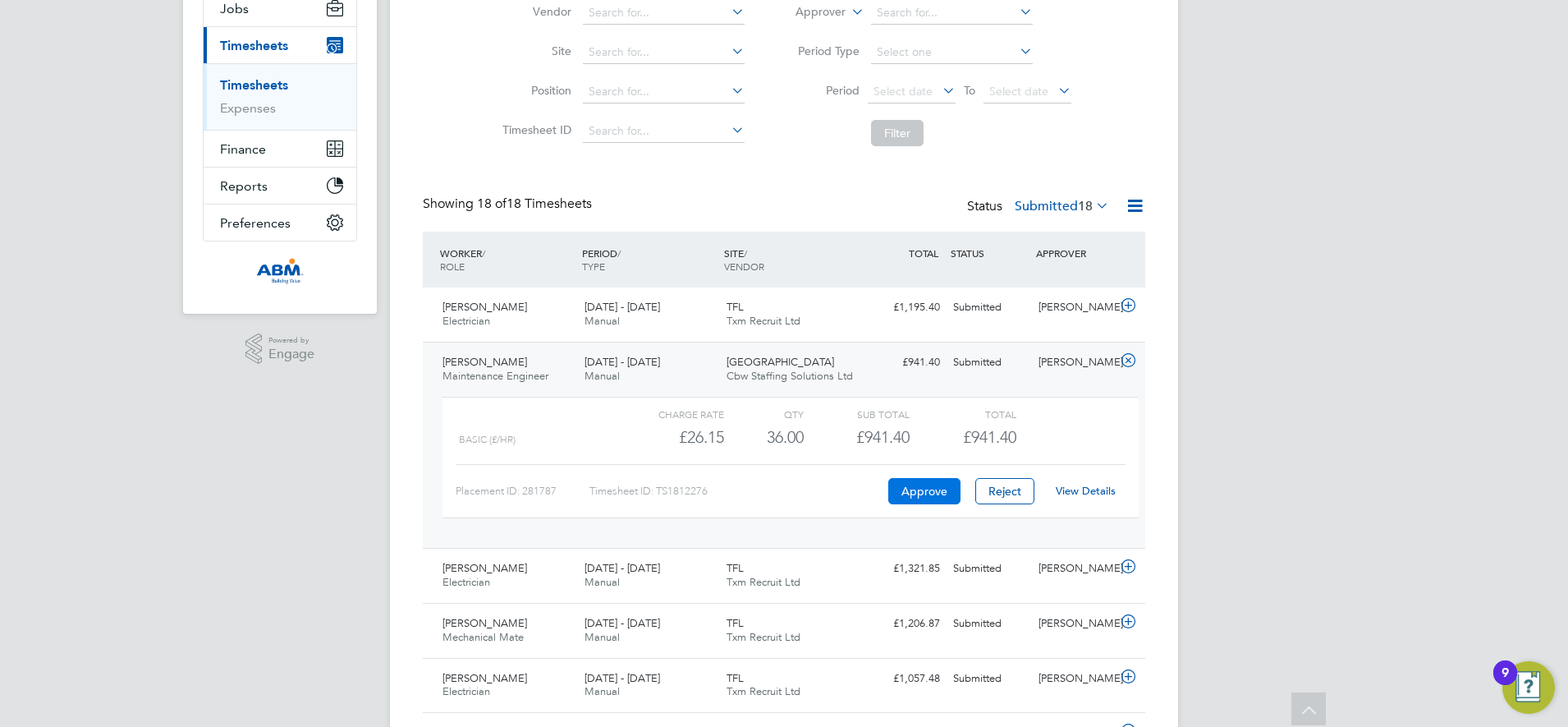
click at [928, 489] on button "Approve" at bounding box center [924, 490] width 72 height 26
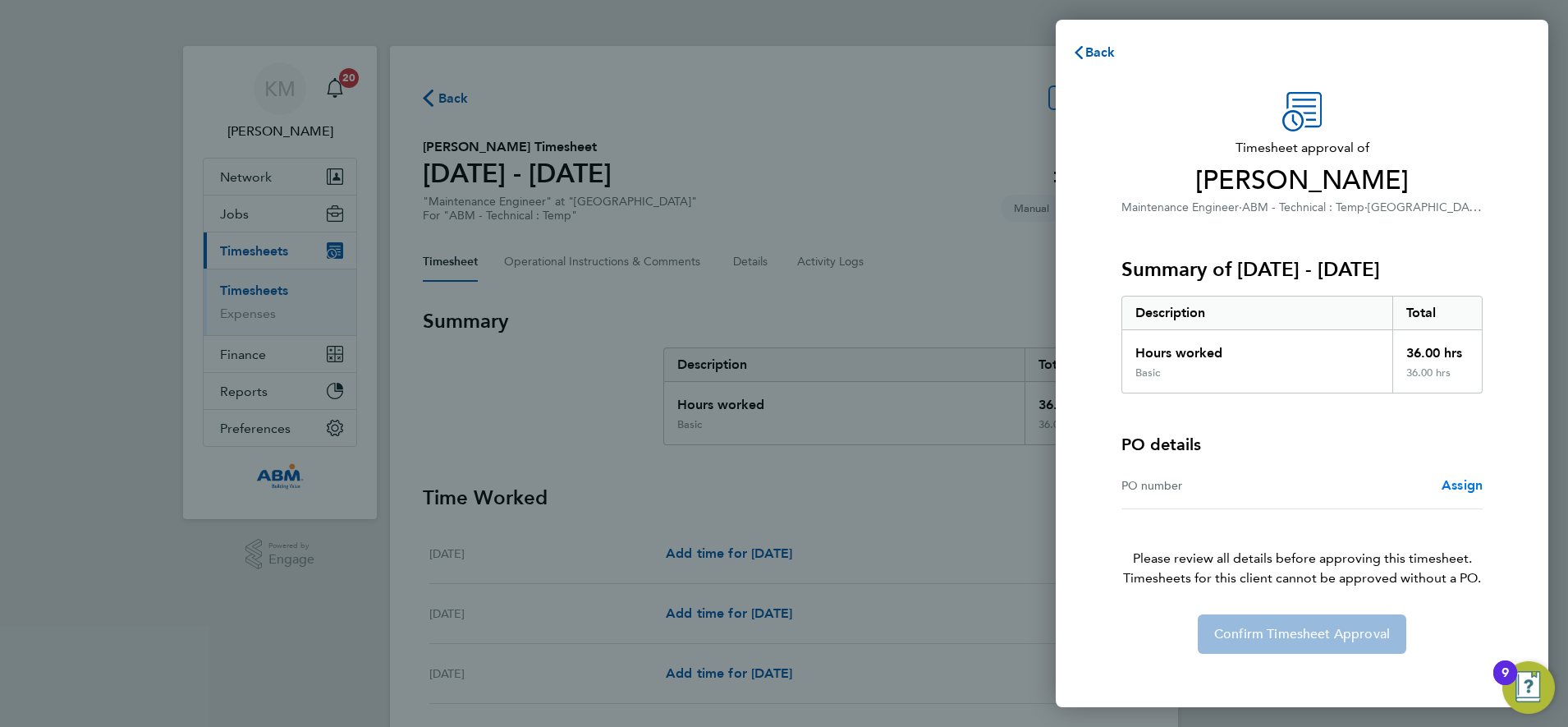
click at [1466, 482] on span "Assign" at bounding box center [1461, 484] width 41 height 16
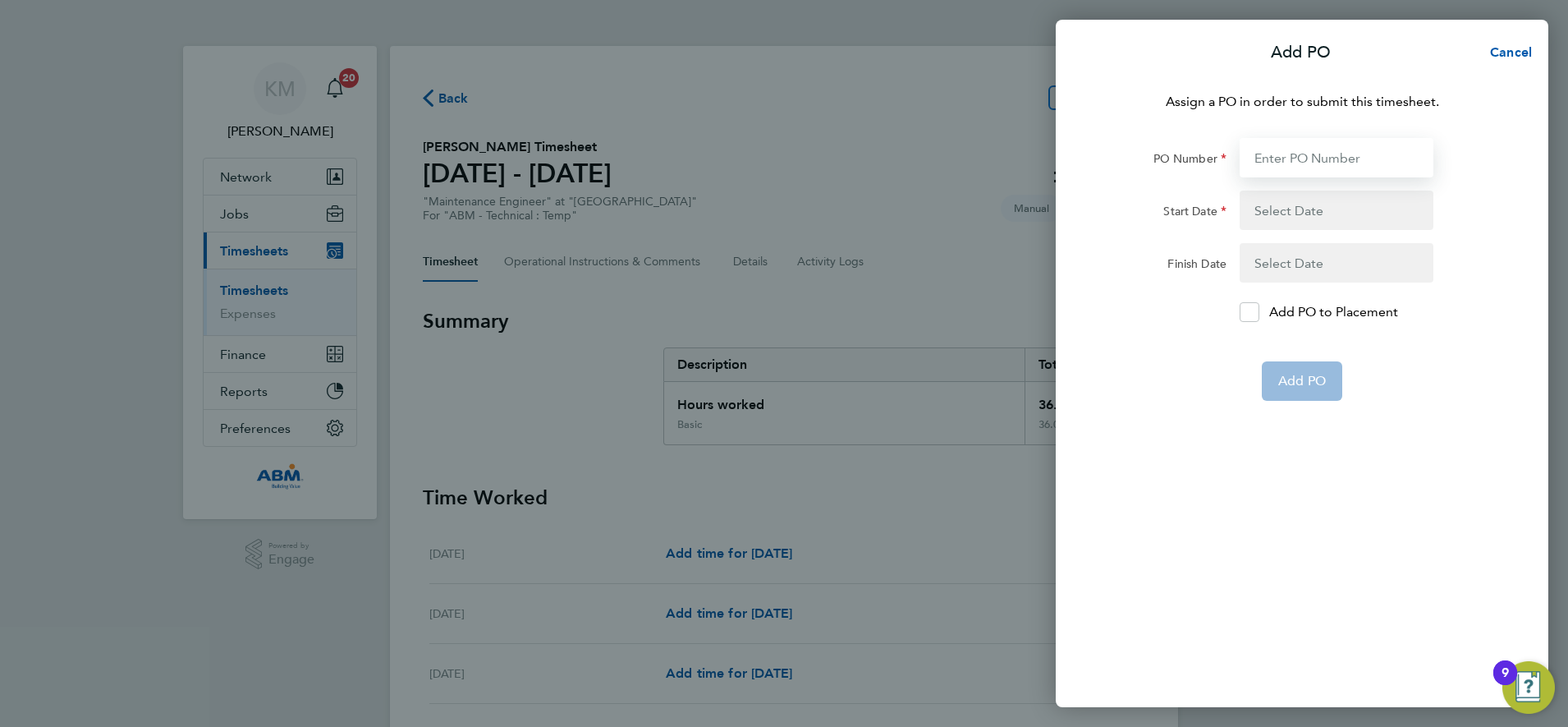
click at [1290, 159] on input "PO Number" at bounding box center [1336, 157] width 194 height 40
type input "643632"
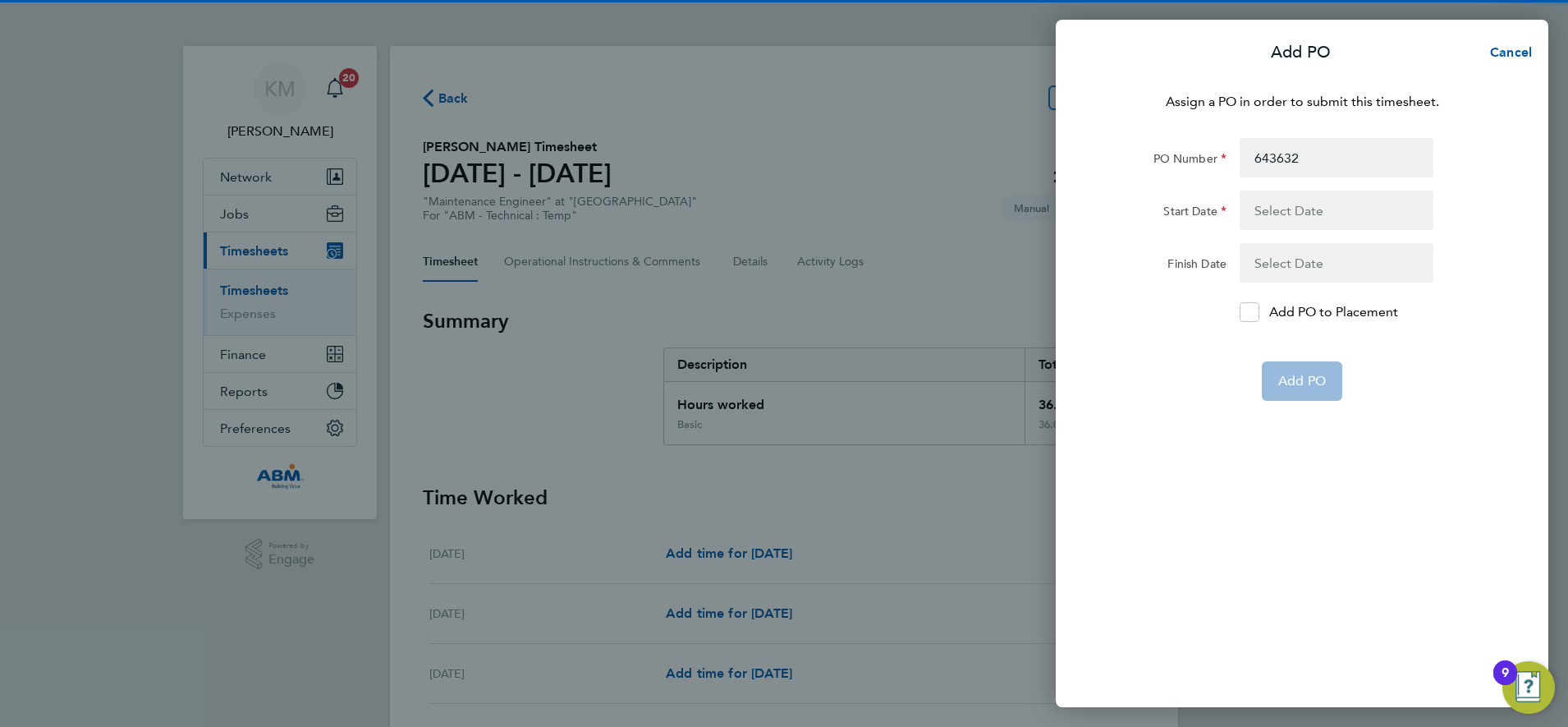
click at [1295, 203] on button "button" at bounding box center [1336, 210] width 194 height 40
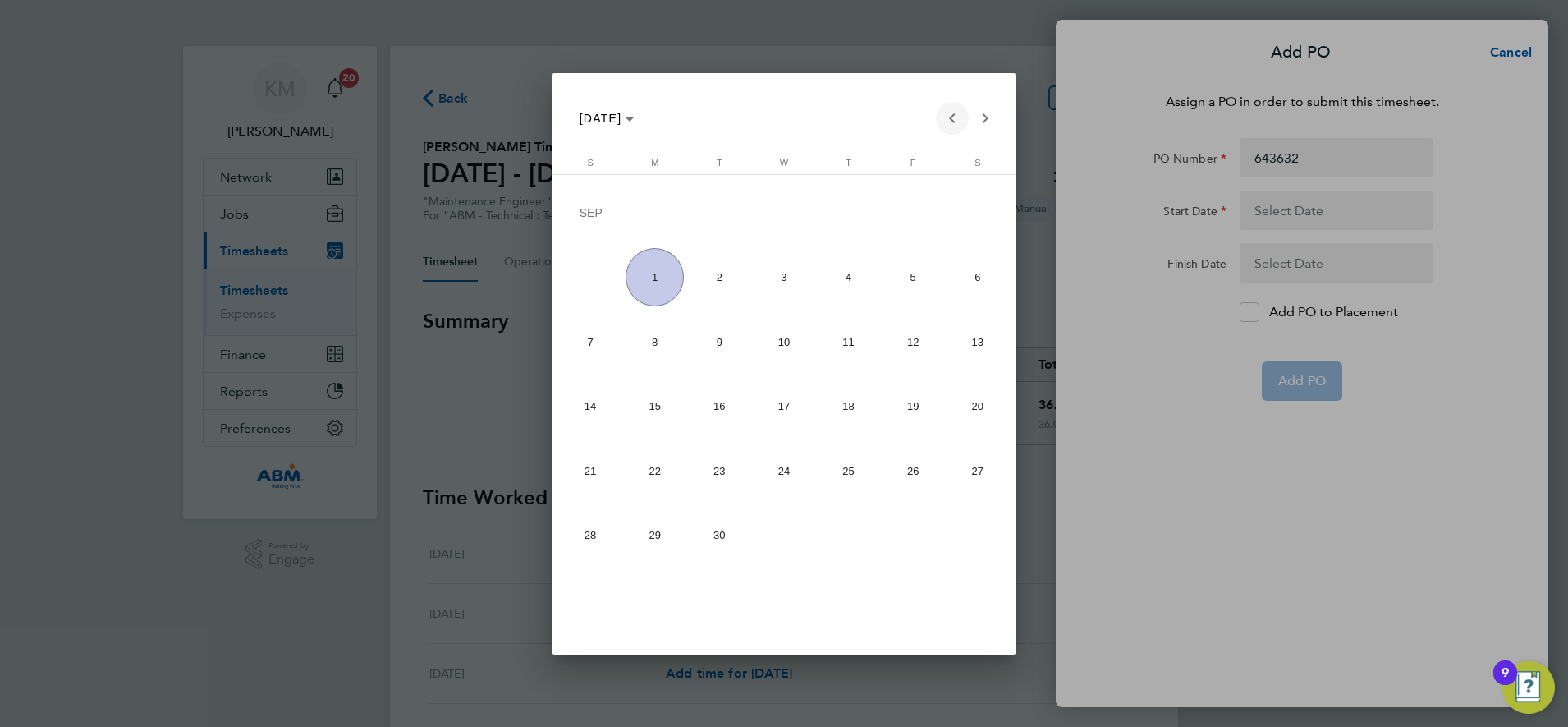
click at [949, 115] on span "Previous month" at bounding box center [952, 118] width 33 height 33
click at [972, 413] on span "23" at bounding box center [977, 410] width 58 height 58
type input "[DATE]"
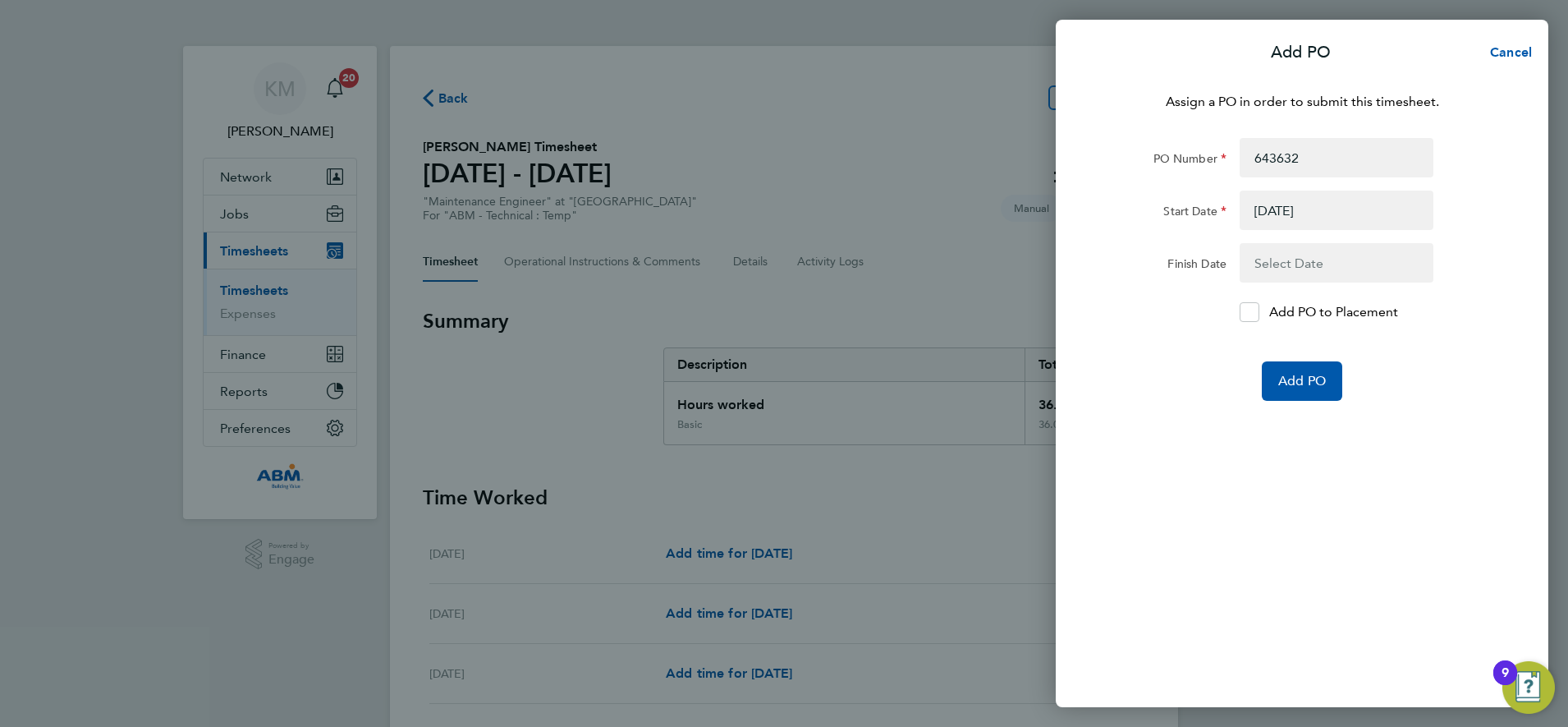
click at [1269, 258] on button "button" at bounding box center [1336, 262] width 194 height 40
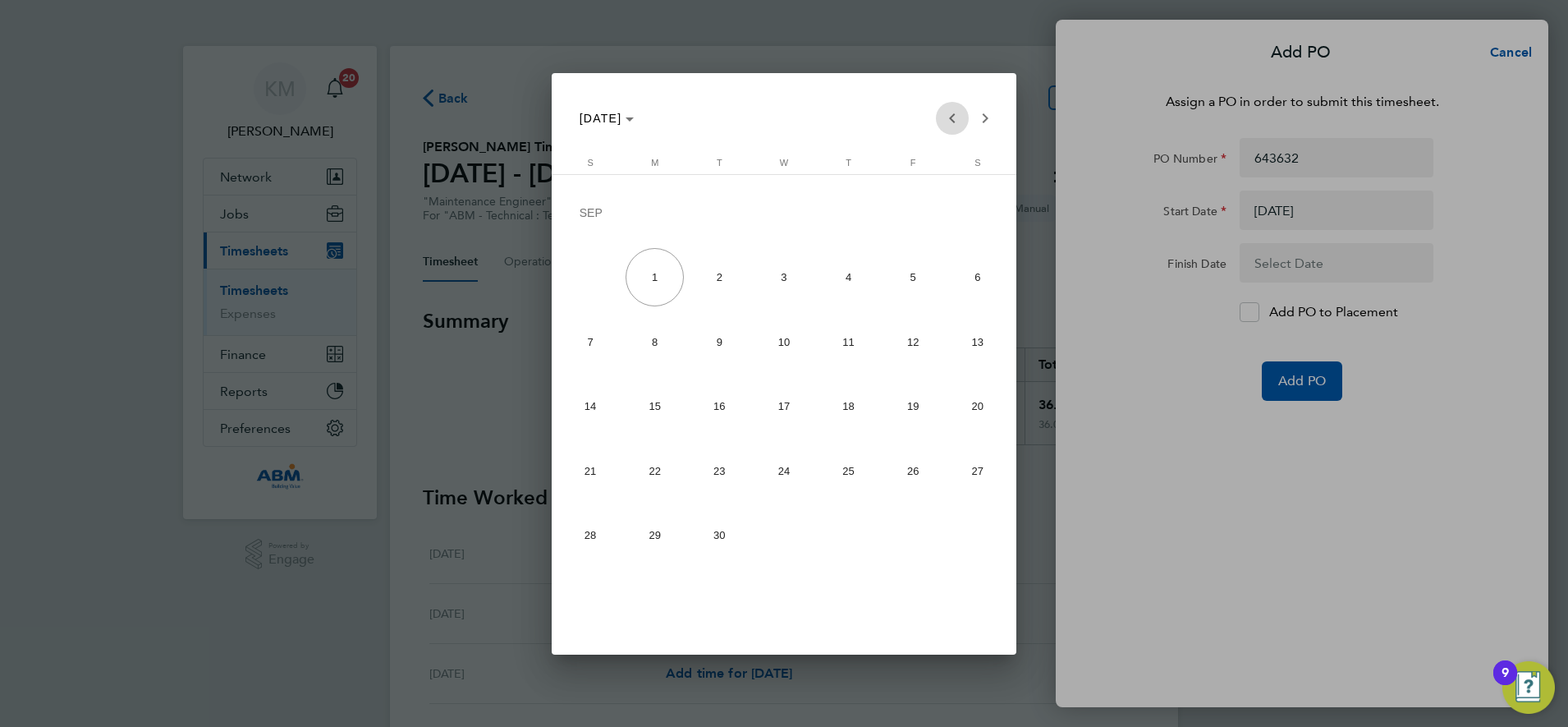
click at [952, 119] on span "Previous month" at bounding box center [952, 118] width 33 height 33
click at [910, 473] on span "29" at bounding box center [913, 475] width 58 height 58
type input "[DATE]"
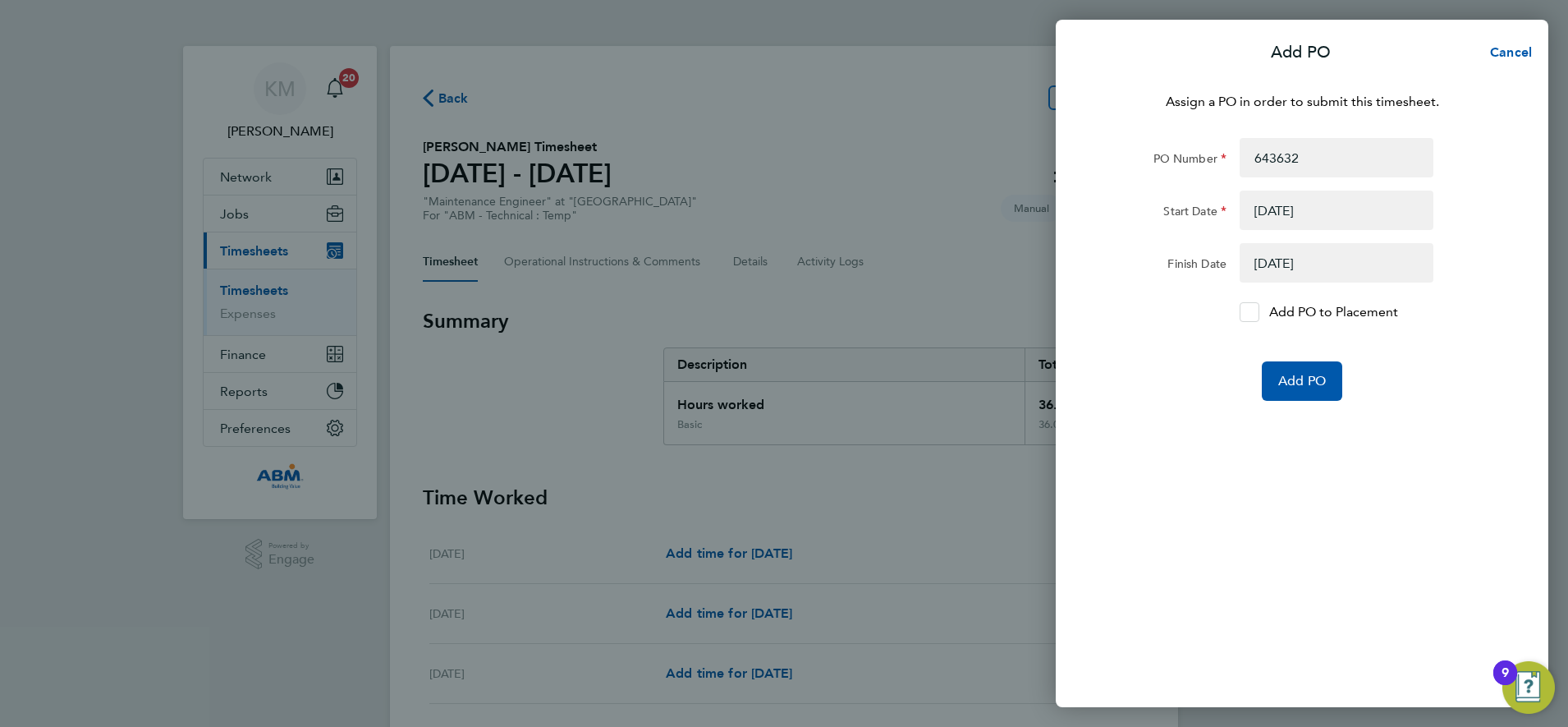
click at [1251, 313] on icon at bounding box center [1250, 312] width 13 height 11
click at [1255, 312] on input "Add PO to Placement" at bounding box center [1255, 312] width 0 height 0
click at [1300, 382] on span "Add PO" at bounding box center [1301, 380] width 48 height 17
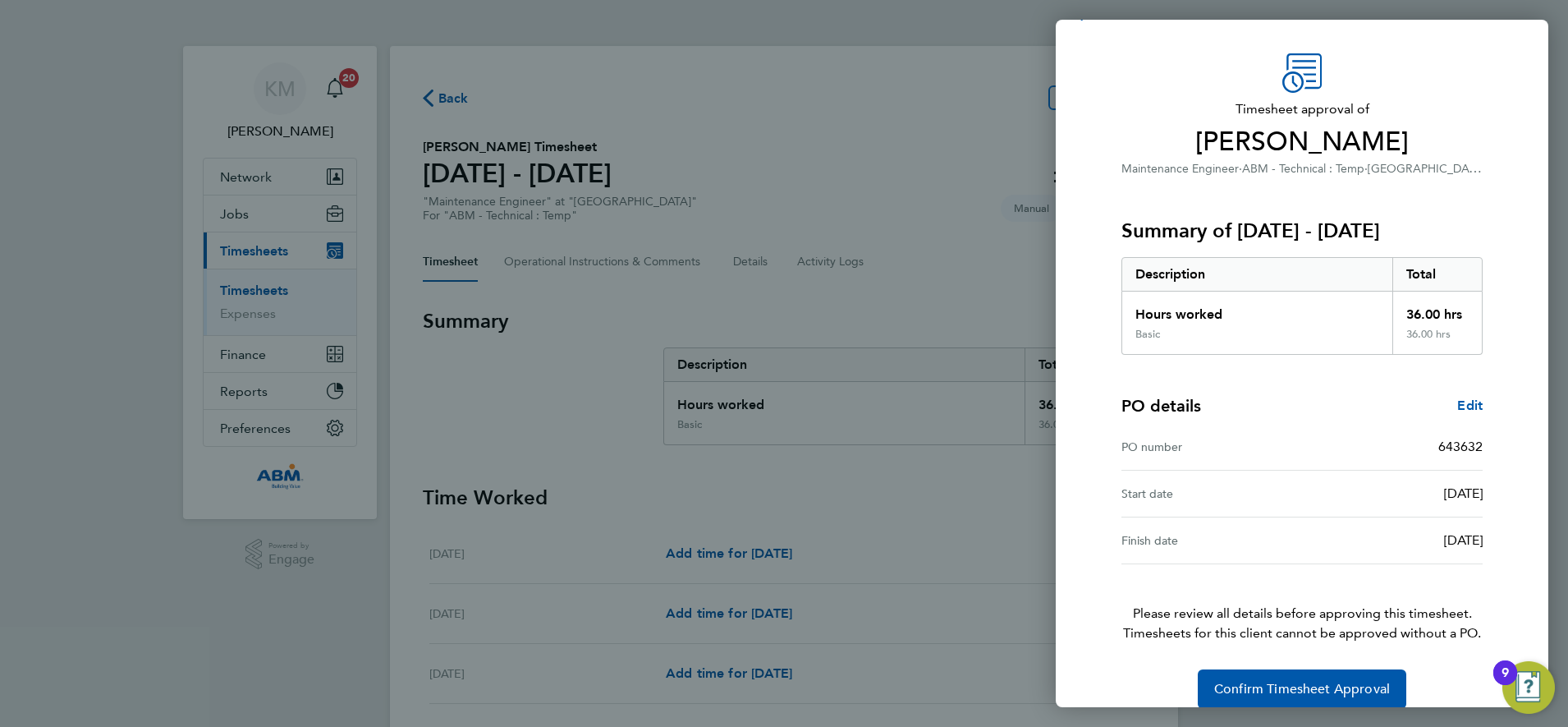
scroll to position [60, 0]
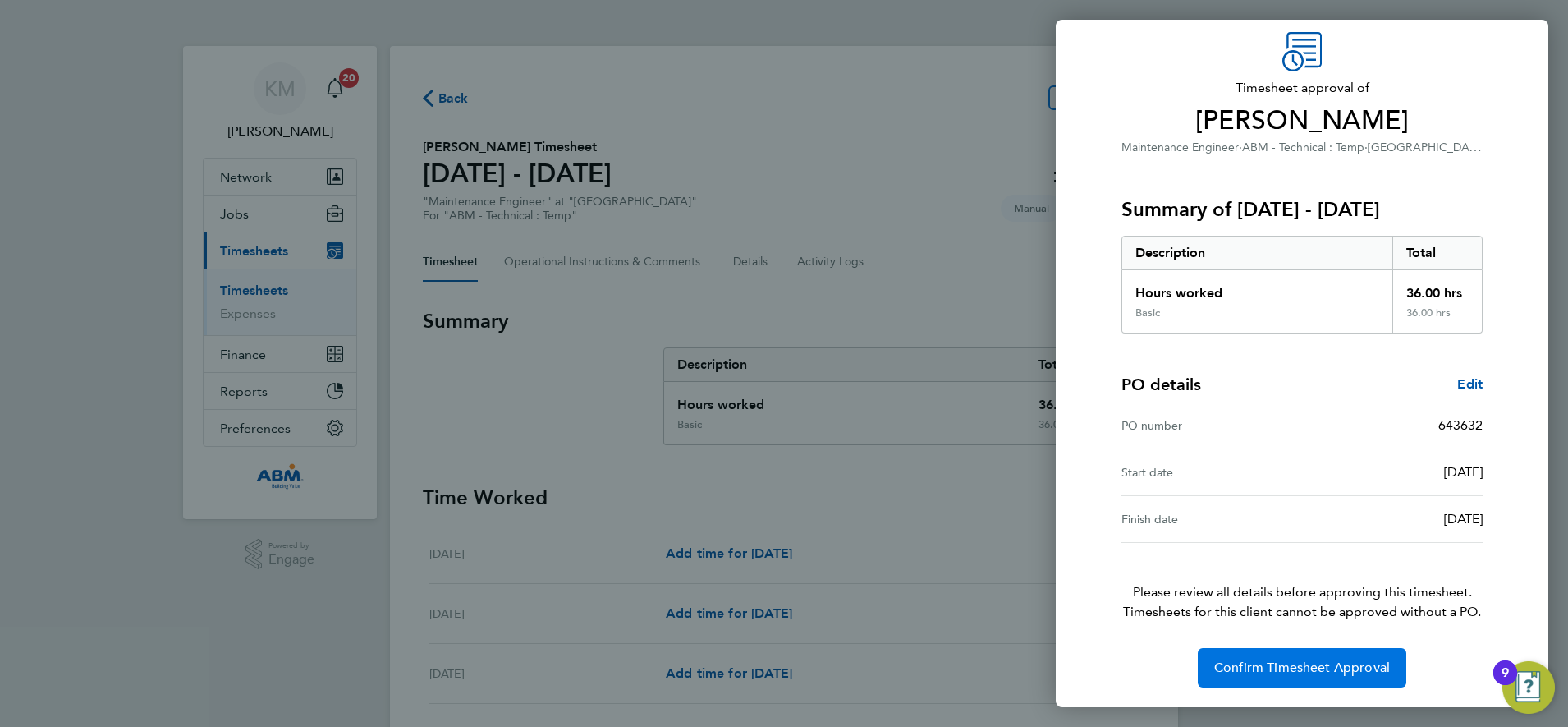
click at [1297, 663] on span "Confirm Timesheet Approval" at bounding box center [1301, 667] width 176 height 17
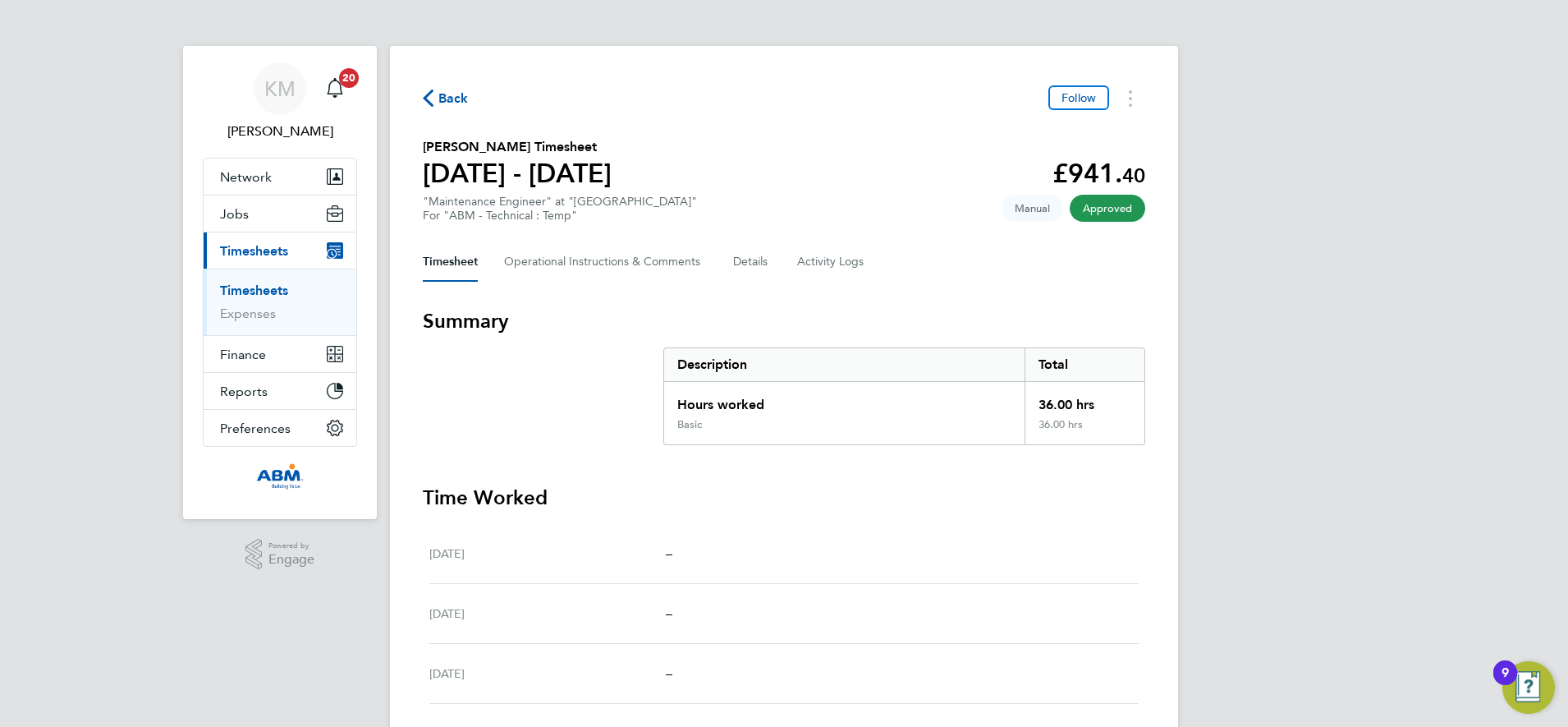
click at [446, 88] on span "Back" at bounding box center [453, 98] width 30 height 19
